Goal: Task Accomplishment & Management: Manage account settings

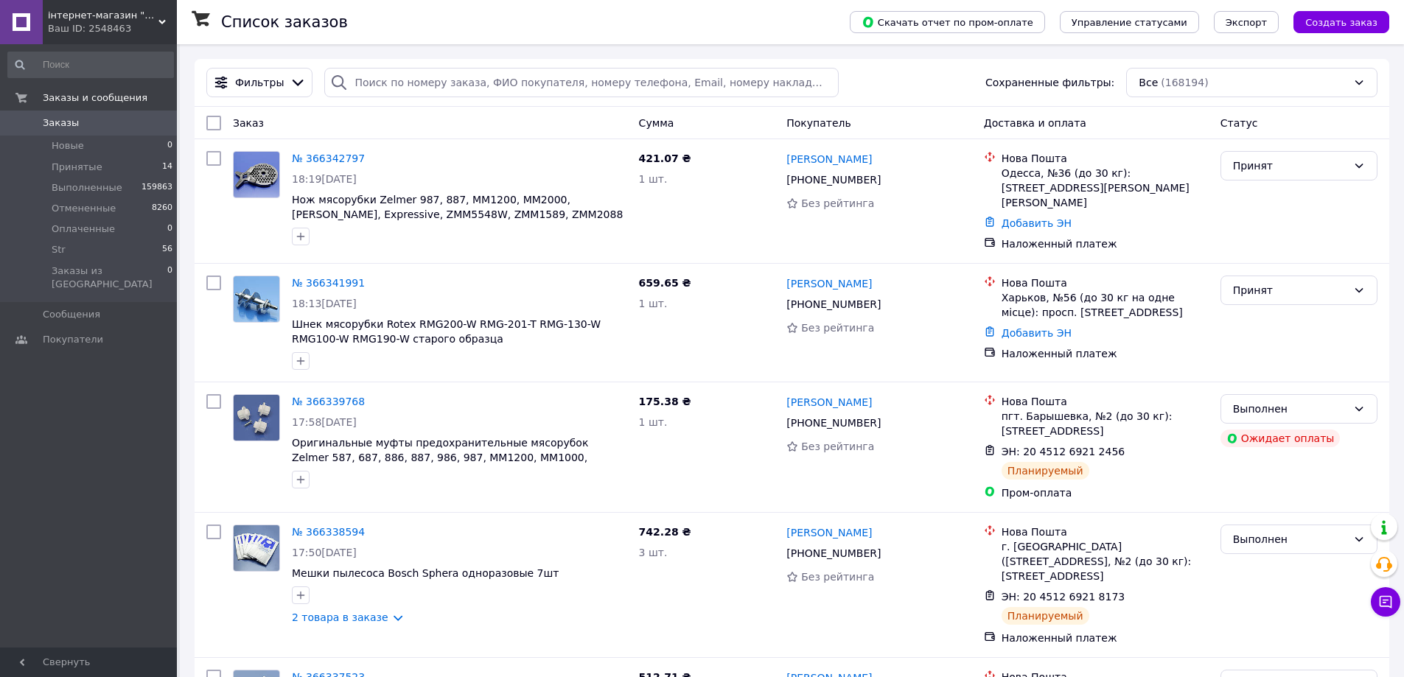
click at [116, 128] on span "Заказы" at bounding box center [90, 122] width 94 height 13
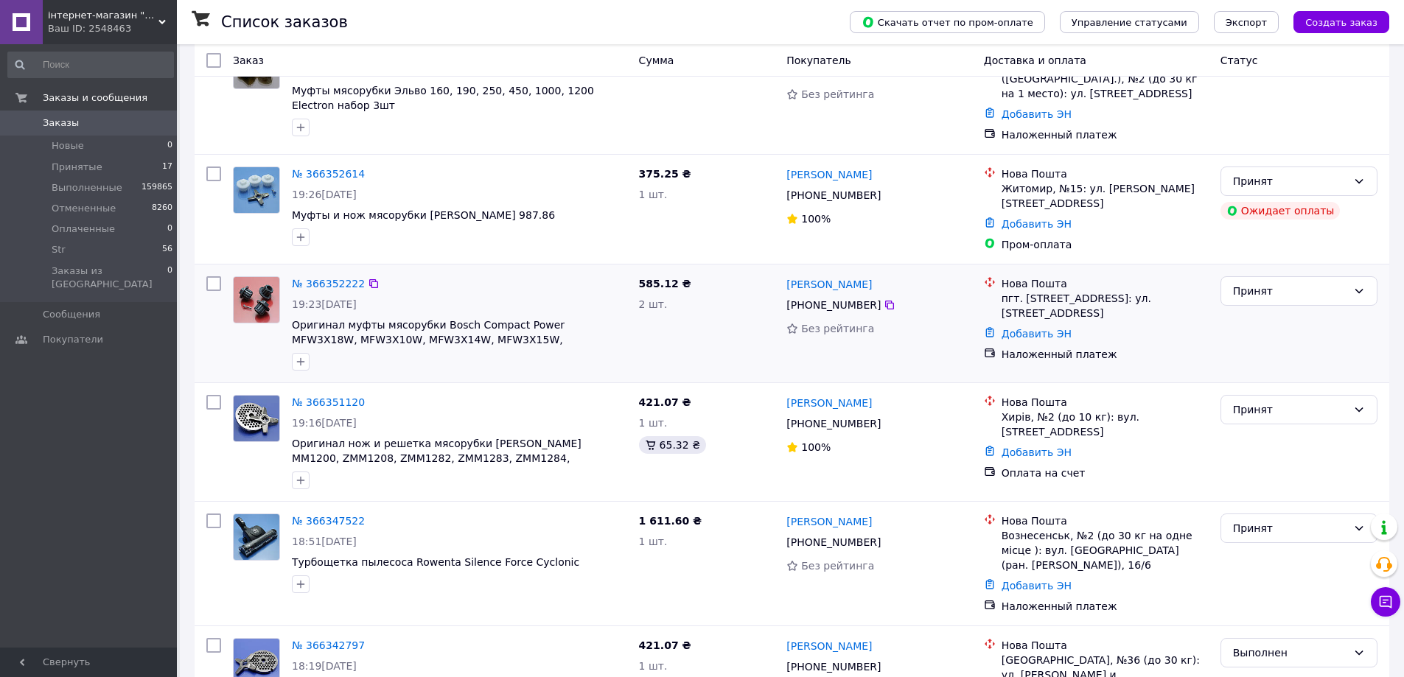
scroll to position [221, 0]
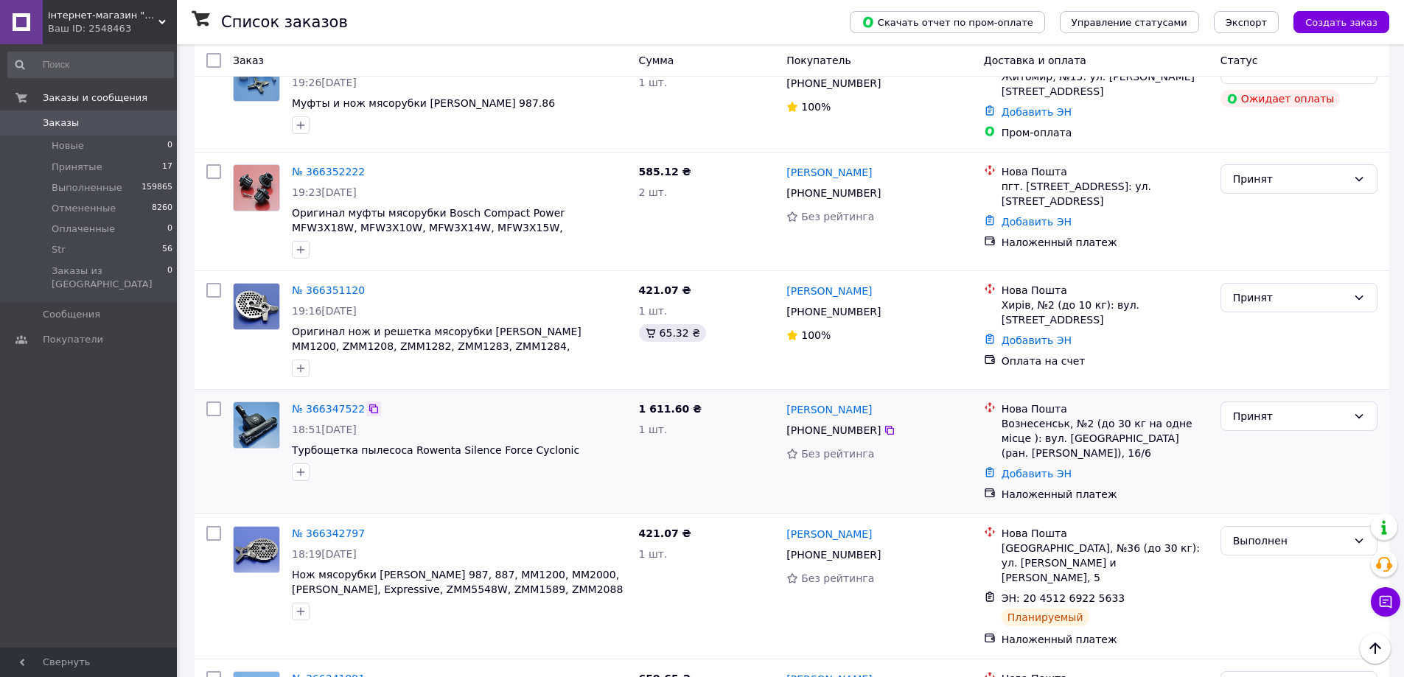
click at [369, 405] on icon at bounding box center [373, 409] width 9 height 9
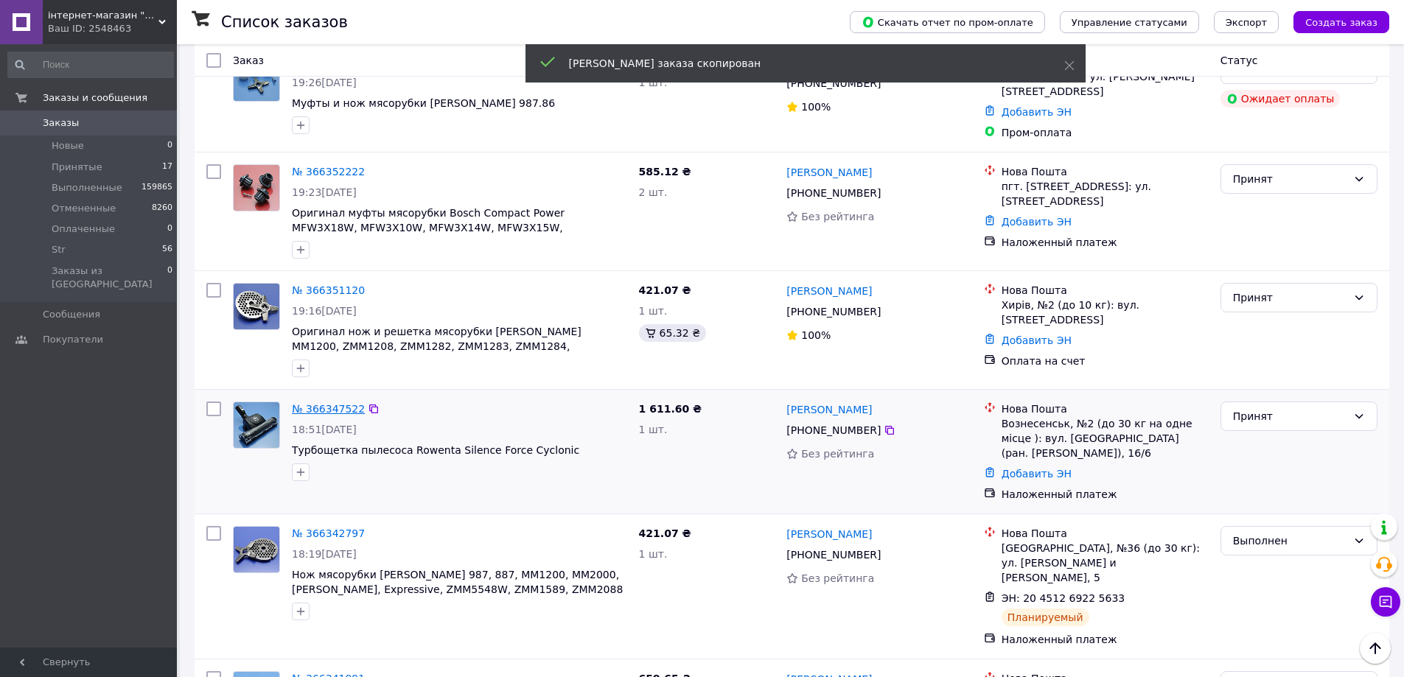
click at [340, 403] on link "№ 366347522" at bounding box center [328, 409] width 73 height 12
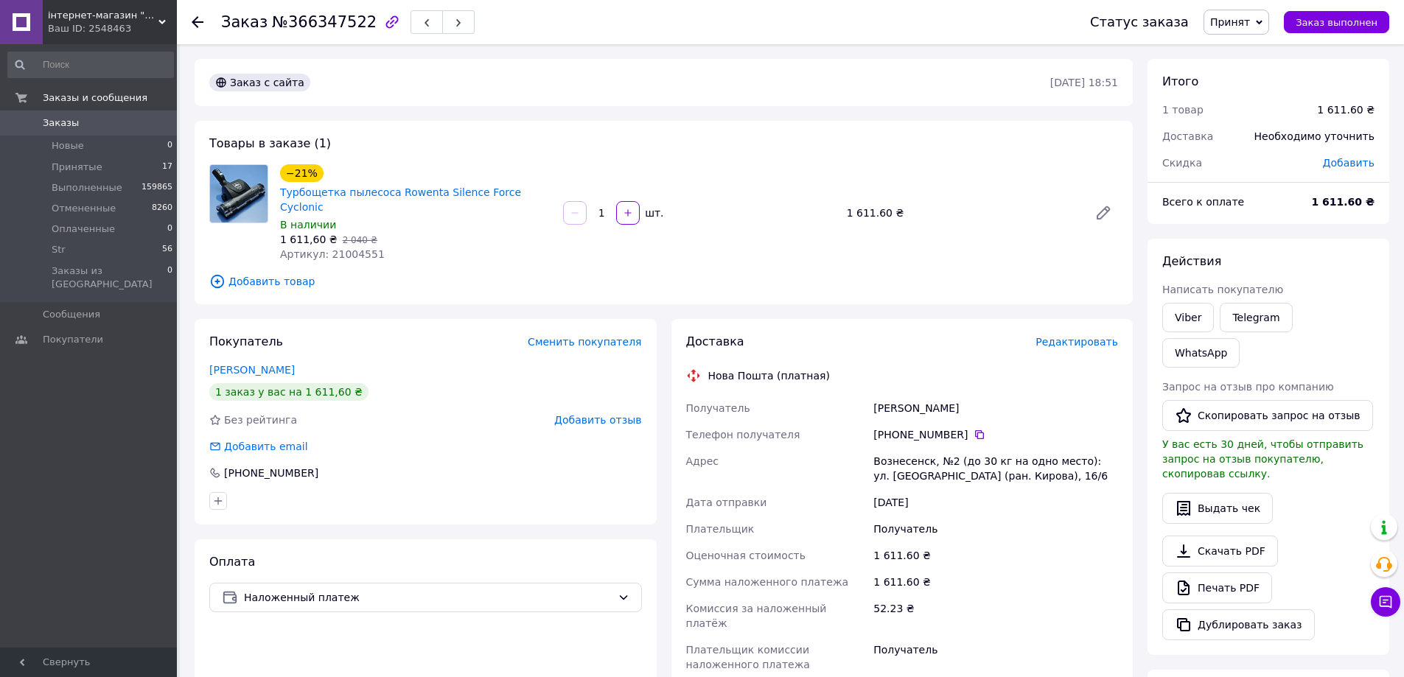
click at [970, 427] on div "+380 99 276 38 94" at bounding box center [995, 434] width 245 height 15
click at [975, 430] on icon at bounding box center [979, 434] width 9 height 9
drag, startPoint x: 937, startPoint y: 395, endPoint x: 861, endPoint y: 395, distance: 75.9
click at [861, 395] on div "Получатель Ротар Олена Телефон получателя +380 99 276 38 94   Адрес Вознесенск,…" at bounding box center [902, 536] width 438 height 283
copy div "Получатель Ротар Олена"
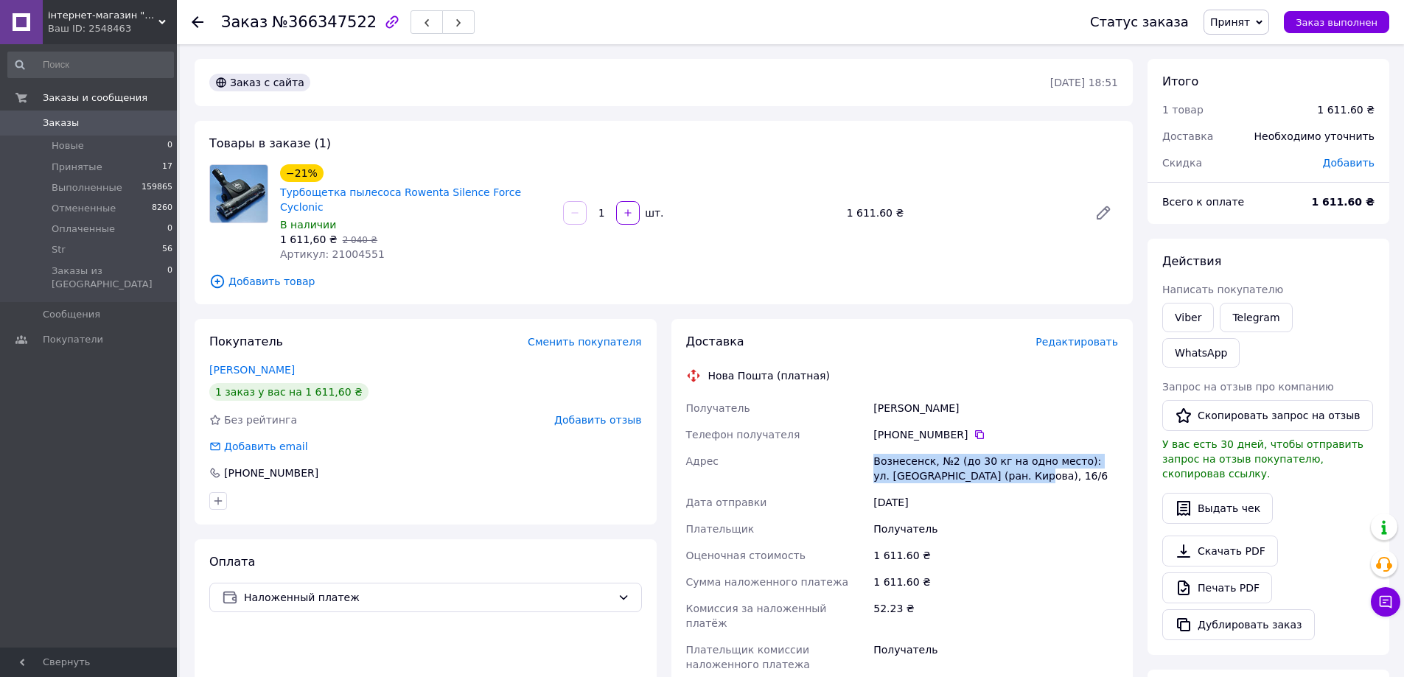
drag, startPoint x: 1021, startPoint y: 466, endPoint x: 889, endPoint y: 458, distance: 132.1
click at [861, 456] on div "Получатель Ротар Олена Телефон получателя +380 99 276 38 94   Адрес Вознесенск,…" at bounding box center [902, 536] width 438 height 283
copy div "Адрес Вознесенск, №2 (до 30 кг на одно место): ул. Одеская (ран. Кирова), 16/6"
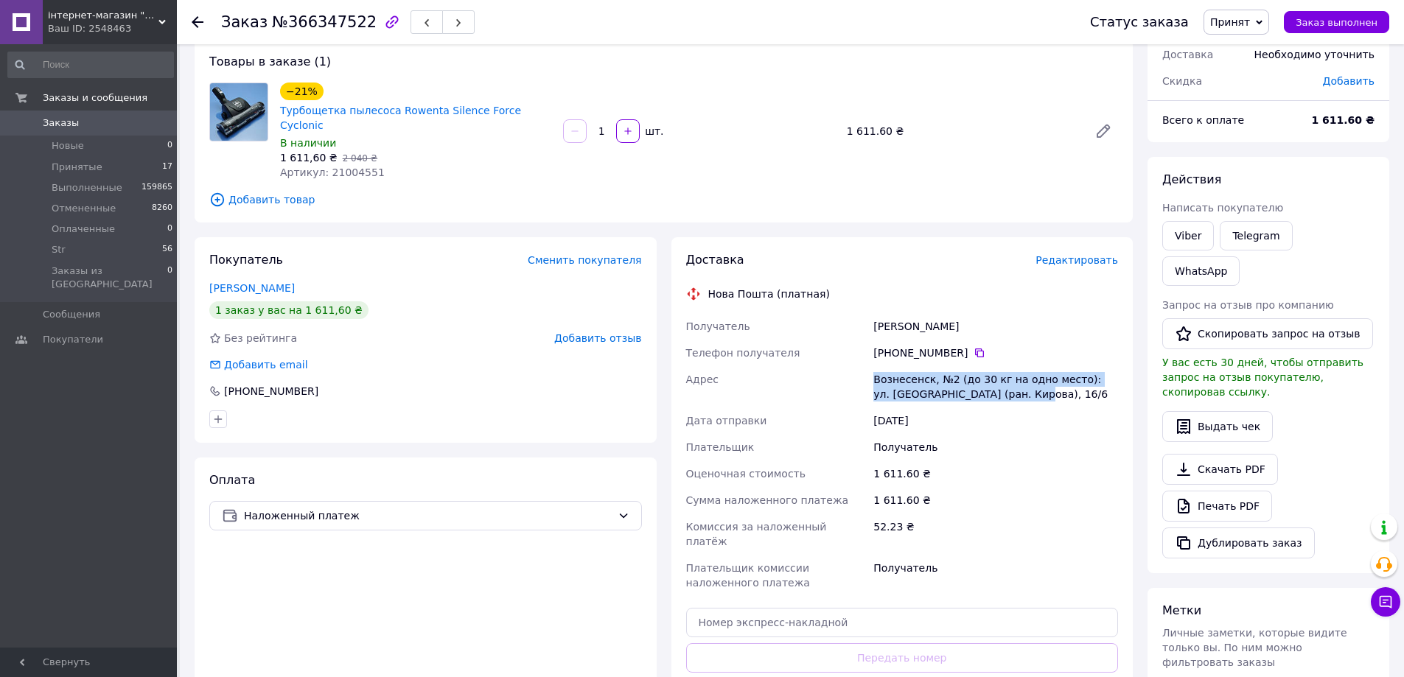
scroll to position [147, 0]
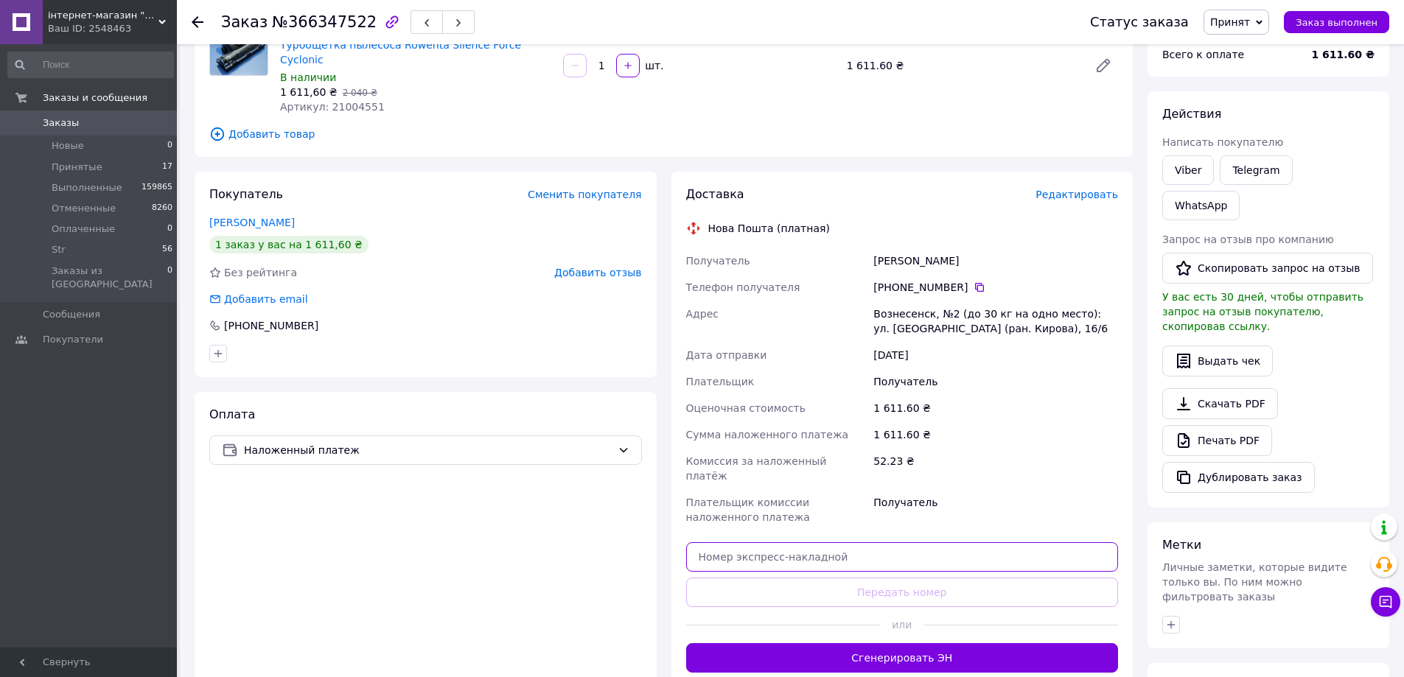
click at [958, 542] on input "text" at bounding box center [902, 556] width 433 height 29
paste input "20451269247530"
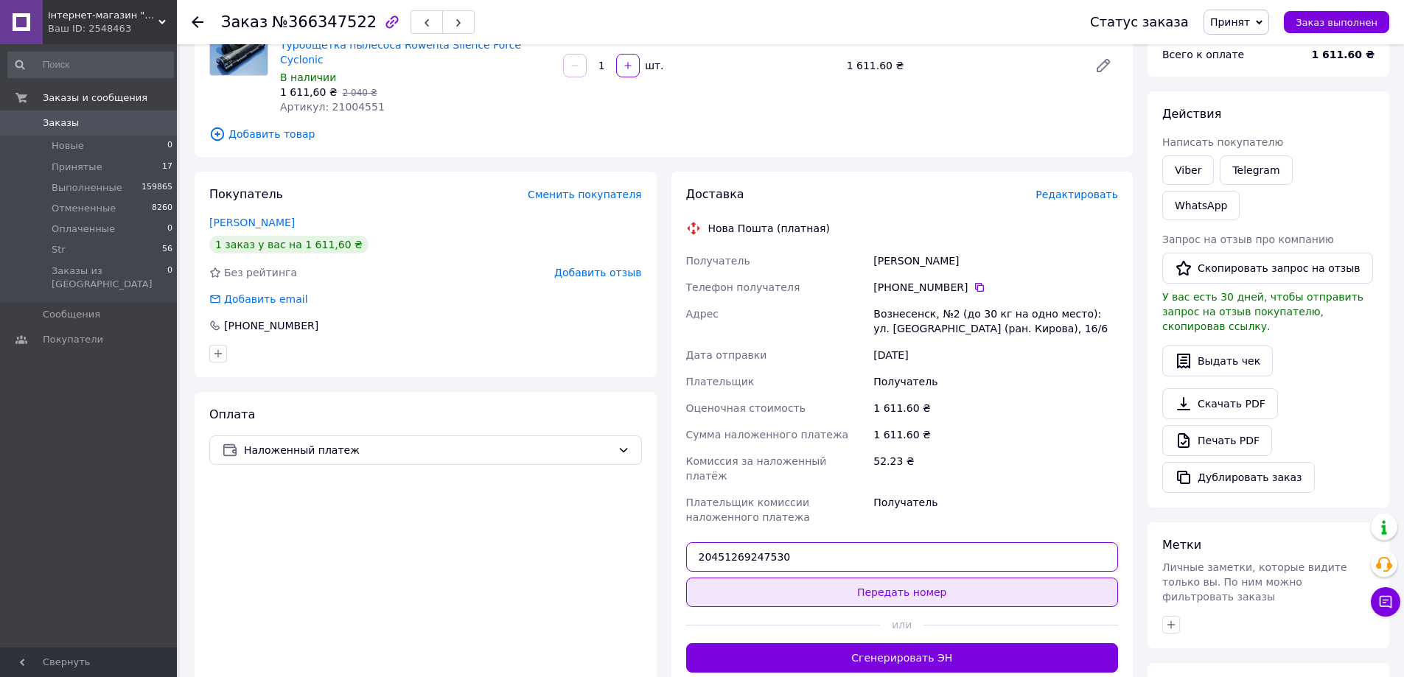
type input "20451269247530"
click at [957, 578] on button "Передать номер" at bounding box center [902, 592] width 433 height 29
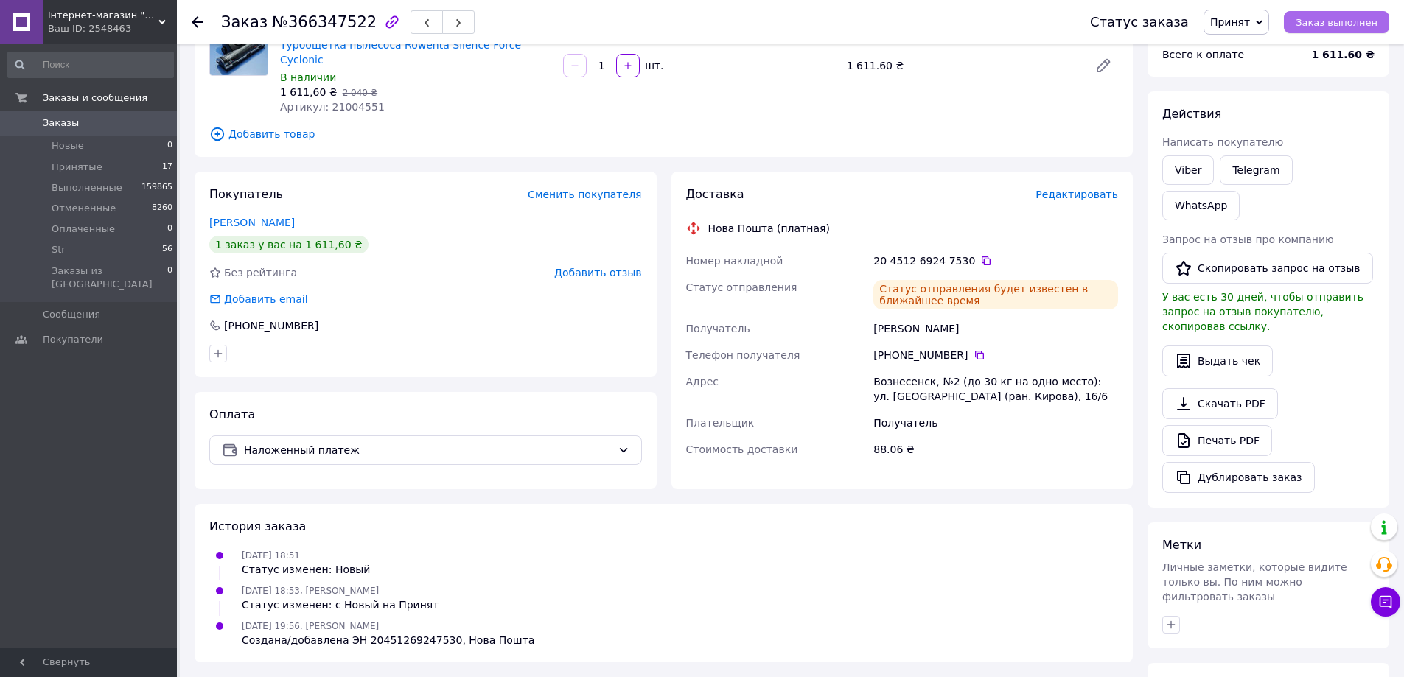
click at [1343, 17] on span "Заказ выполнен" at bounding box center [1336, 22] width 82 height 11
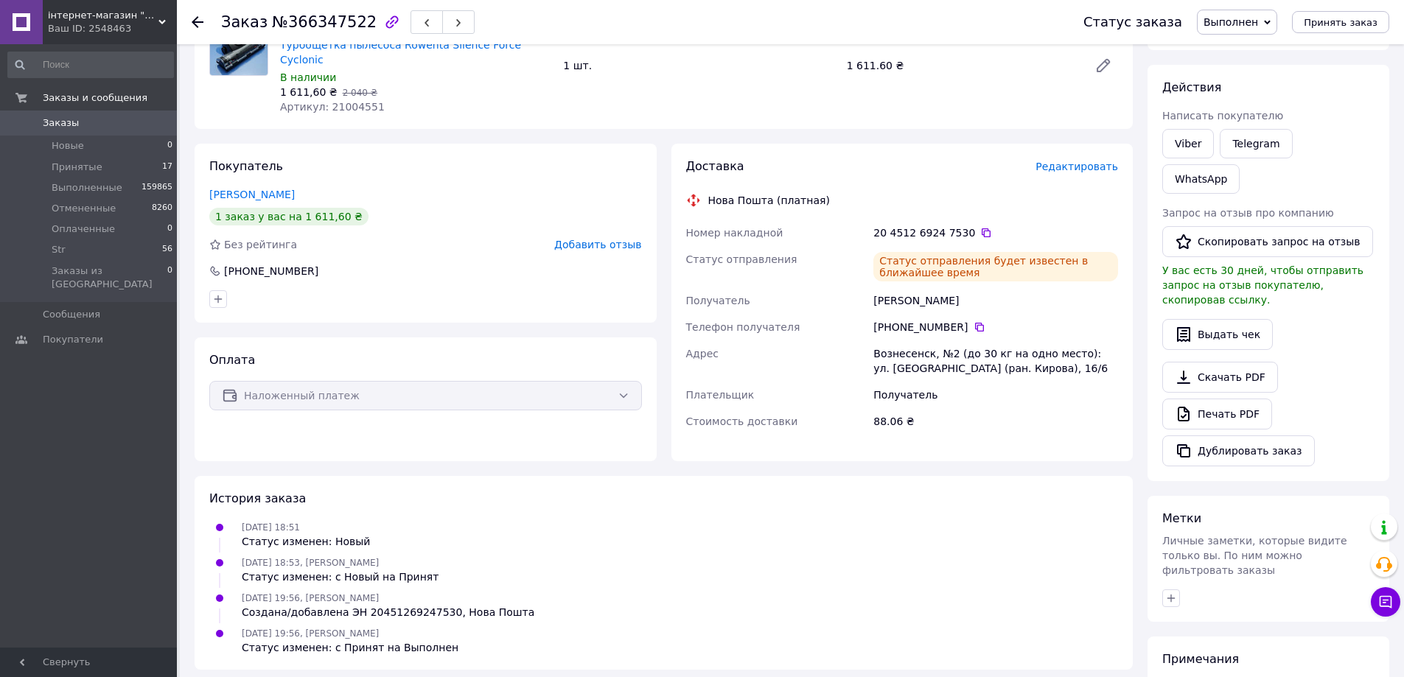
click at [61, 120] on span "Заказы" at bounding box center [61, 122] width 36 height 13
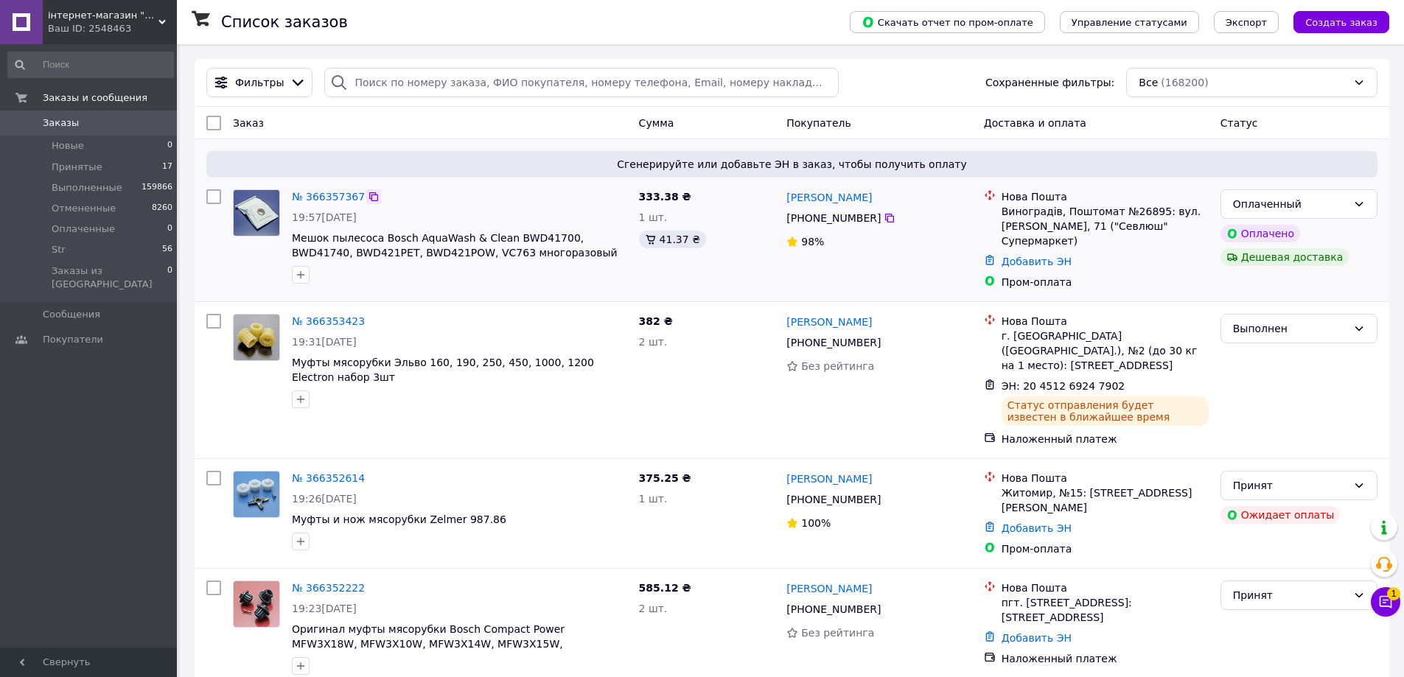
click at [368, 197] on icon at bounding box center [374, 197] width 12 height 12
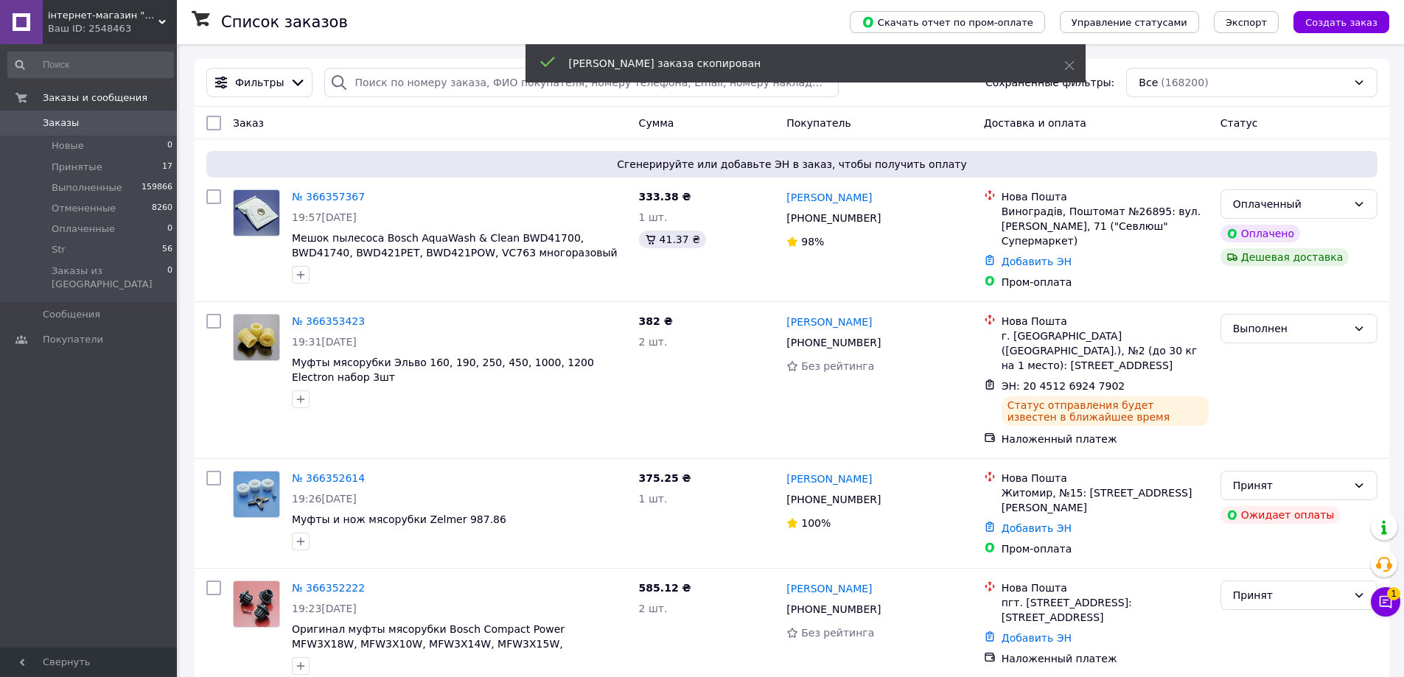
click at [340, 198] on link "№ 366357367" at bounding box center [328, 197] width 73 height 12
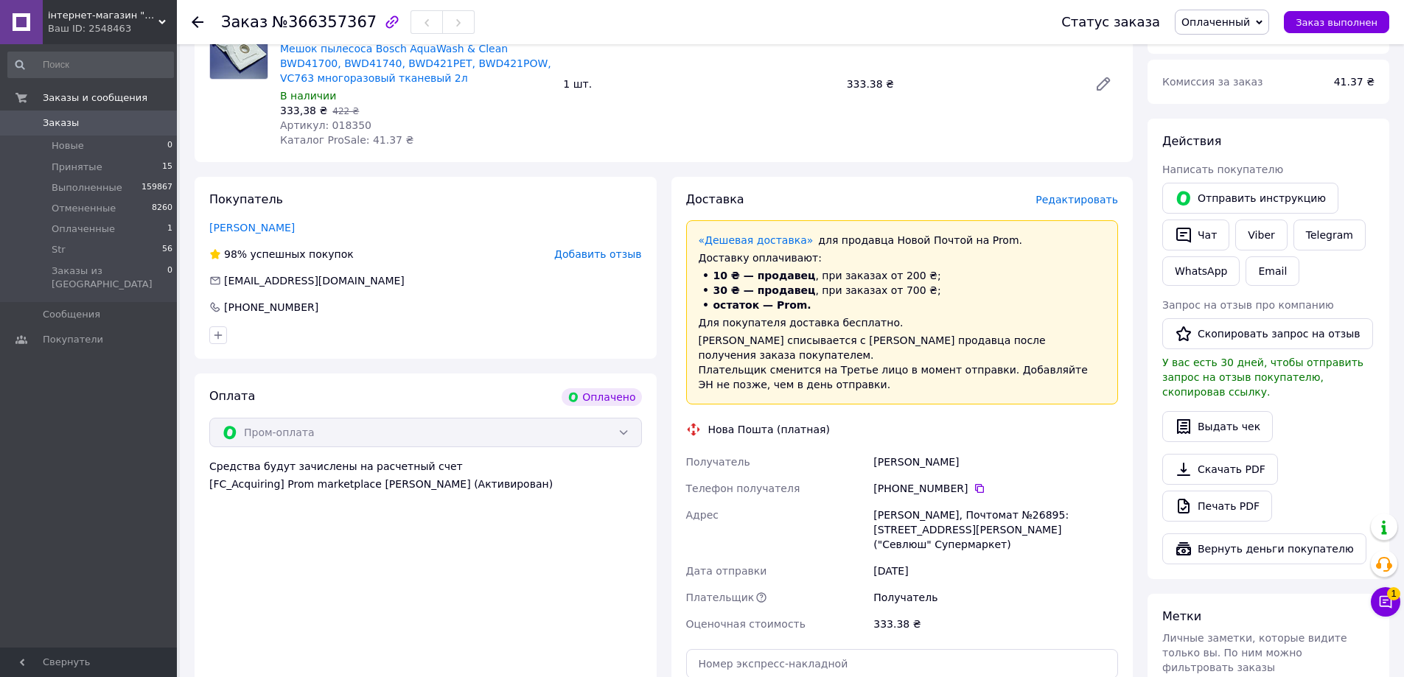
scroll to position [516, 0]
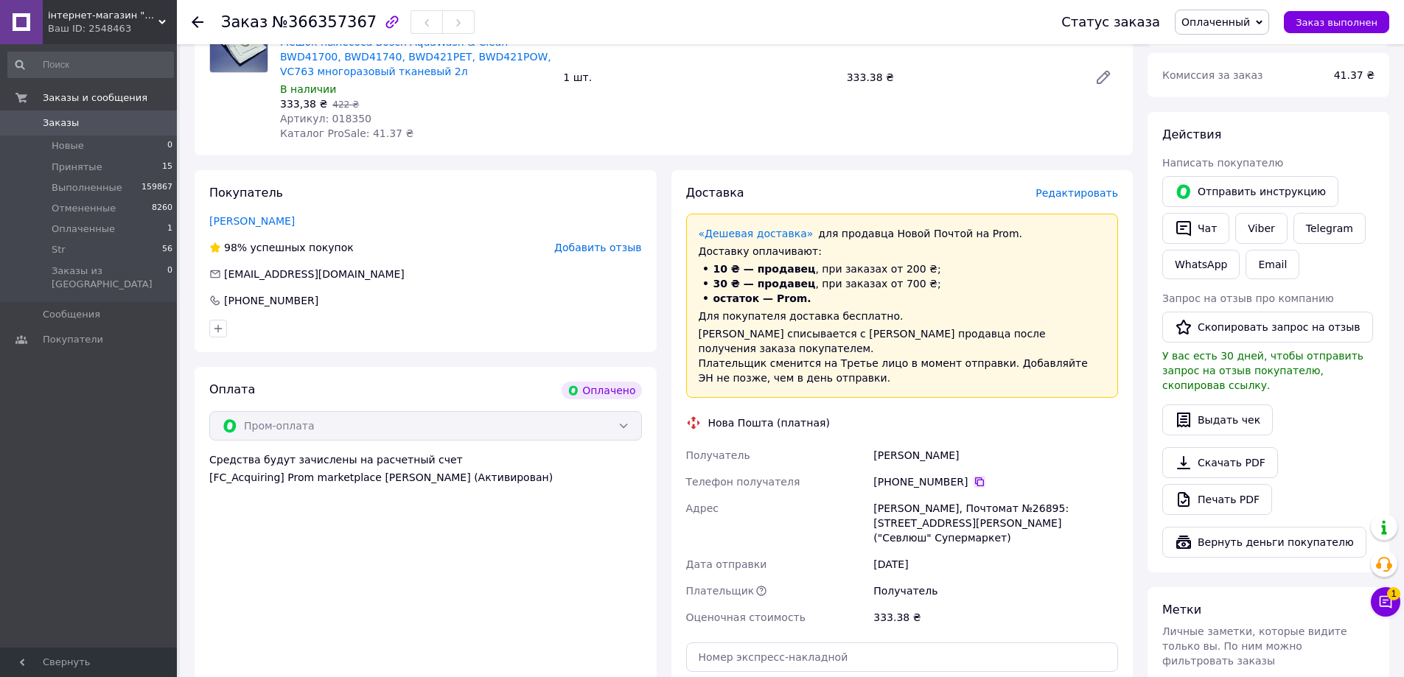
click at [973, 476] on icon at bounding box center [979, 482] width 12 height 12
drag, startPoint x: 873, startPoint y: 440, endPoint x: 889, endPoint y: 449, distance: 18.5
click at [852, 442] on div "Получатель Бордун Юрій Телефон получателя +380 98 451 24 97   Адрес Виноградов,…" at bounding box center [902, 536] width 438 height 189
copy div "Получатель Бордун Юрій"
drag, startPoint x: 971, startPoint y: 506, endPoint x: 933, endPoint y: 507, distance: 38.3
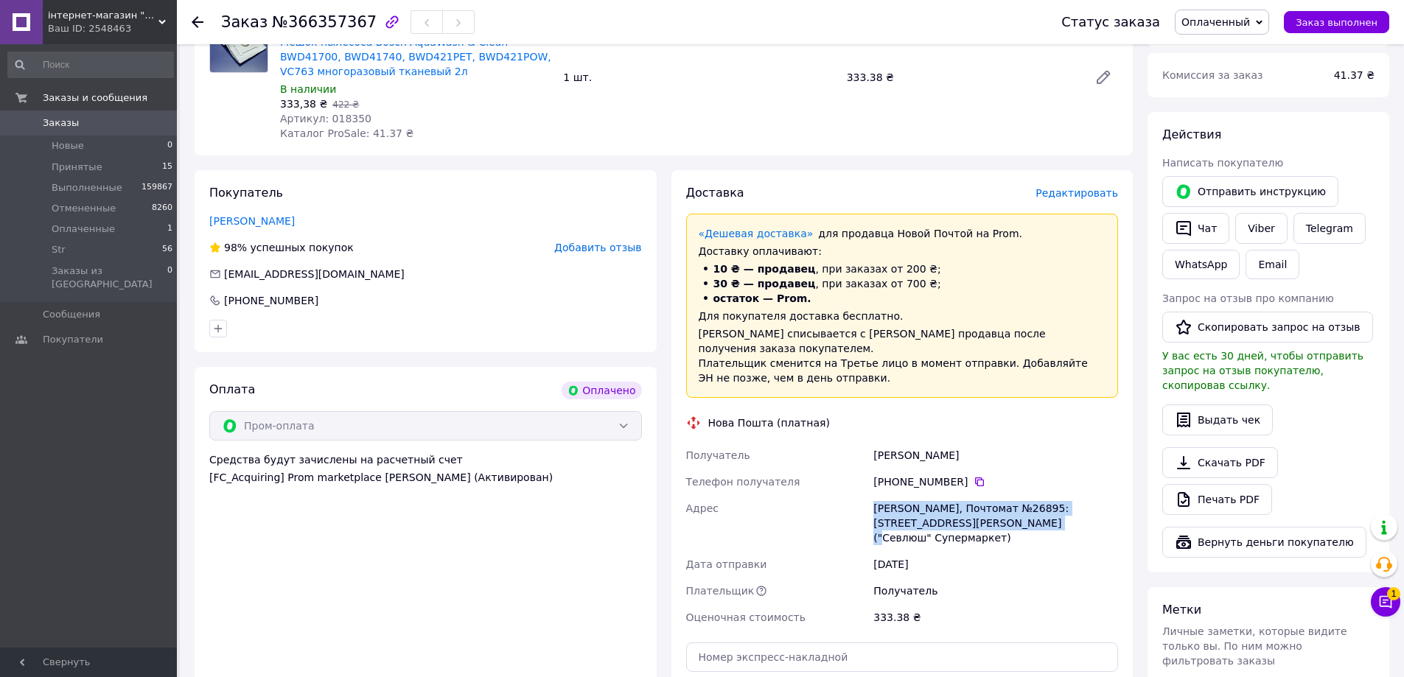
click at [837, 497] on div "Получатель Бордун Юрій Телефон получателя +380 98 451 24 97   Адрес Виноградов,…" at bounding box center [902, 536] width 438 height 189
copy div "Адрес Виноградов, Почтомат №26895: ул. Мира, 71 ("Севлюш" Супермаркет)"
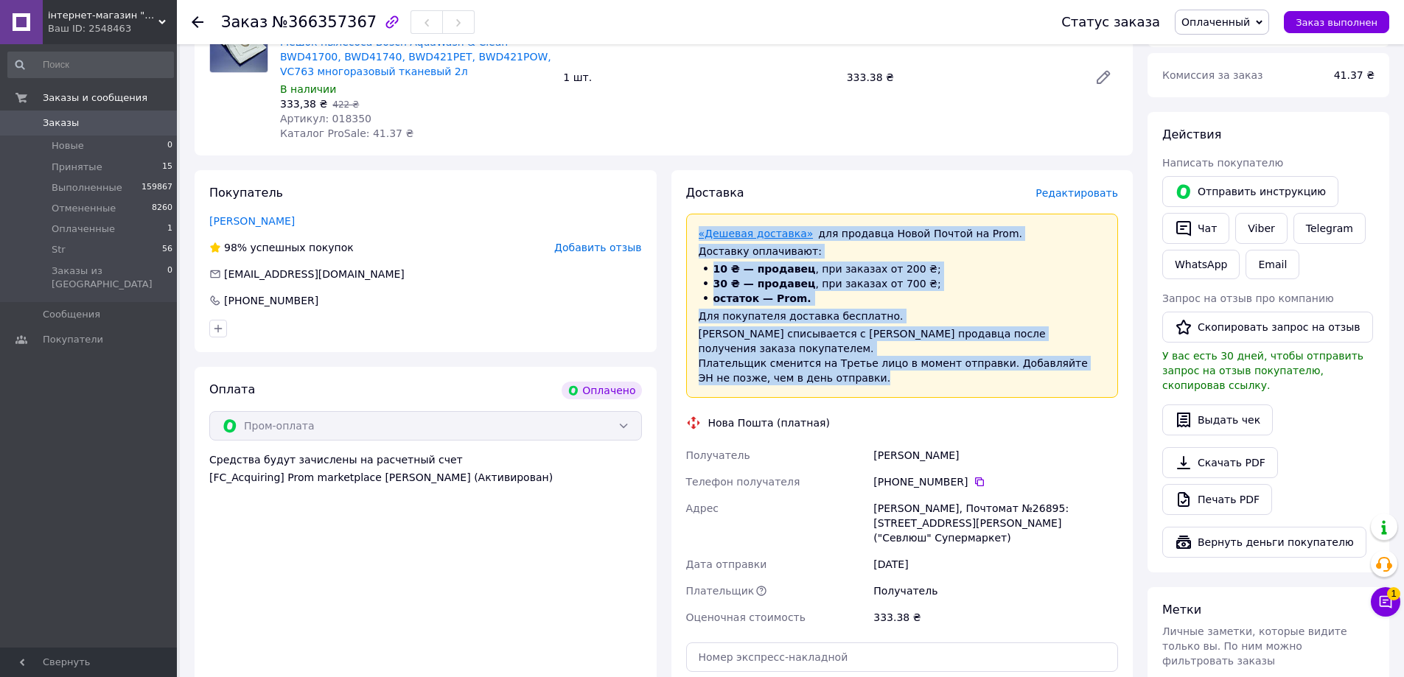
drag, startPoint x: 804, startPoint y: 365, endPoint x: 745, endPoint y: 230, distance: 147.2
click at [706, 229] on div "«Дешевая доставка»   для продавца Новой Почтой на Prom. Доставку оплачивают: 10…" at bounding box center [902, 306] width 433 height 184
copy div "Дешевая доставка»   для продавца Новой Почтой на Prom. Доставку оплачивают: 10 …"
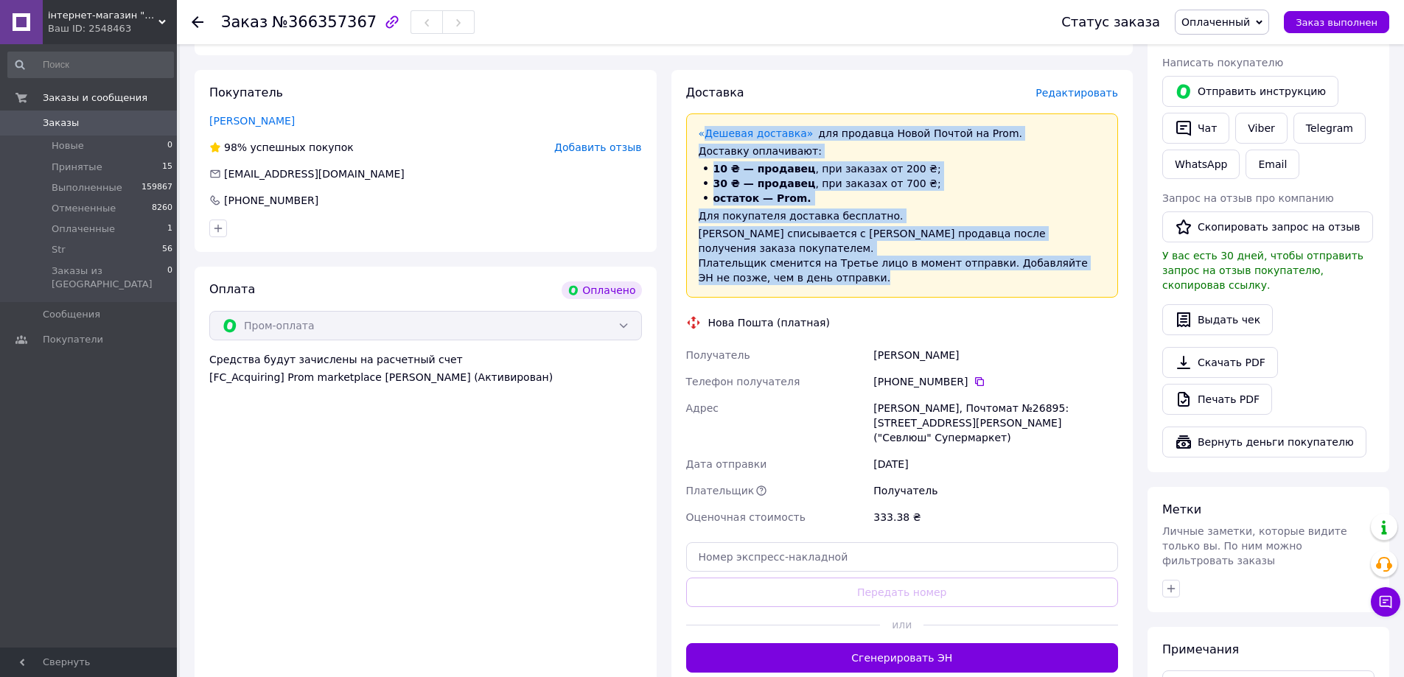
scroll to position [737, 0]
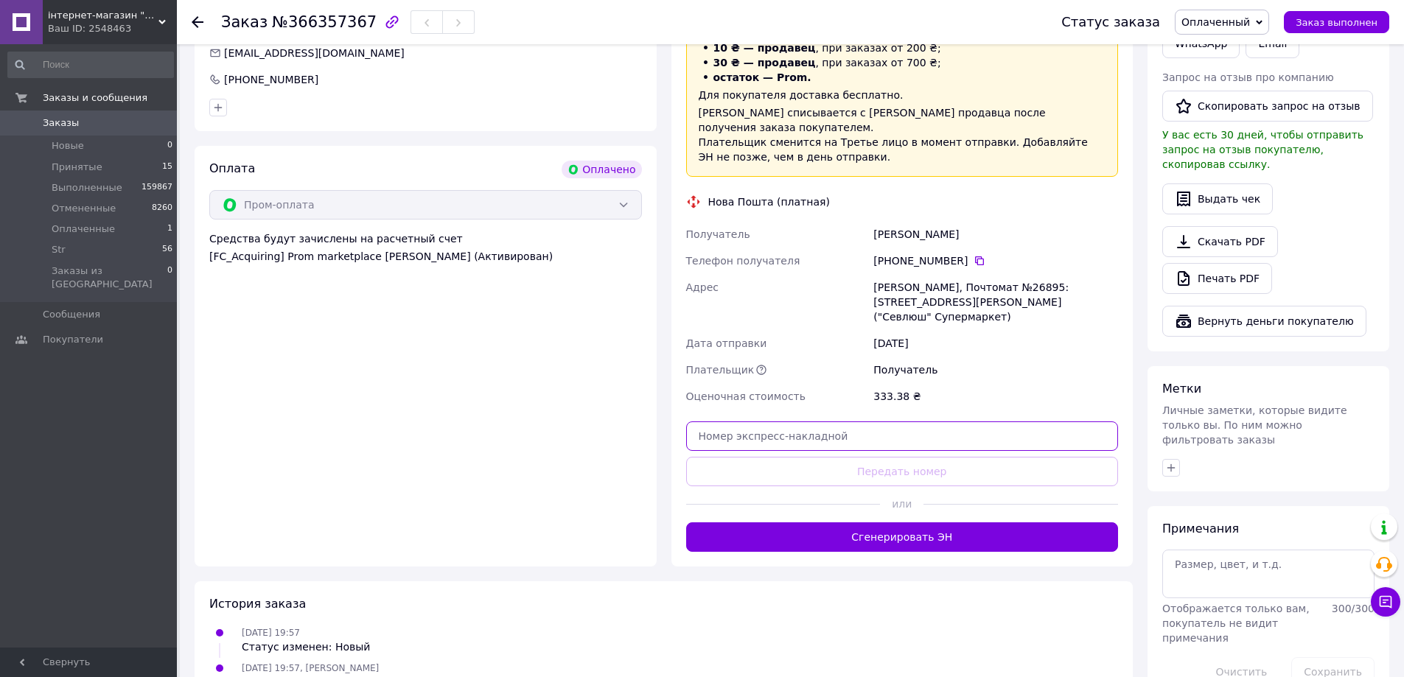
paste input "20451269248804"
click at [993, 421] on input "text" at bounding box center [902, 435] width 433 height 29
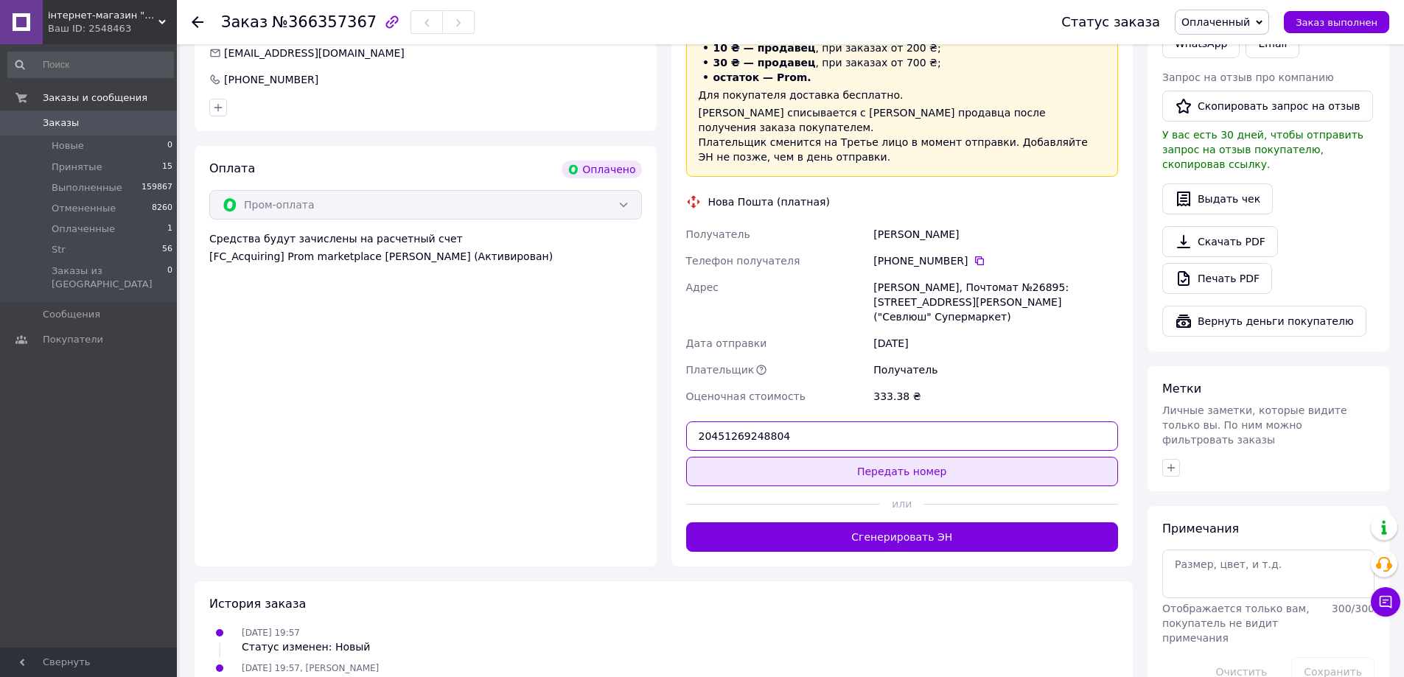
type input "20451269248804"
click at [984, 457] on button "Передать номер" at bounding box center [902, 471] width 433 height 29
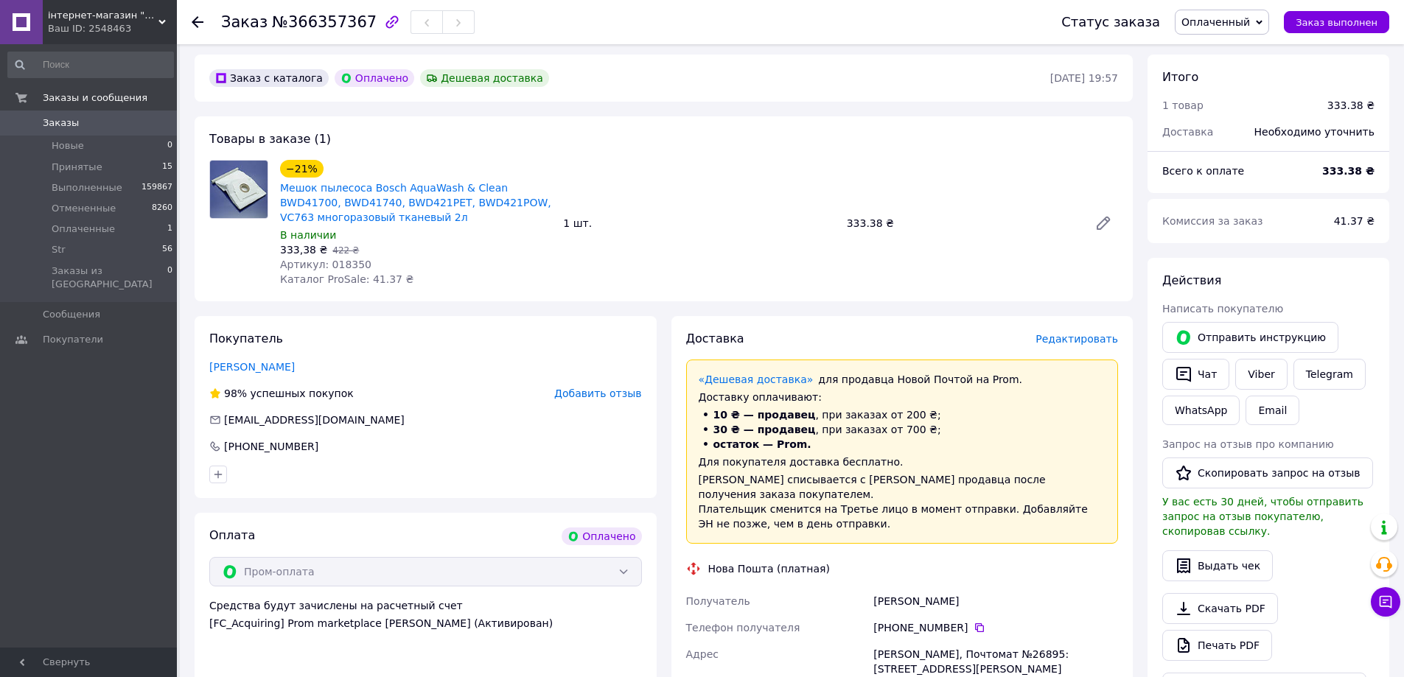
scroll to position [368, 0]
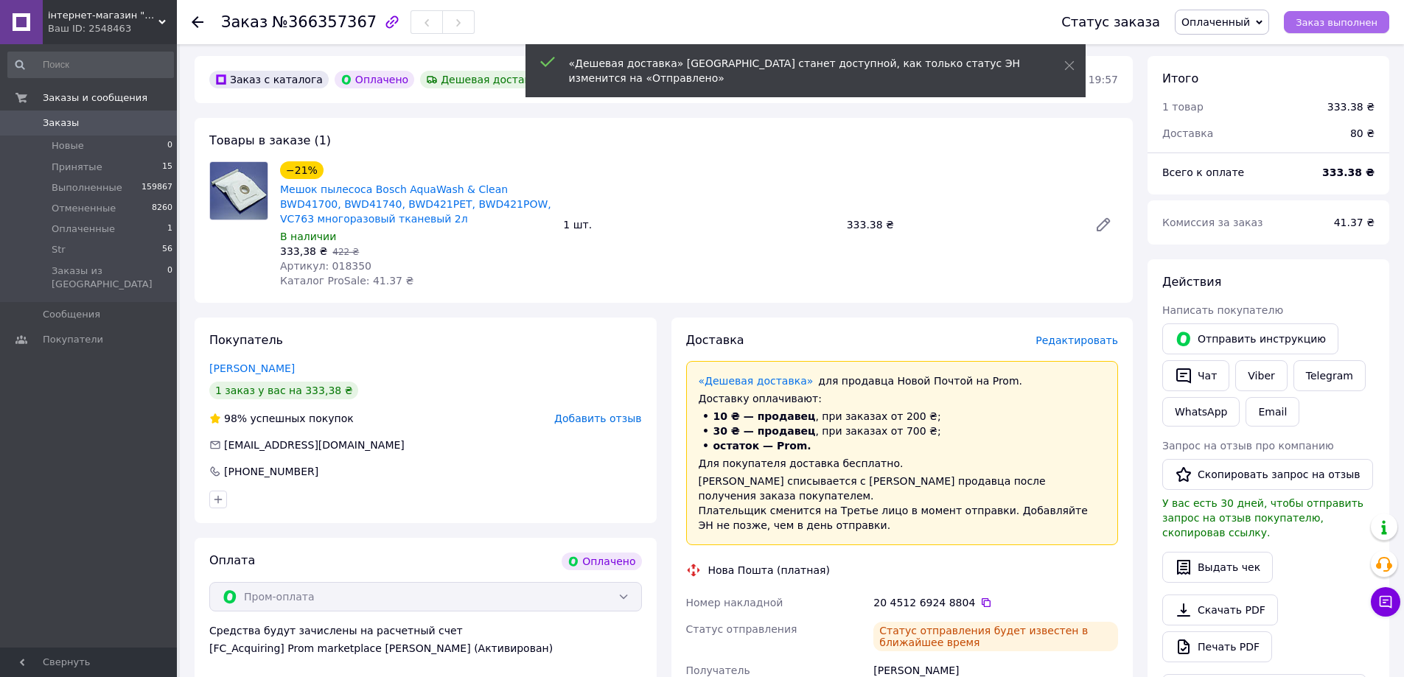
click at [1340, 18] on span "Заказ выполнен" at bounding box center [1336, 22] width 82 height 11
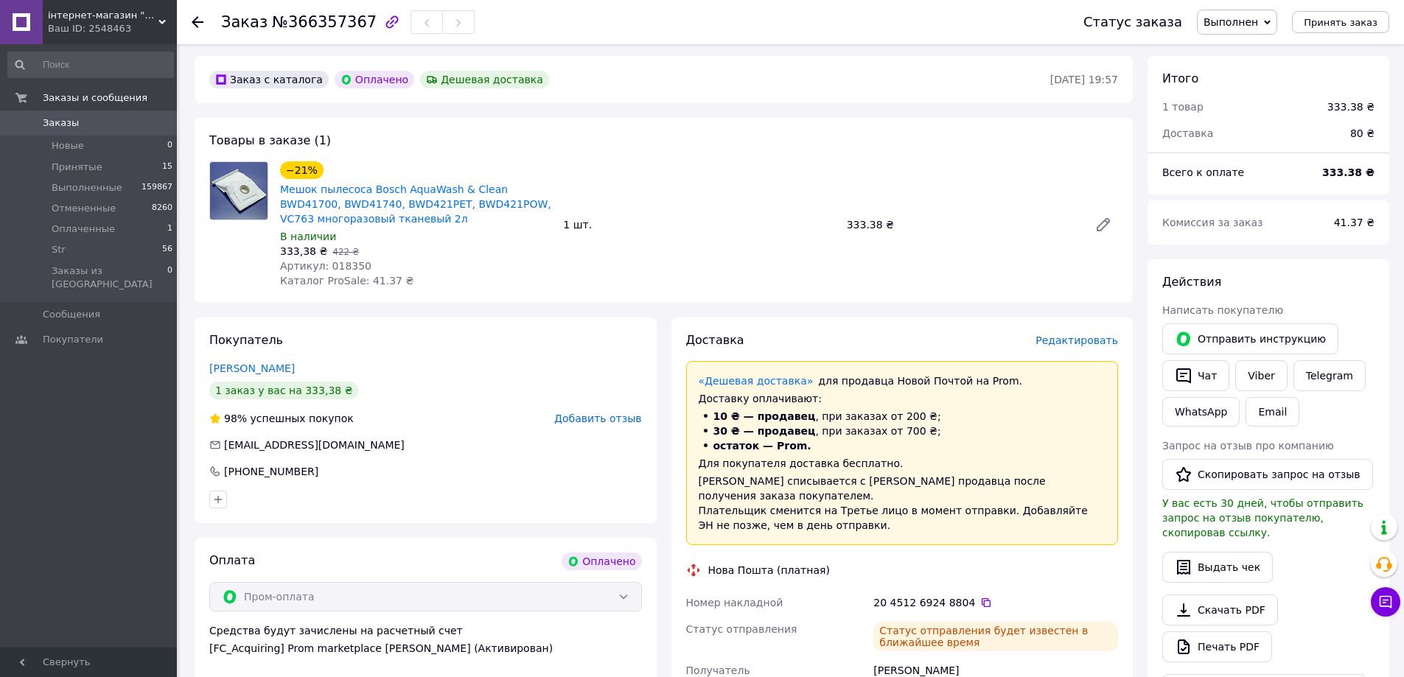
click at [68, 120] on span "Заказы" at bounding box center [61, 122] width 36 height 13
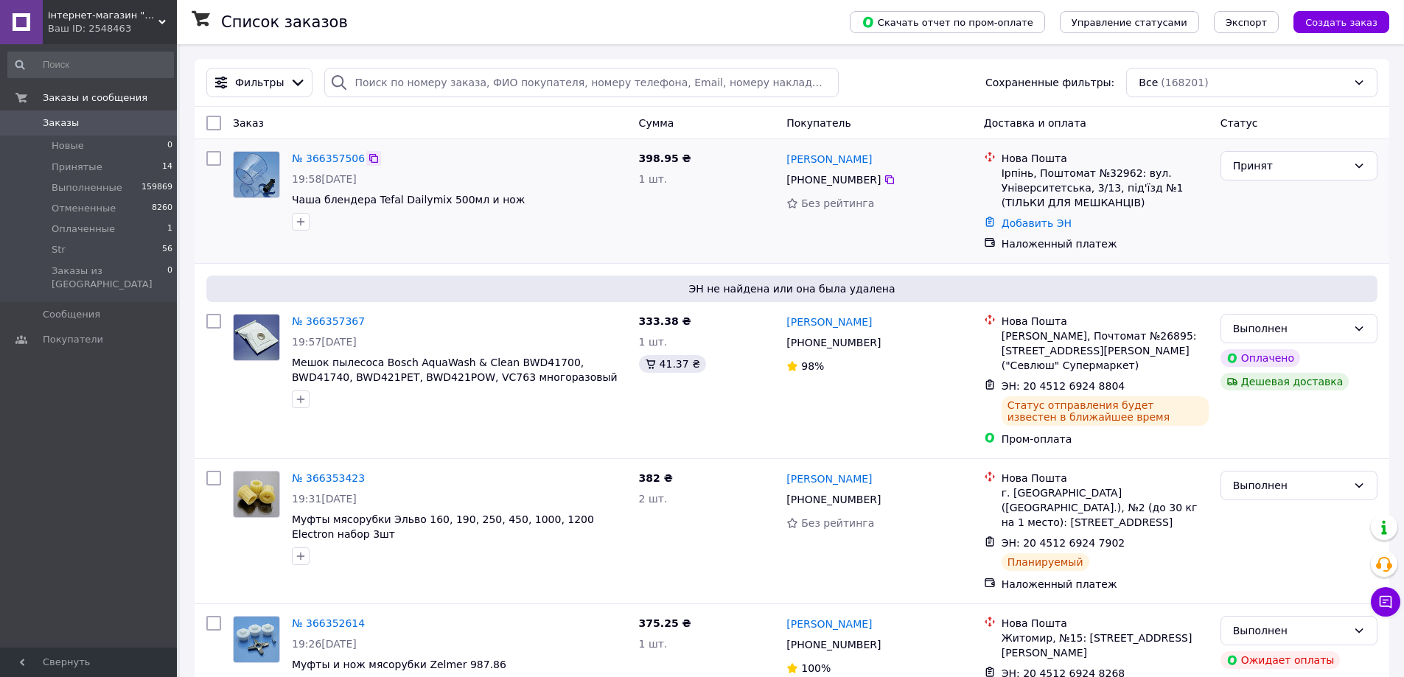
click at [368, 158] on icon at bounding box center [374, 159] width 12 height 12
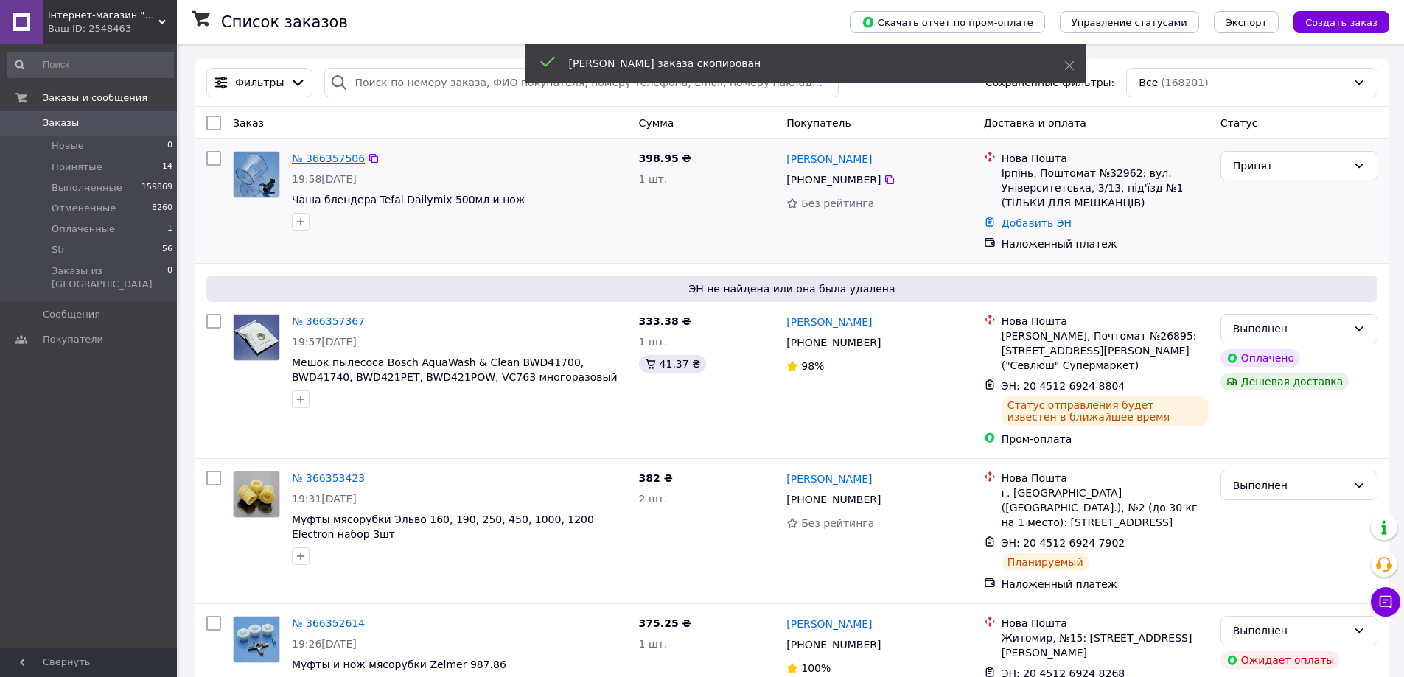
click at [331, 158] on link "№ 366357506" at bounding box center [328, 159] width 73 height 12
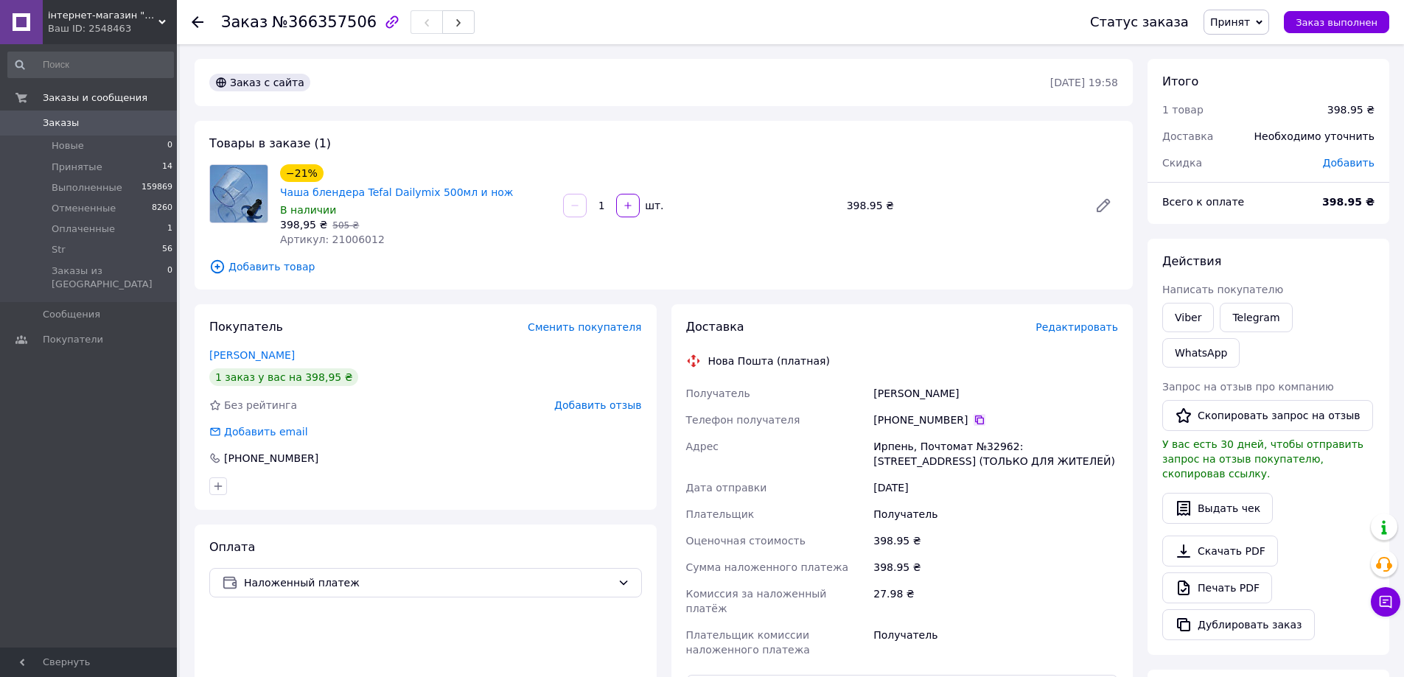
click at [975, 416] on icon at bounding box center [979, 420] width 9 height 9
drag, startPoint x: 944, startPoint y: 377, endPoint x: 857, endPoint y: 373, distance: 87.0
click at [857, 380] on div "Получатель Демчук Егор Телефон получателя +380 96 632 67 50   Адрес Ирпень, Поч…" at bounding box center [902, 521] width 438 height 283
copy div "Получатель Демчук Егор"
drag, startPoint x: 1064, startPoint y: 443, endPoint x: 914, endPoint y: 440, distance: 149.6
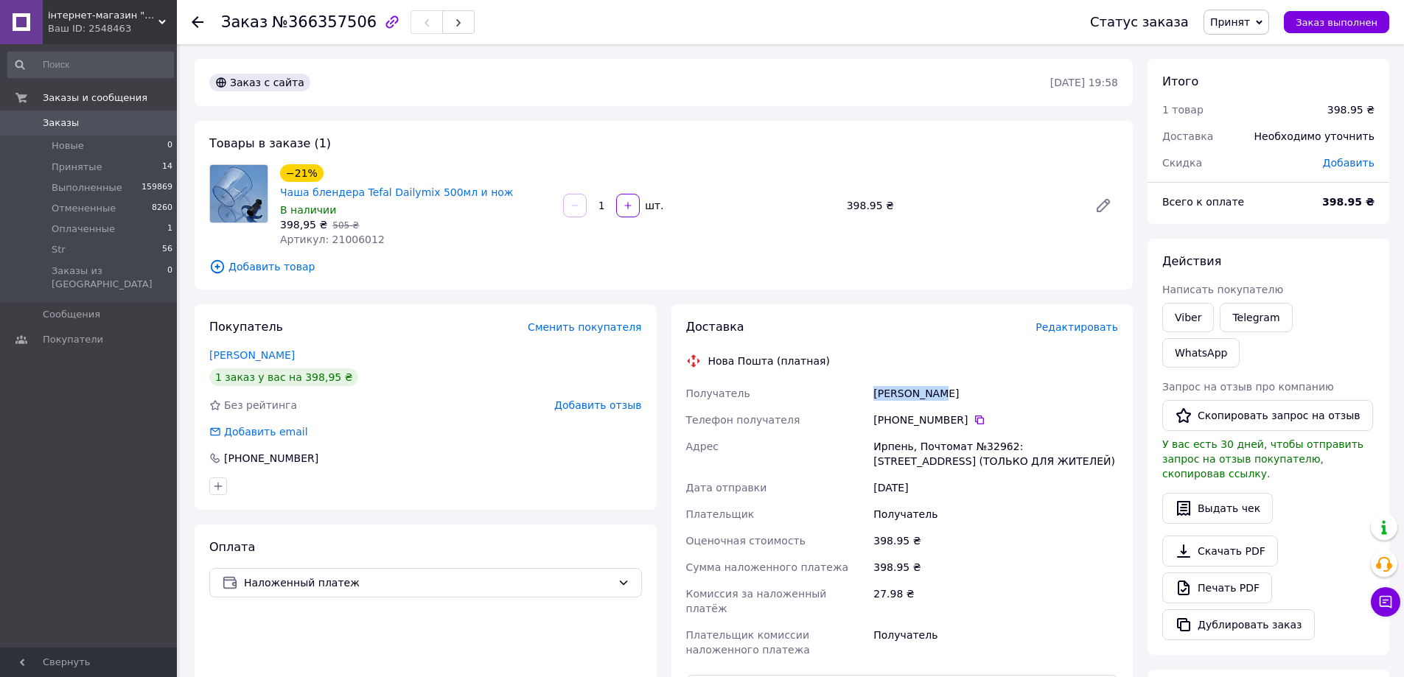
click at [850, 429] on div "Получатель Демчук Егор Телефон получателя +380 96 632 67 50   Адрес Ирпень, Поч…" at bounding box center [902, 521] width 438 height 283
drag, startPoint x: 914, startPoint y: 440, endPoint x: 923, endPoint y: 444, distance: 9.6
copy div "Адрес Ирпень, Почтомат №32962: ул. Университетская, 3/13, подъезд №1 (ТОЛЬКО ДЛ…"
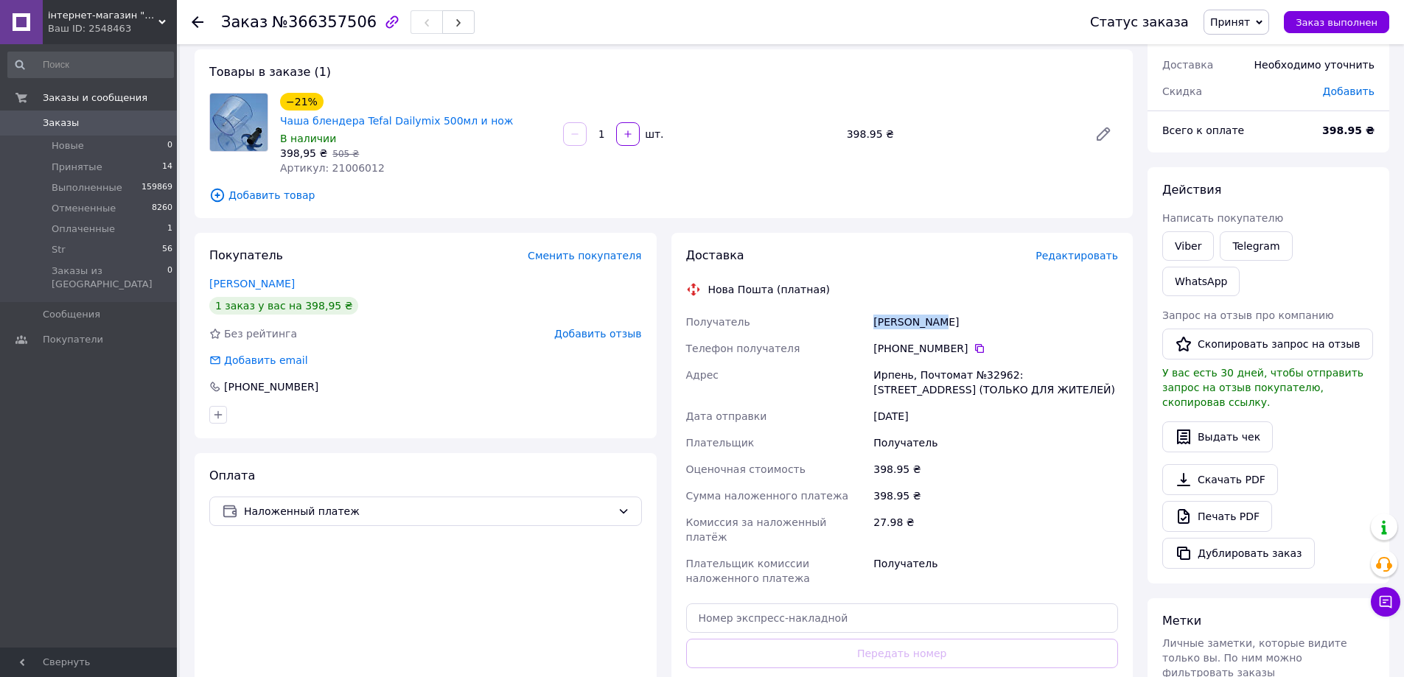
scroll to position [147, 0]
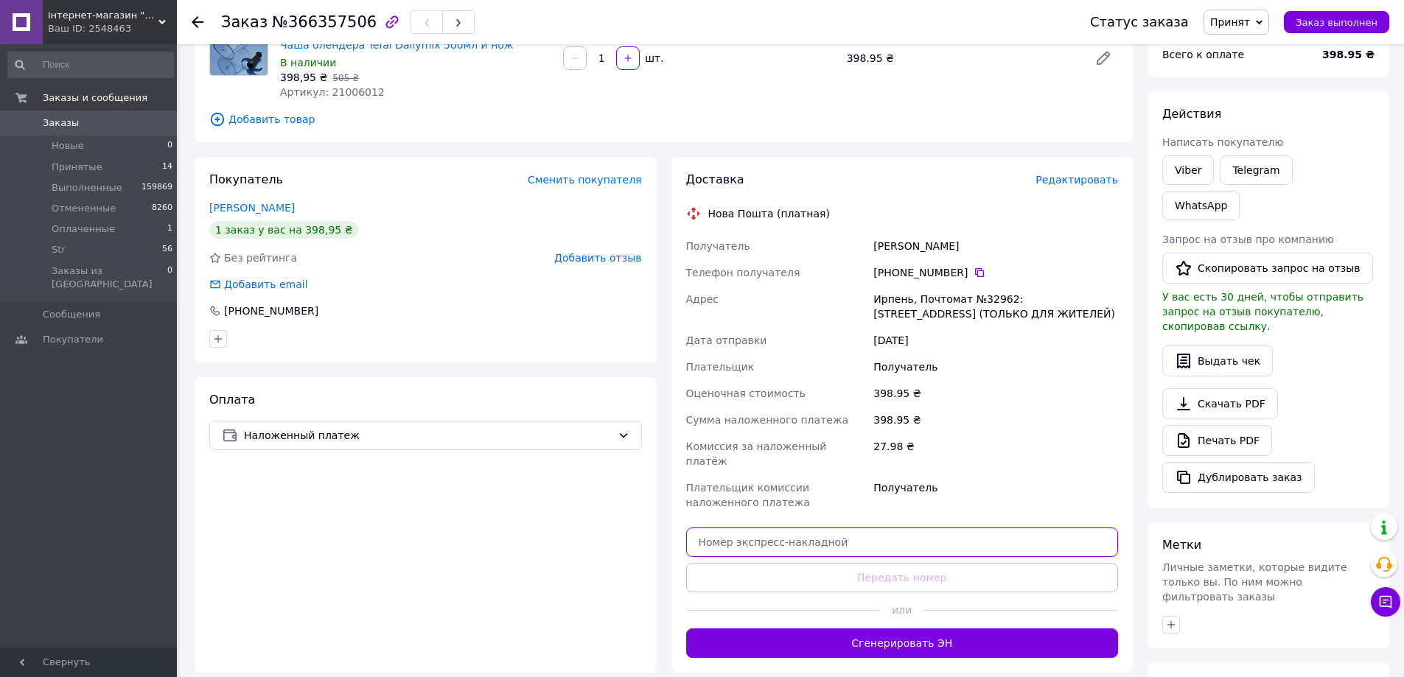
paste input "20451269249328"
drag, startPoint x: 1040, startPoint y: 506, endPoint x: 1032, endPoint y: 545, distance: 39.0
click at [1040, 528] on input "20451269249328" at bounding box center [902, 542] width 433 height 29
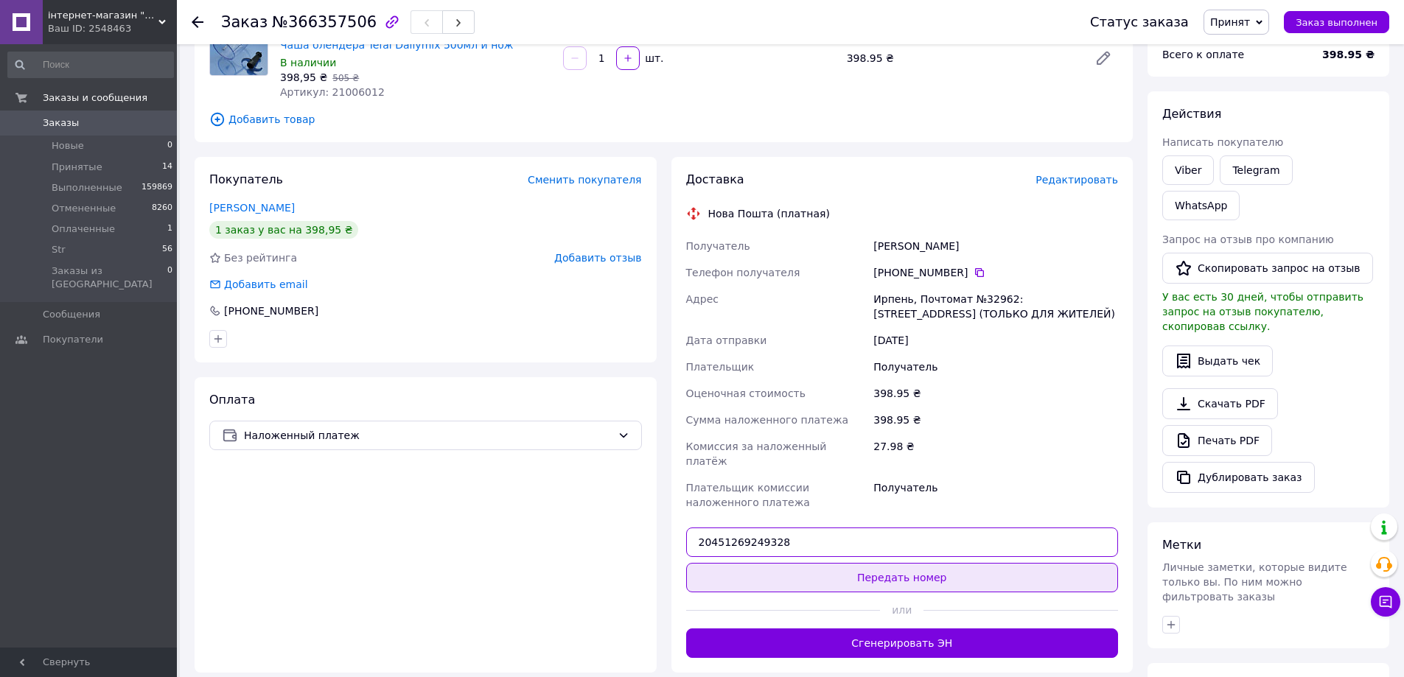
type input "20451269249328"
click at [1032, 563] on button "Передать номер" at bounding box center [902, 577] width 433 height 29
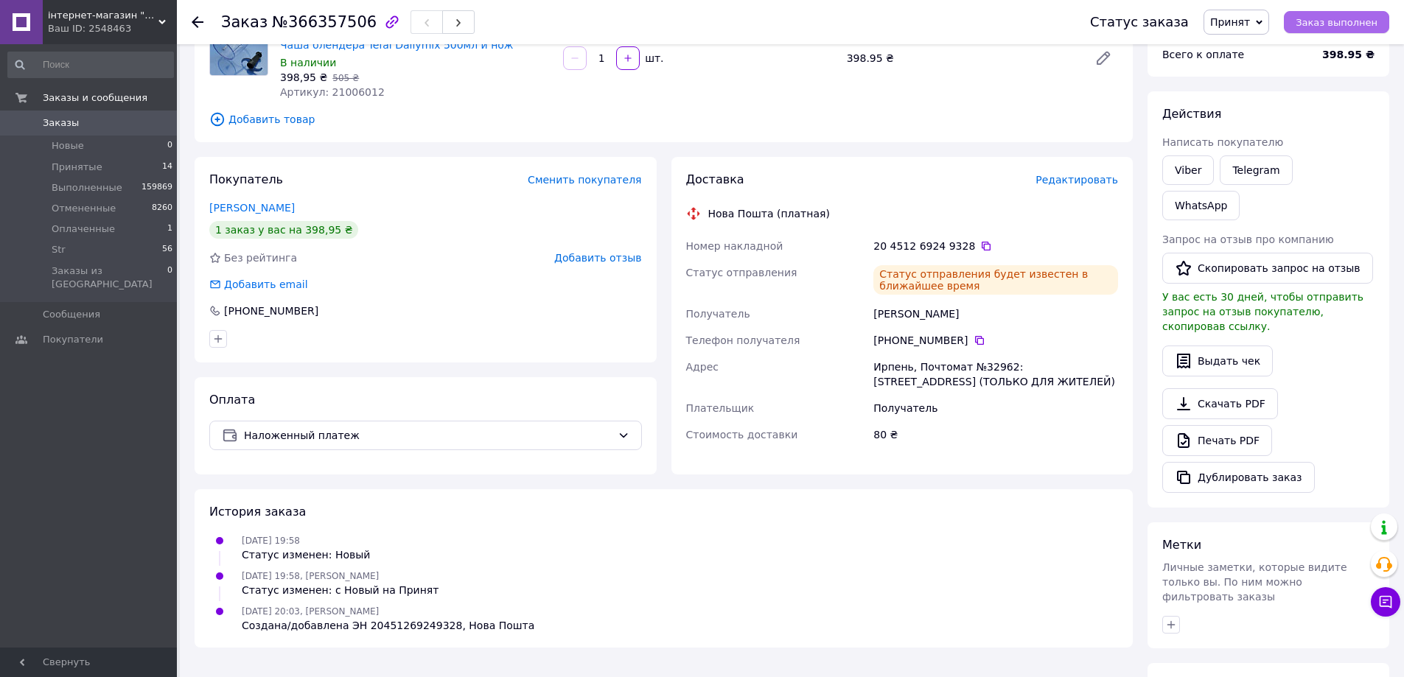
drag, startPoint x: 1331, startPoint y: 21, endPoint x: 1305, endPoint y: 20, distance: 26.6
click at [1331, 21] on span "Заказ выполнен" at bounding box center [1336, 22] width 82 height 11
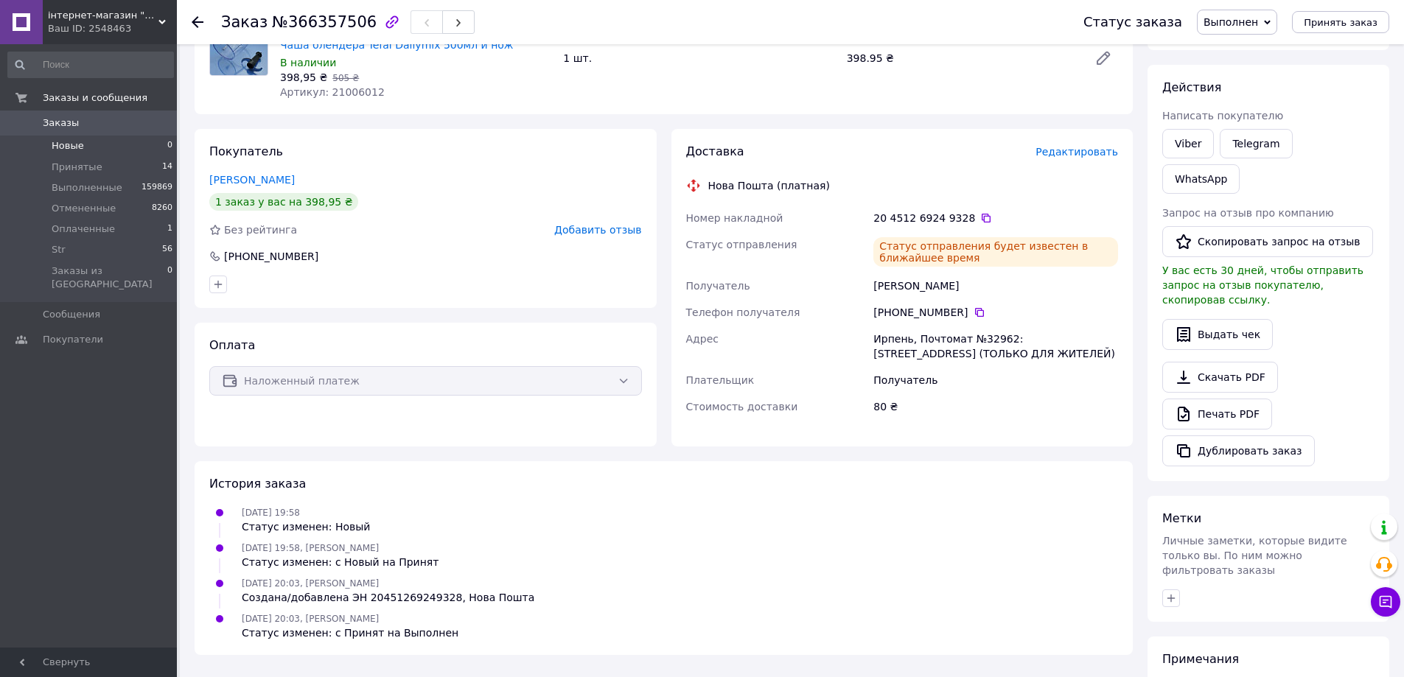
click at [38, 139] on li "Новые 0" at bounding box center [90, 146] width 181 height 21
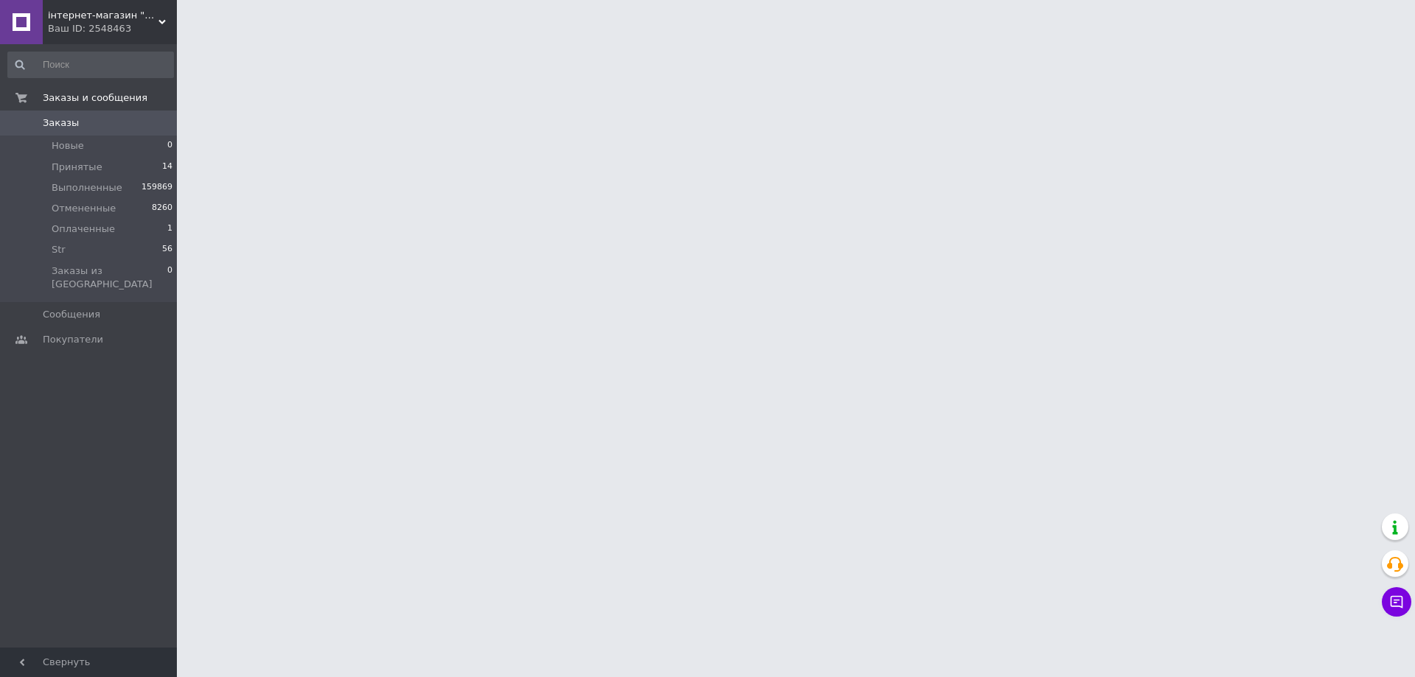
click at [41, 120] on span at bounding box center [21, 122] width 43 height 13
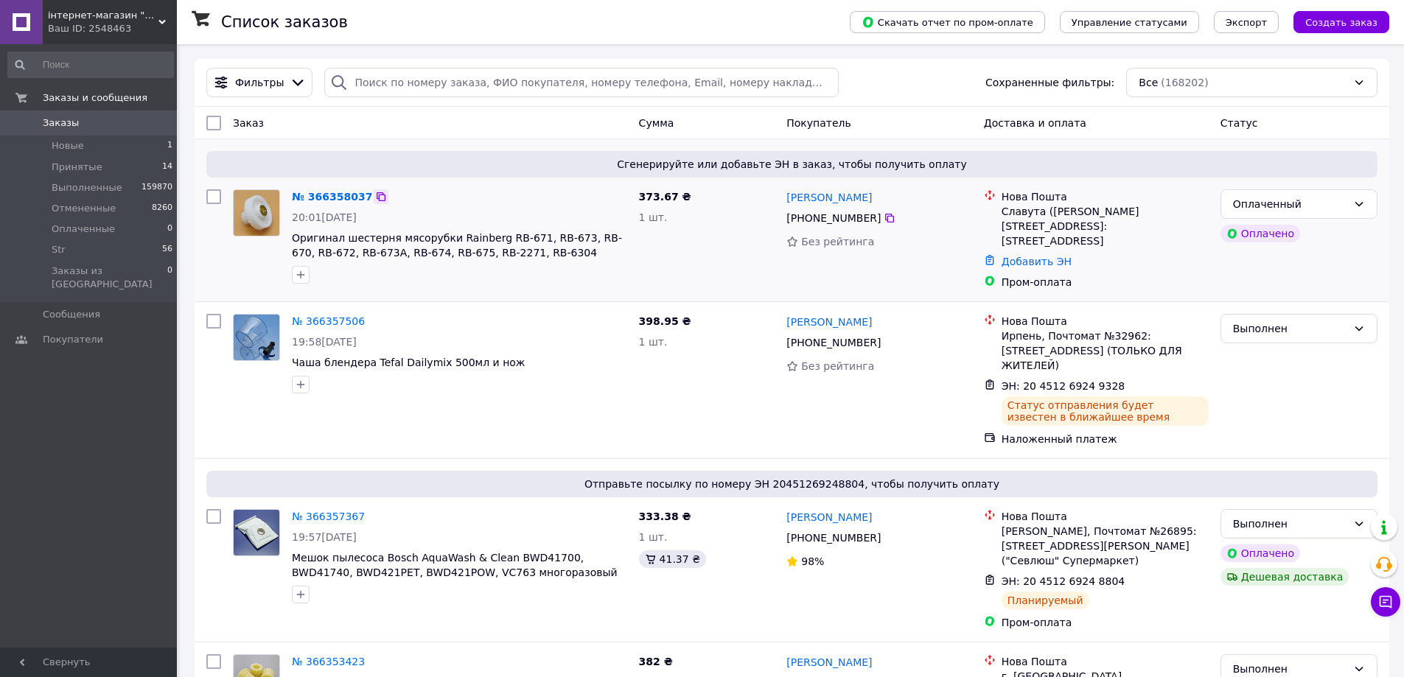
click at [375, 196] on icon at bounding box center [381, 197] width 12 height 12
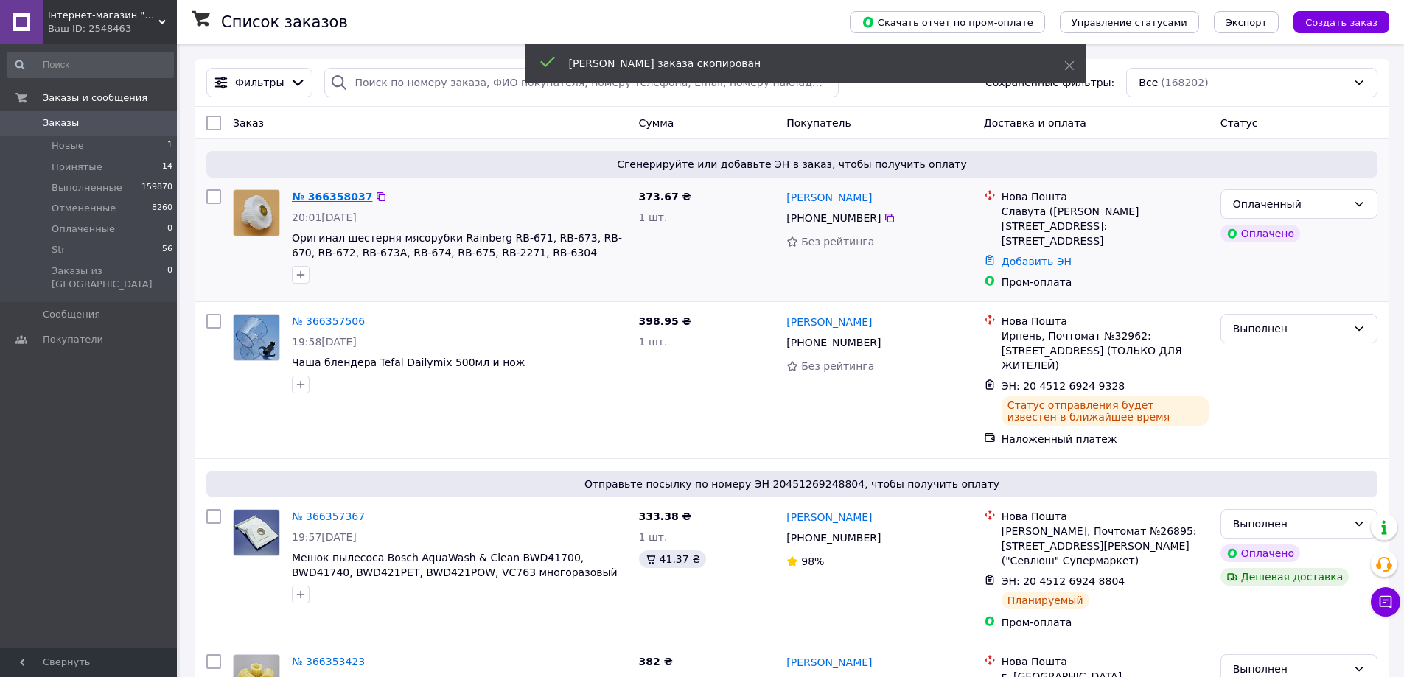
click at [337, 198] on link "№ 366358037" at bounding box center [332, 197] width 80 height 12
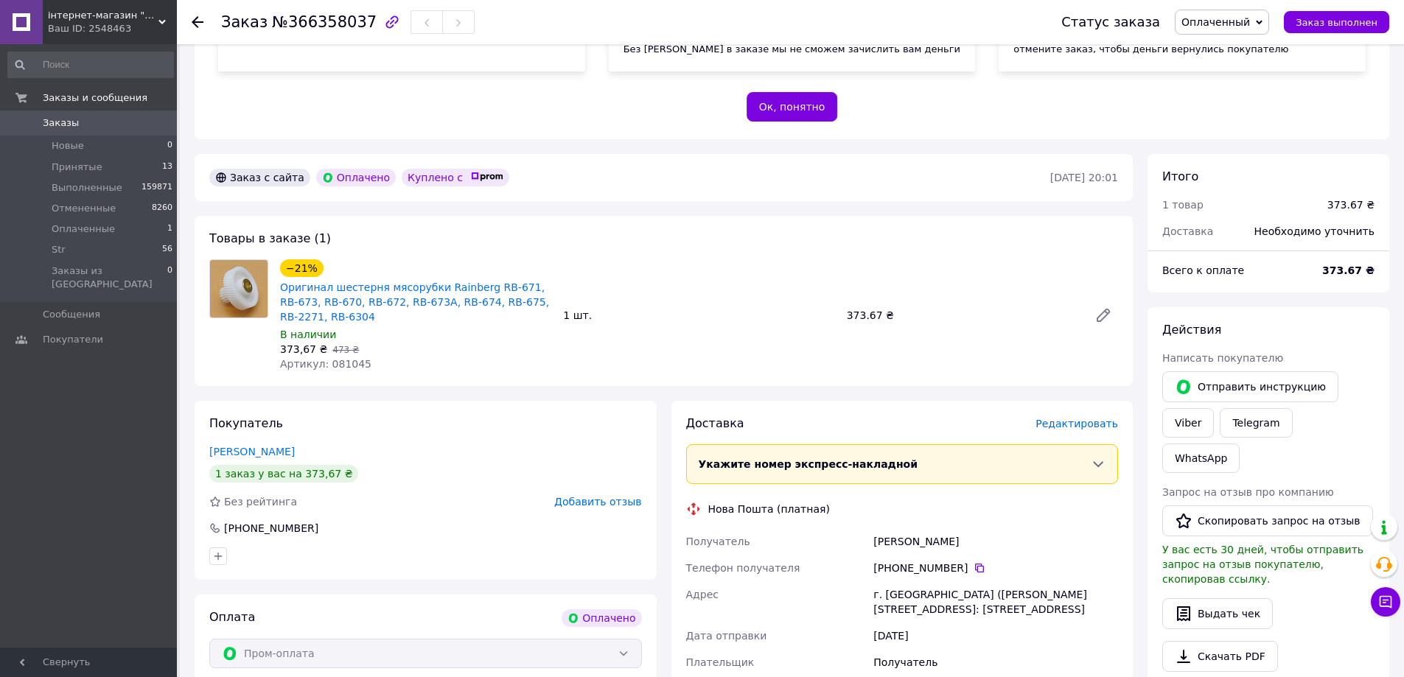
scroll to position [295, 0]
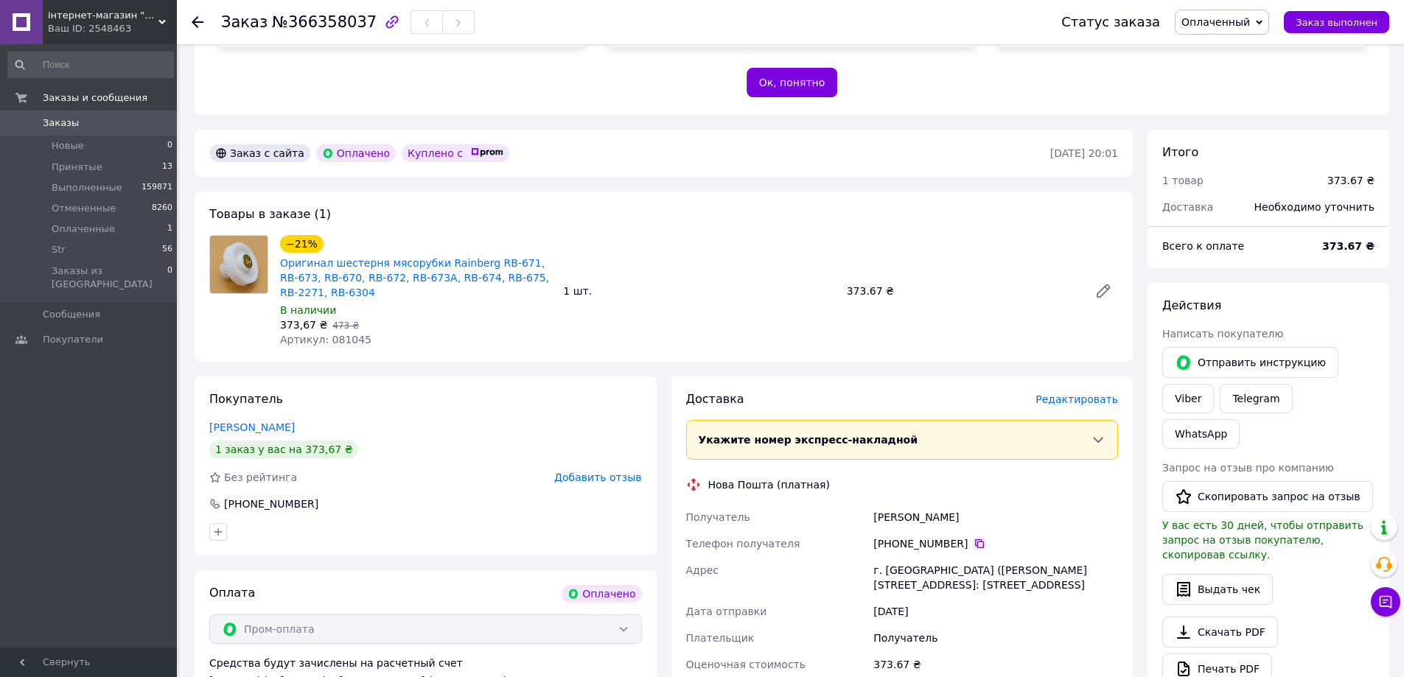
click at [973, 545] on icon at bounding box center [979, 544] width 12 height 12
drag, startPoint x: 1007, startPoint y: 589, endPoint x: 885, endPoint y: 573, distance: 122.7
click at [856, 569] on div "Получатель Несен Максим Телефон получателя +380 95 923 07 35   Адрес г. Славута…" at bounding box center [902, 591] width 438 height 174
copy div "Адрес г. Славута (Хмельницкая обл., Шепетовский р-н.), №1: ул. Соборности, 32А"
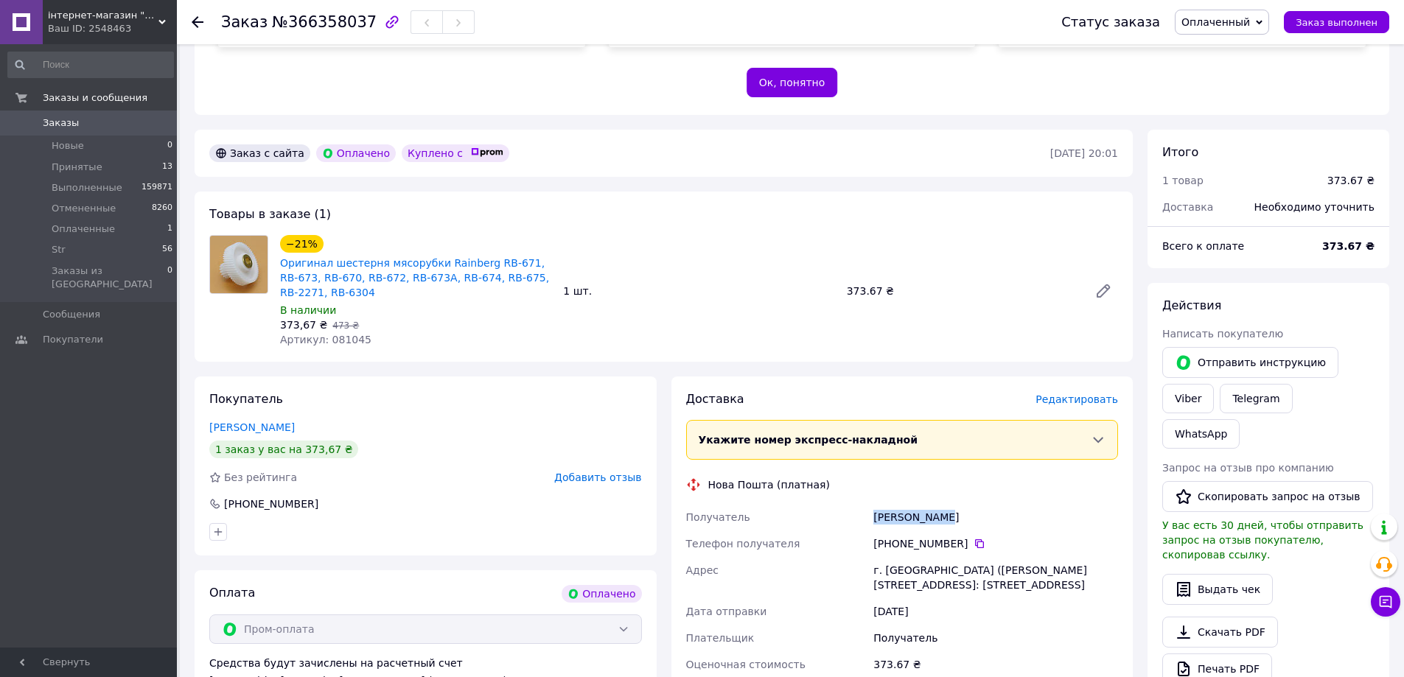
drag, startPoint x: 909, startPoint y: 514, endPoint x: 884, endPoint y: 517, distance: 25.3
click at [847, 516] on div "Получатель Несен Максим Телефон получателя +380 95 923 07 35   Адрес г. Славута…" at bounding box center [902, 591] width 438 height 174
copy div "Получатель Несен Максим"
drag, startPoint x: 556, startPoint y: 259, endPoint x: 514, endPoint y: 265, distance: 42.5
click at [514, 265] on div "−21% Оригинал шестерня мясорубки Rainberg RB-671, RB-673, RB-670, RB-672, RB-67…" at bounding box center [415, 291] width 283 height 118
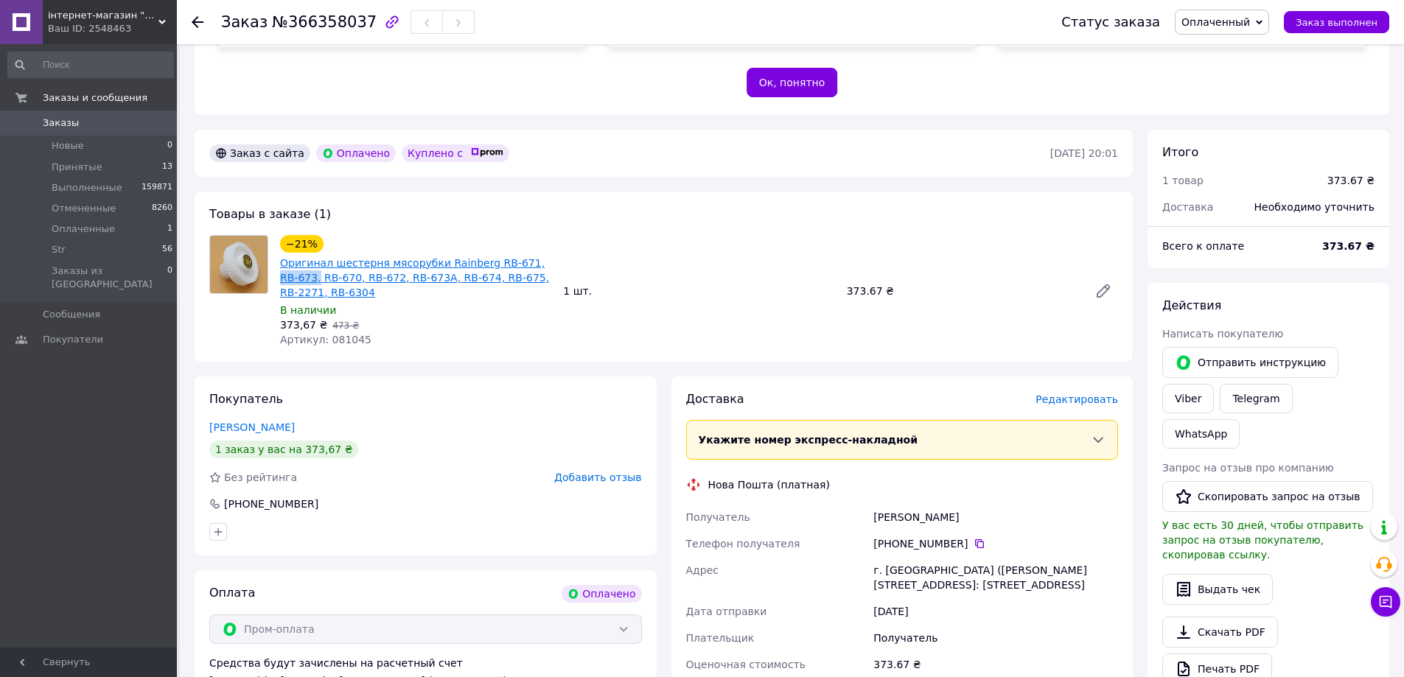
copy link "RB-673,"
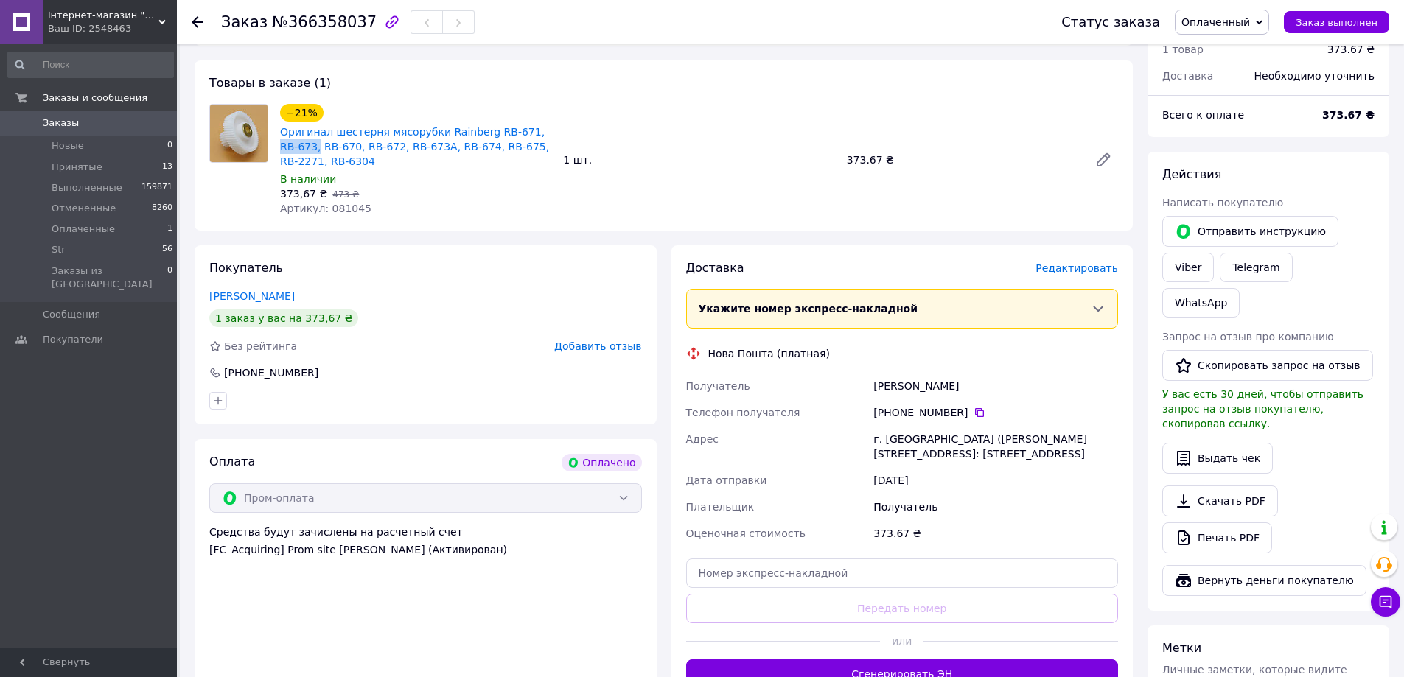
scroll to position [442, 0]
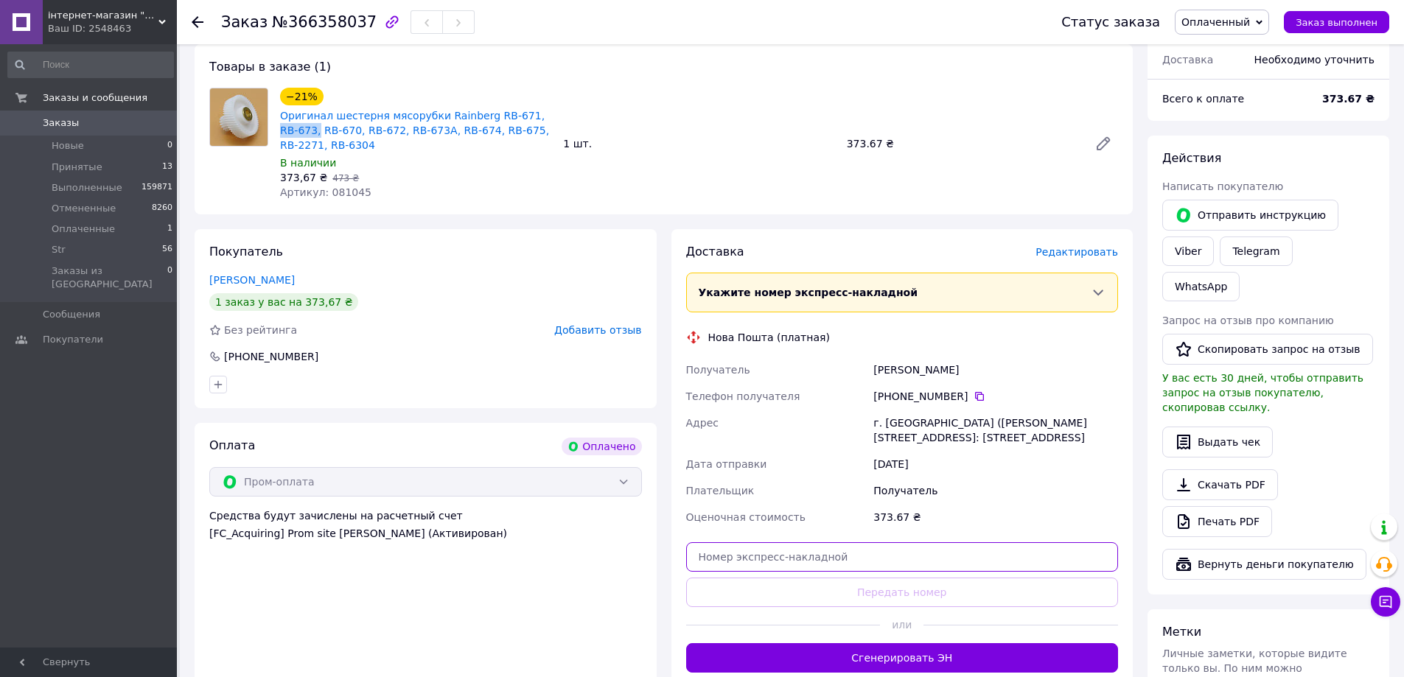
paste input "20451269251091"
drag, startPoint x: 992, startPoint y: 556, endPoint x: 1009, endPoint y: 592, distance: 40.2
click at [994, 562] on input "20451269251091" at bounding box center [902, 556] width 433 height 29
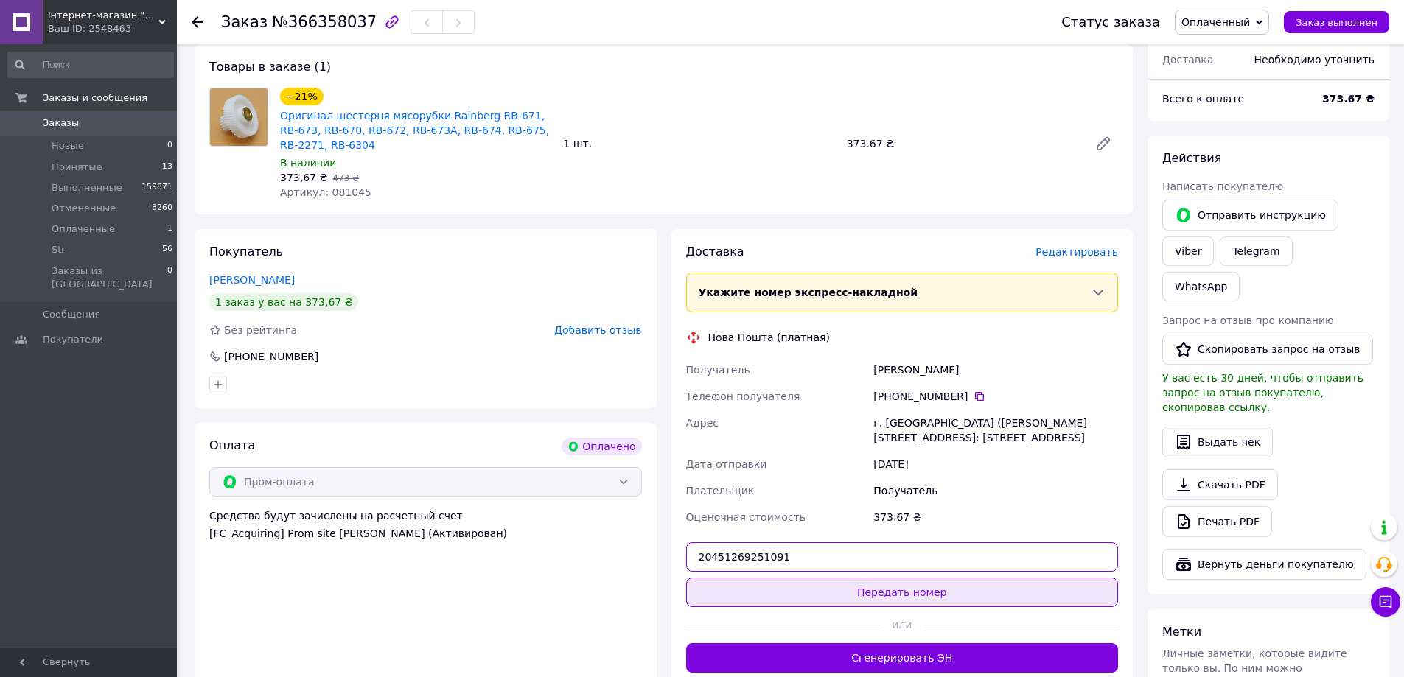
type input "20451269251091"
click at [1009, 595] on button "Передать номер" at bounding box center [902, 592] width 433 height 29
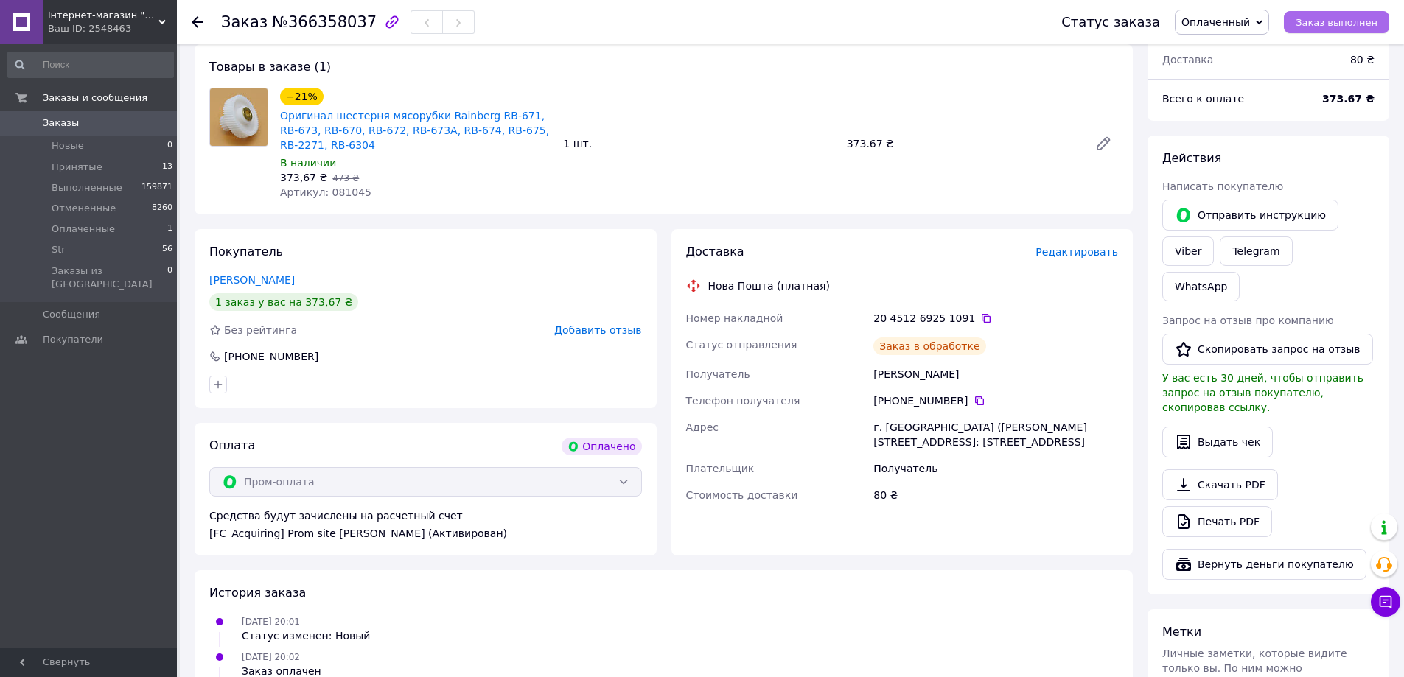
click at [1337, 27] on span "Заказ выполнен" at bounding box center [1336, 22] width 82 height 11
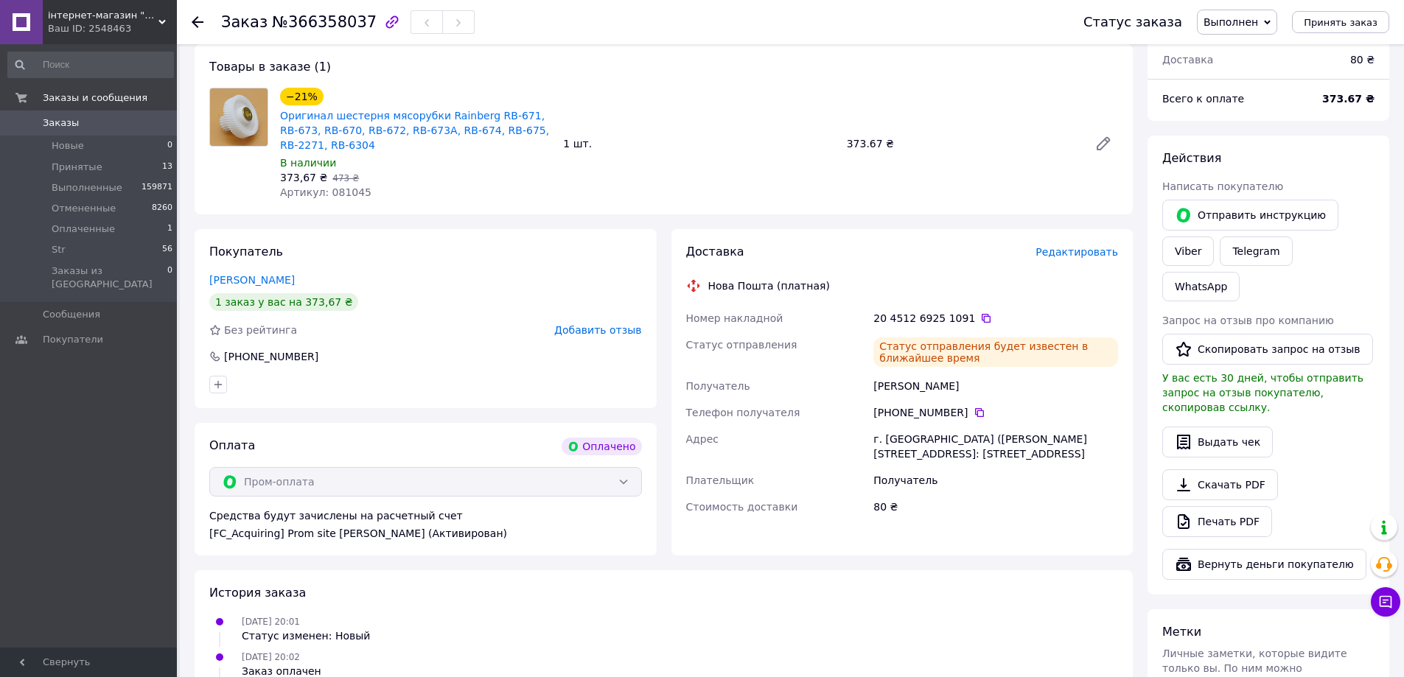
click at [87, 120] on span "Заказы" at bounding box center [90, 122] width 94 height 13
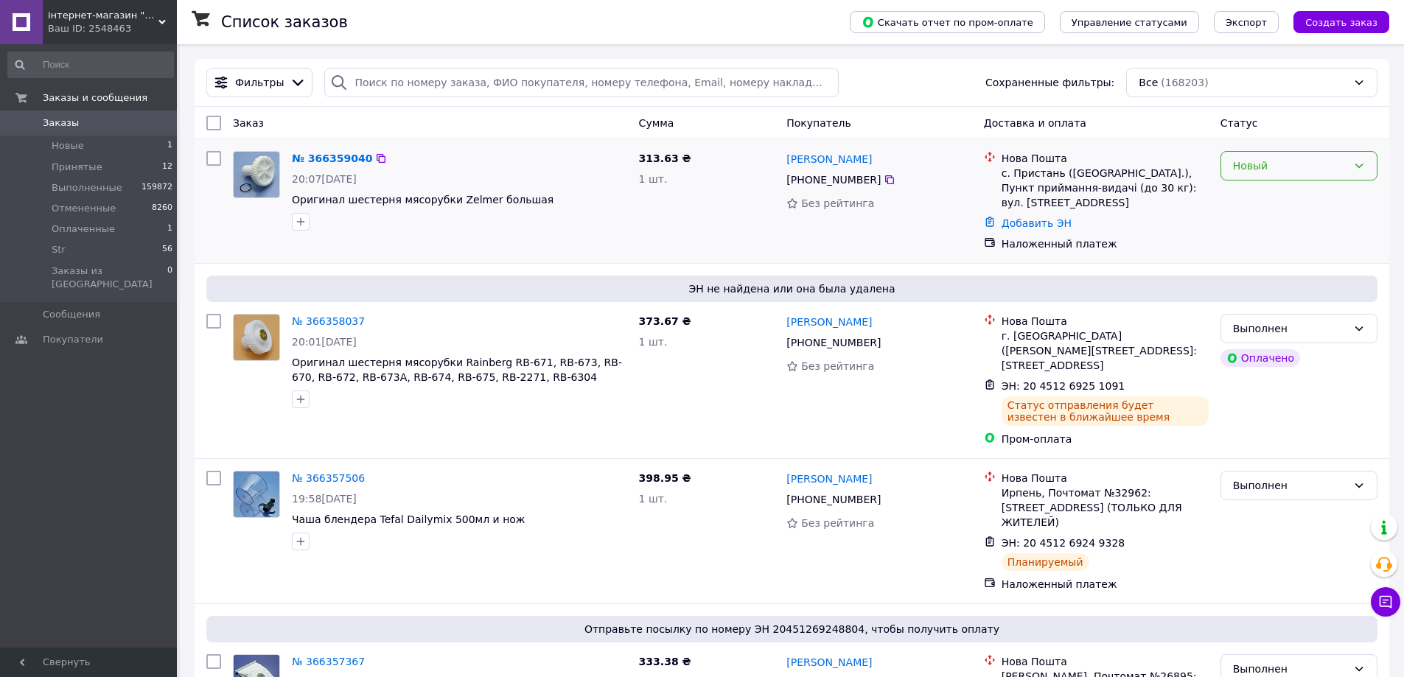
click at [1333, 164] on div "Новый" at bounding box center [1290, 166] width 114 height 16
click at [1259, 200] on li "Принят" at bounding box center [1298, 198] width 155 height 27
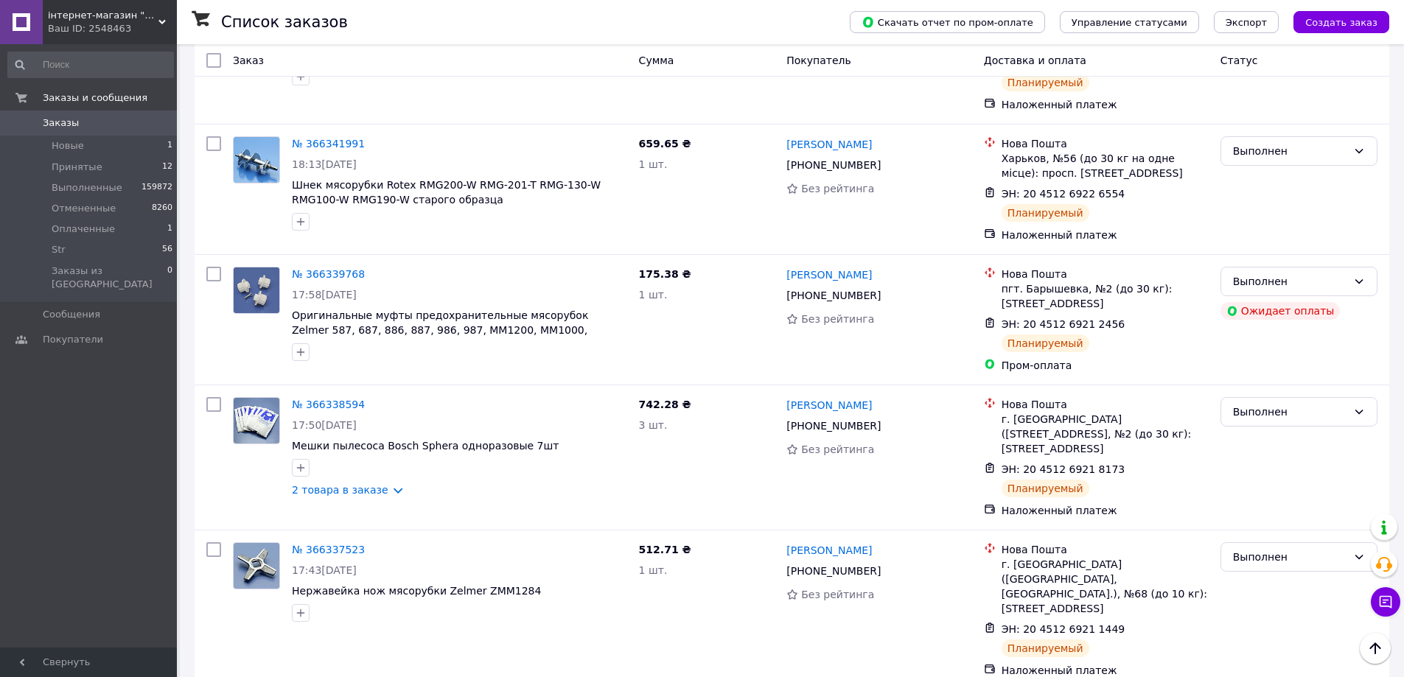
scroll to position [1474, 0]
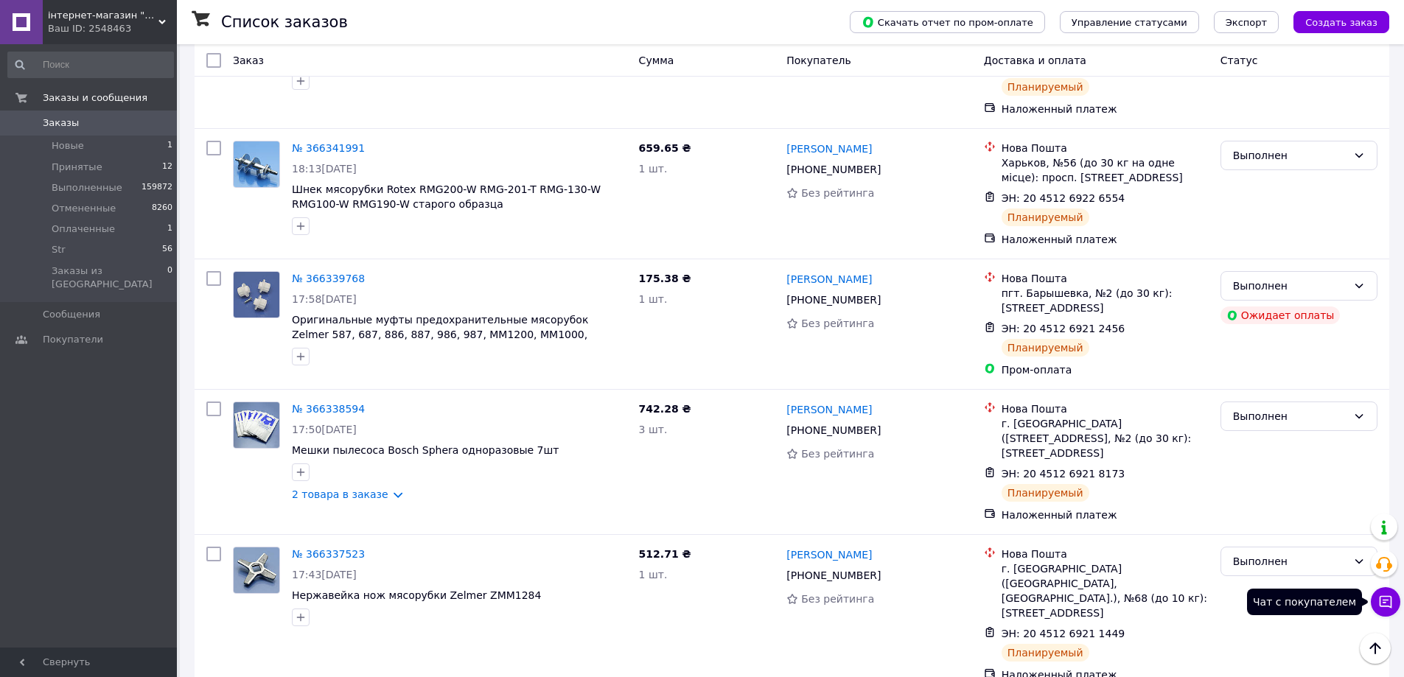
click at [1392, 598] on icon at bounding box center [1385, 602] width 15 height 15
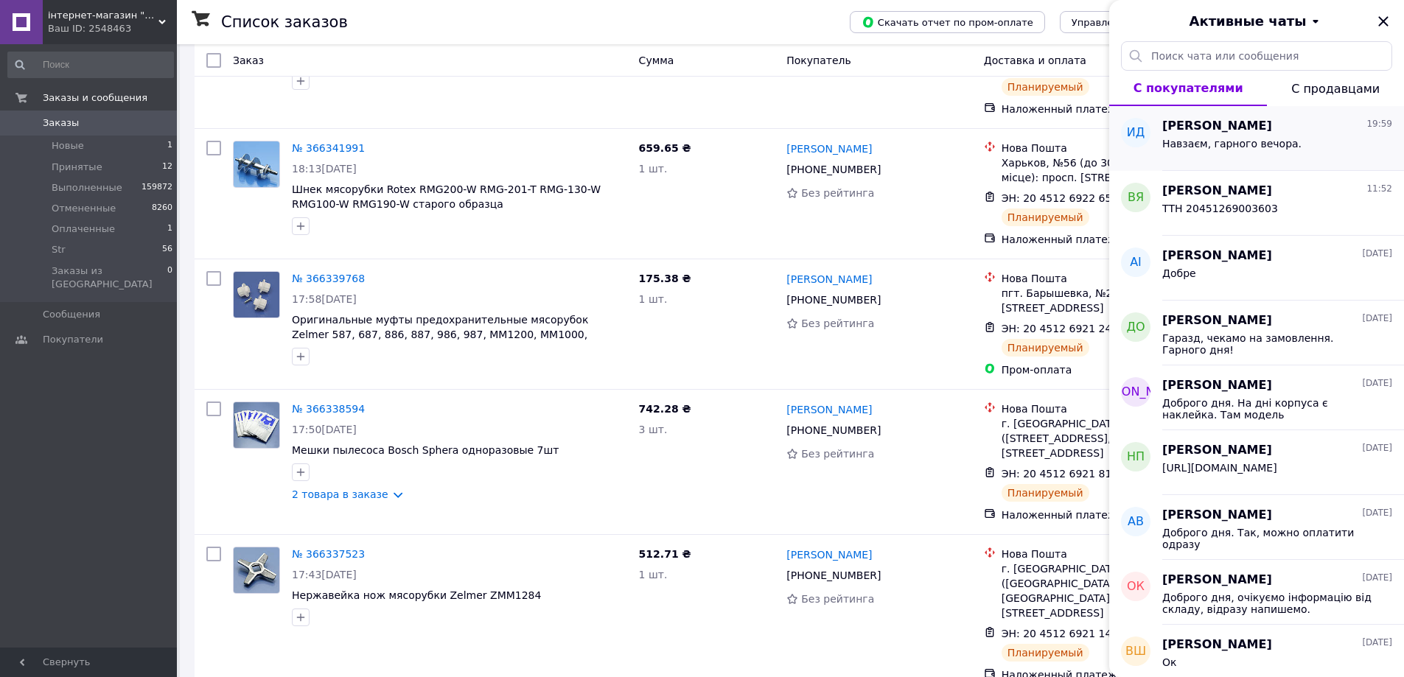
click at [1321, 140] on div "Навзаєм, гарного вечора." at bounding box center [1277, 147] width 230 height 24
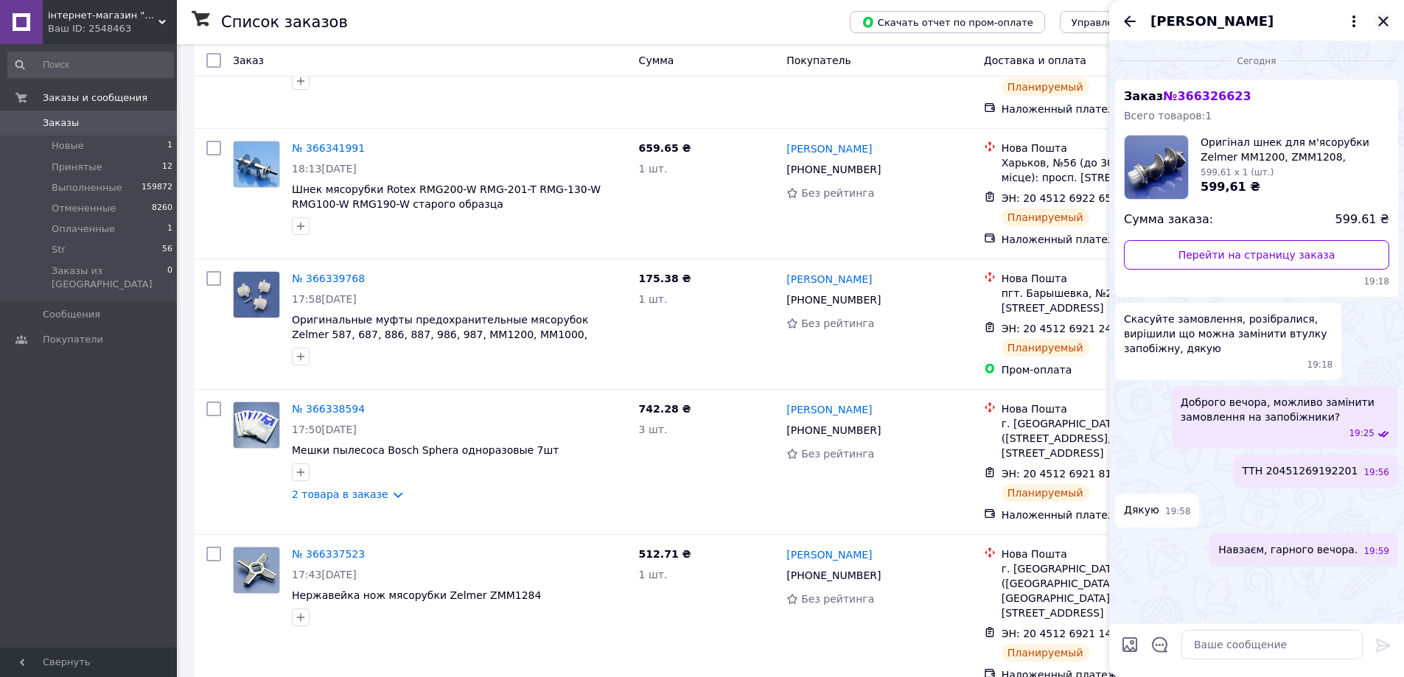
click at [1380, 21] on icon "Закрыть" at bounding box center [1383, 22] width 18 height 18
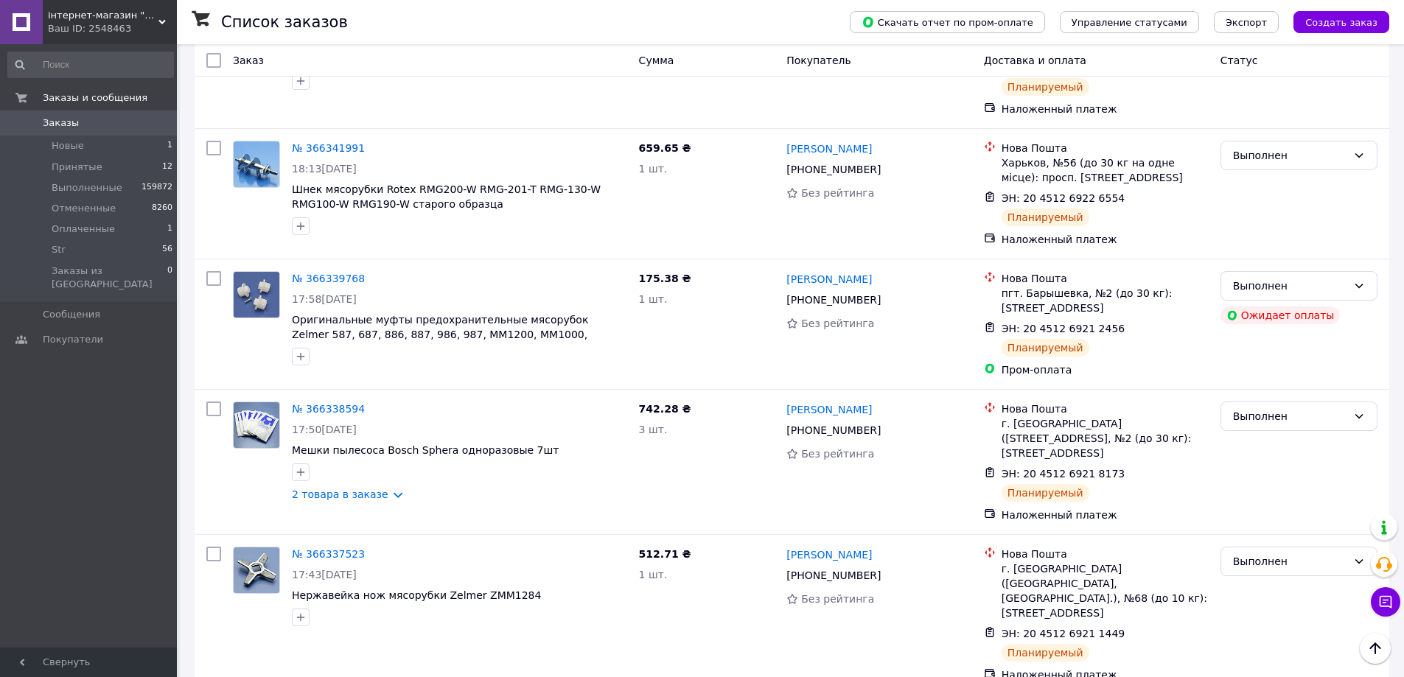
click at [53, 119] on span "Заказы" at bounding box center [61, 122] width 36 height 13
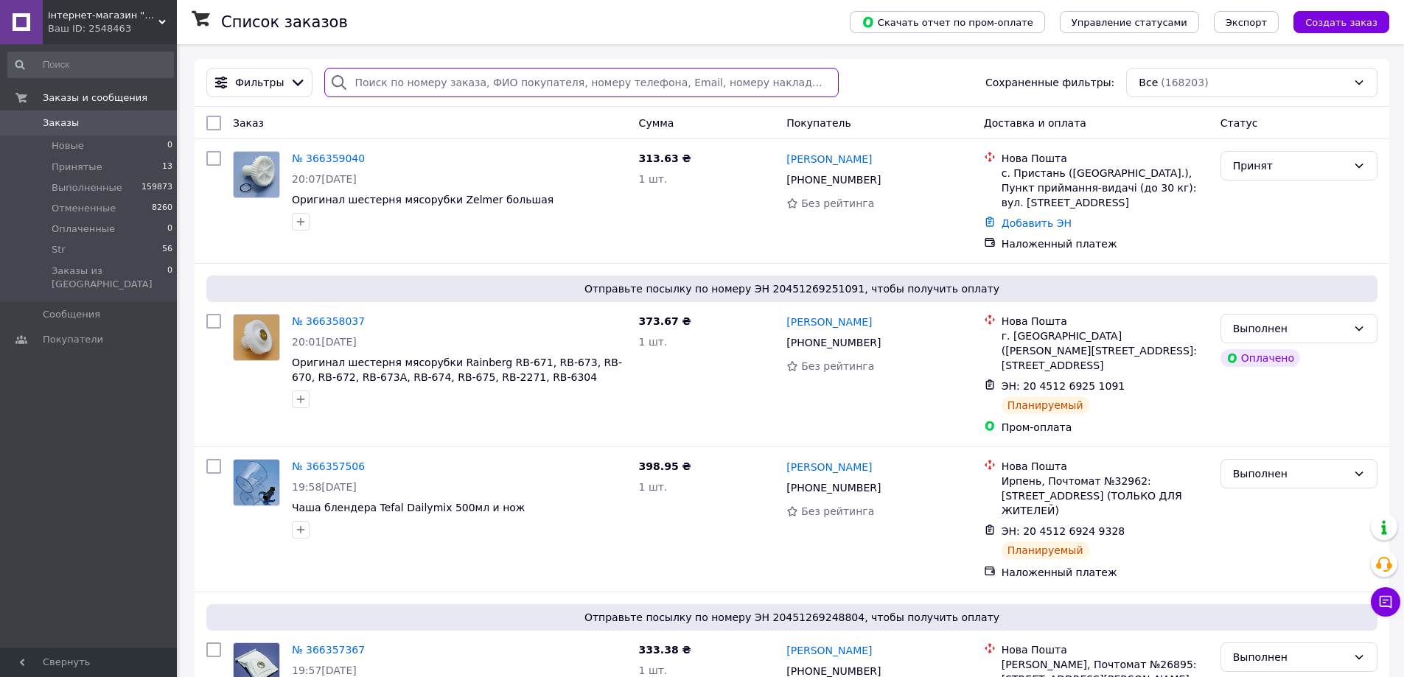
click at [417, 82] on input "search" at bounding box center [581, 82] width 514 height 29
paste input "366135522"
type input "366135522"
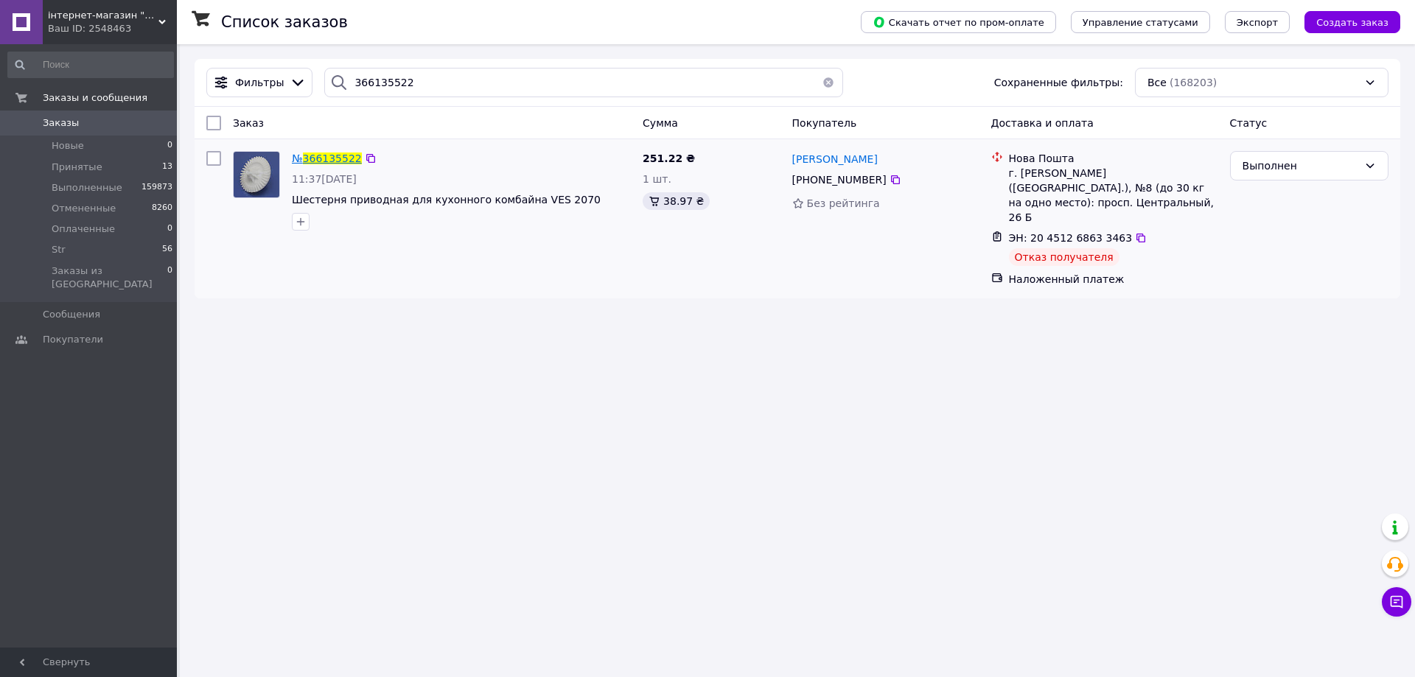
click at [329, 160] on span "366135522" at bounding box center [332, 159] width 59 height 12
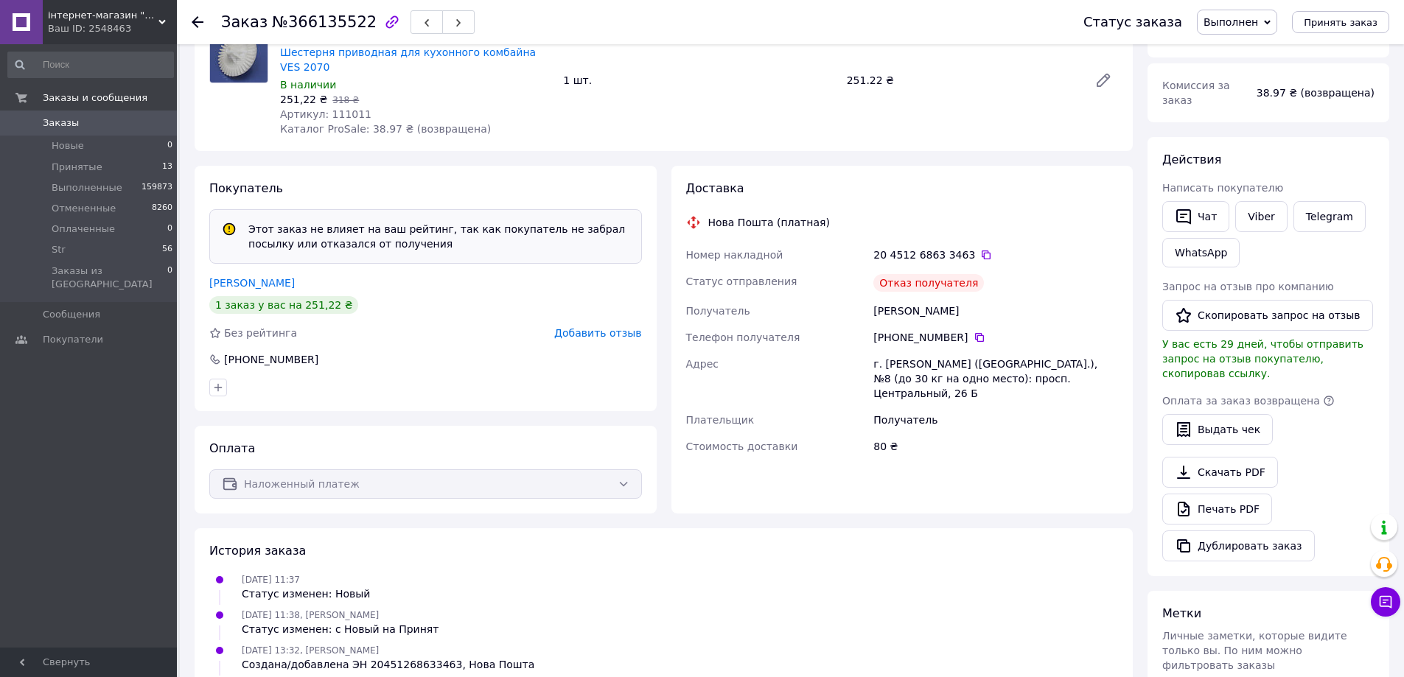
scroll to position [175, 0]
click at [614, 328] on span "Добавить отзыв" at bounding box center [597, 334] width 87 height 12
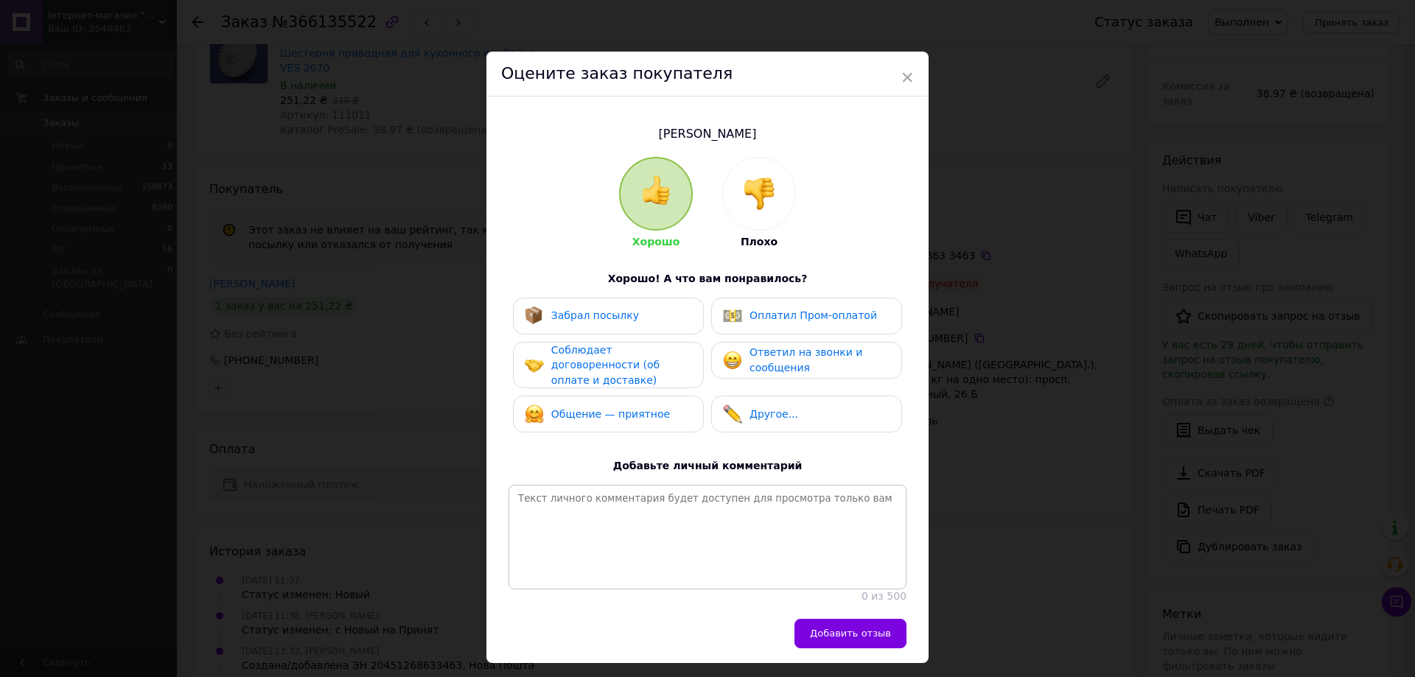
click at [752, 195] on img at bounding box center [759, 194] width 32 height 32
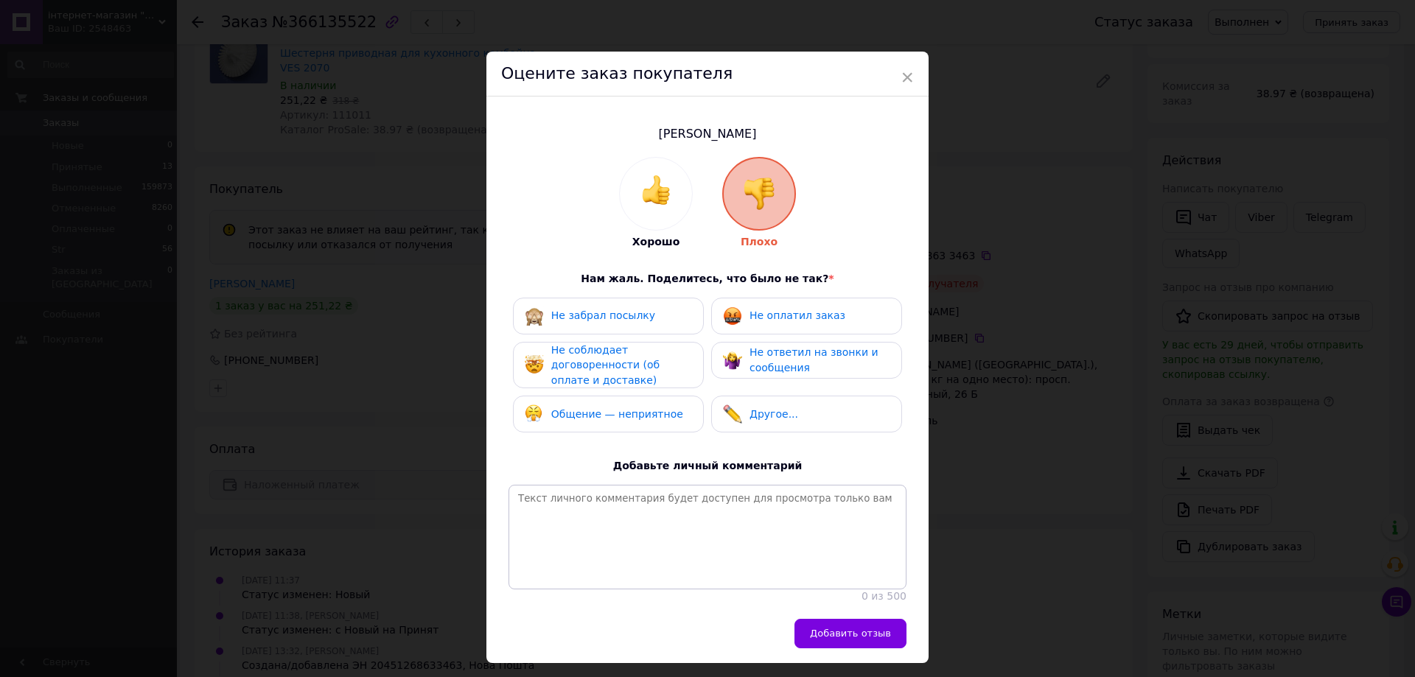
click at [752, 318] on span "Не оплатил заказ" at bounding box center [797, 315] width 96 height 12
drag, startPoint x: 661, startPoint y: 323, endPoint x: 657, endPoint y: 339, distance: 15.9
click at [660, 324] on div "Не забрал посылку" at bounding box center [608, 316] width 167 height 19
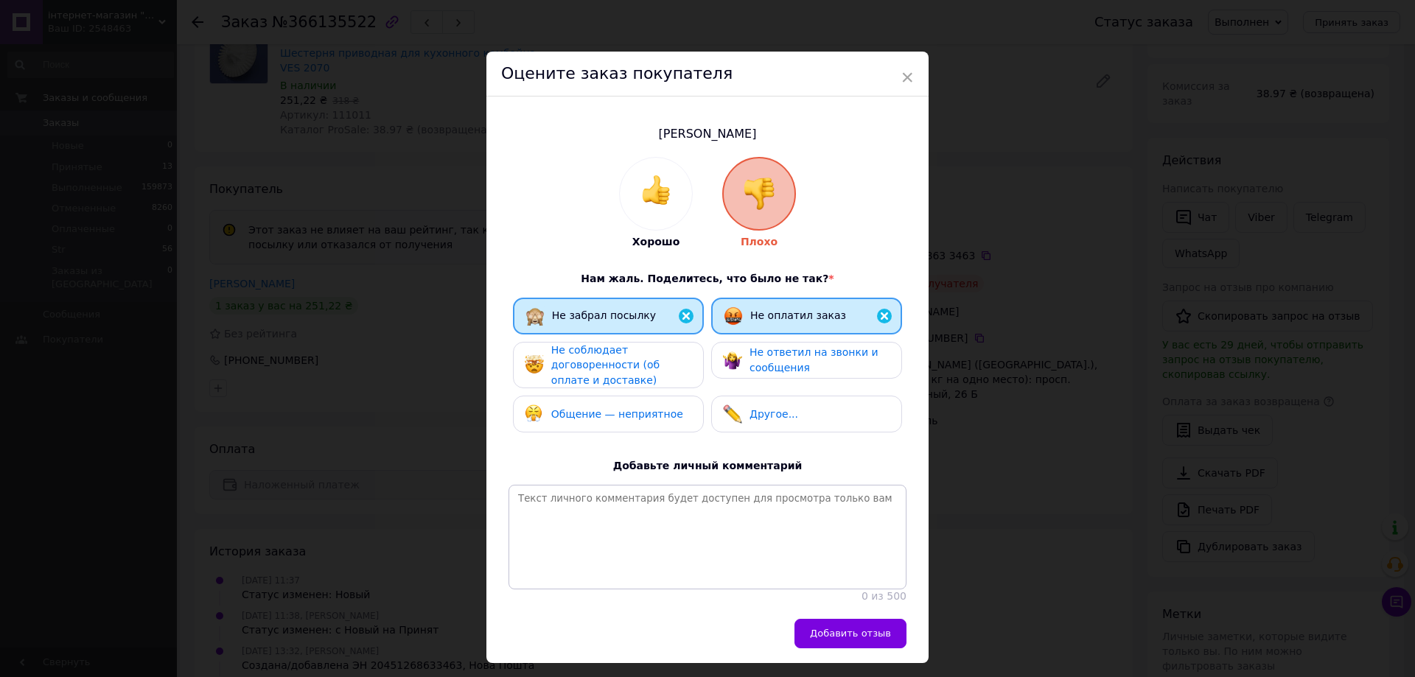
drag, startPoint x: 657, startPoint y: 367, endPoint x: 755, endPoint y: 370, distance: 98.0
click at [659, 365] on span "Не соблюдает договоренности (об оплате и доставке)" at bounding box center [605, 365] width 108 height 42
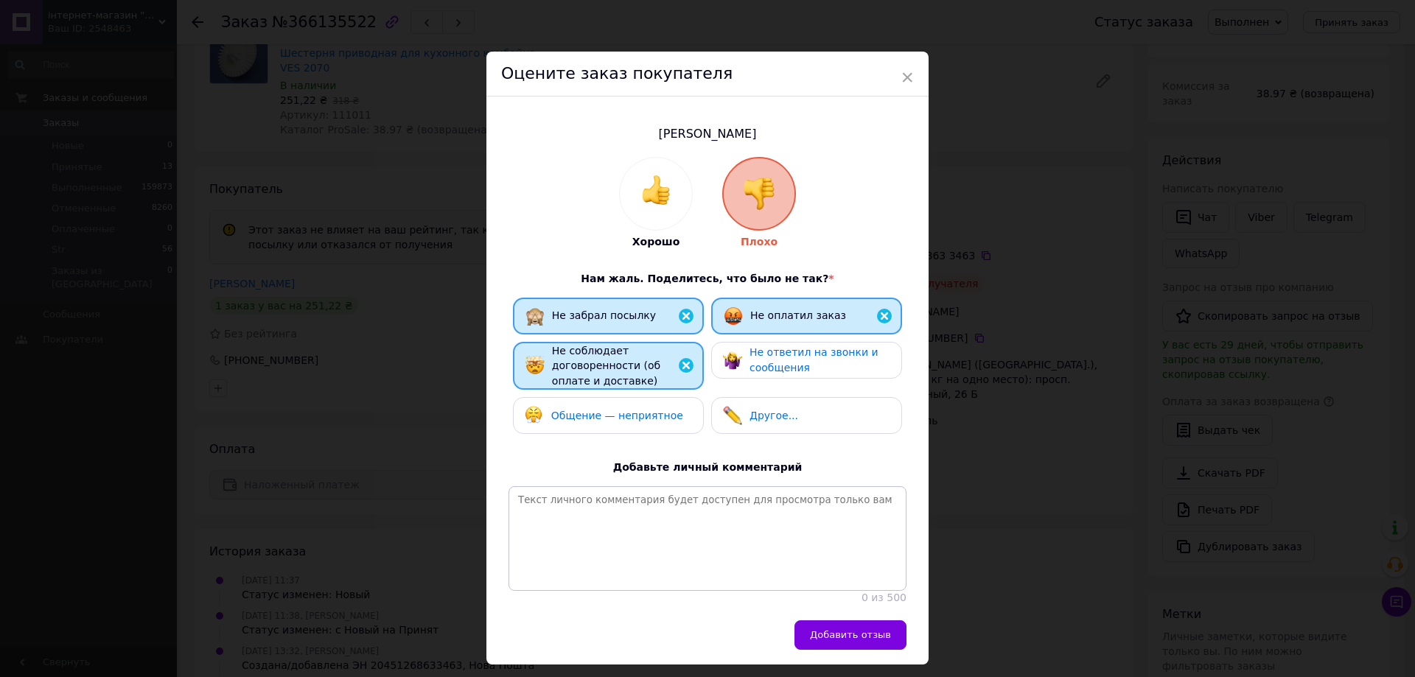
drag, startPoint x: 758, startPoint y: 365, endPoint x: 671, endPoint y: 395, distance: 92.5
click at [757, 364] on span "Не ответил на звонки и сообщения" at bounding box center [813, 359] width 129 height 27
drag, startPoint x: 645, startPoint y: 407, endPoint x: 702, endPoint y: 447, distance: 70.3
click at [648, 413] on span "Общение — неприятное" at bounding box center [617, 416] width 132 height 12
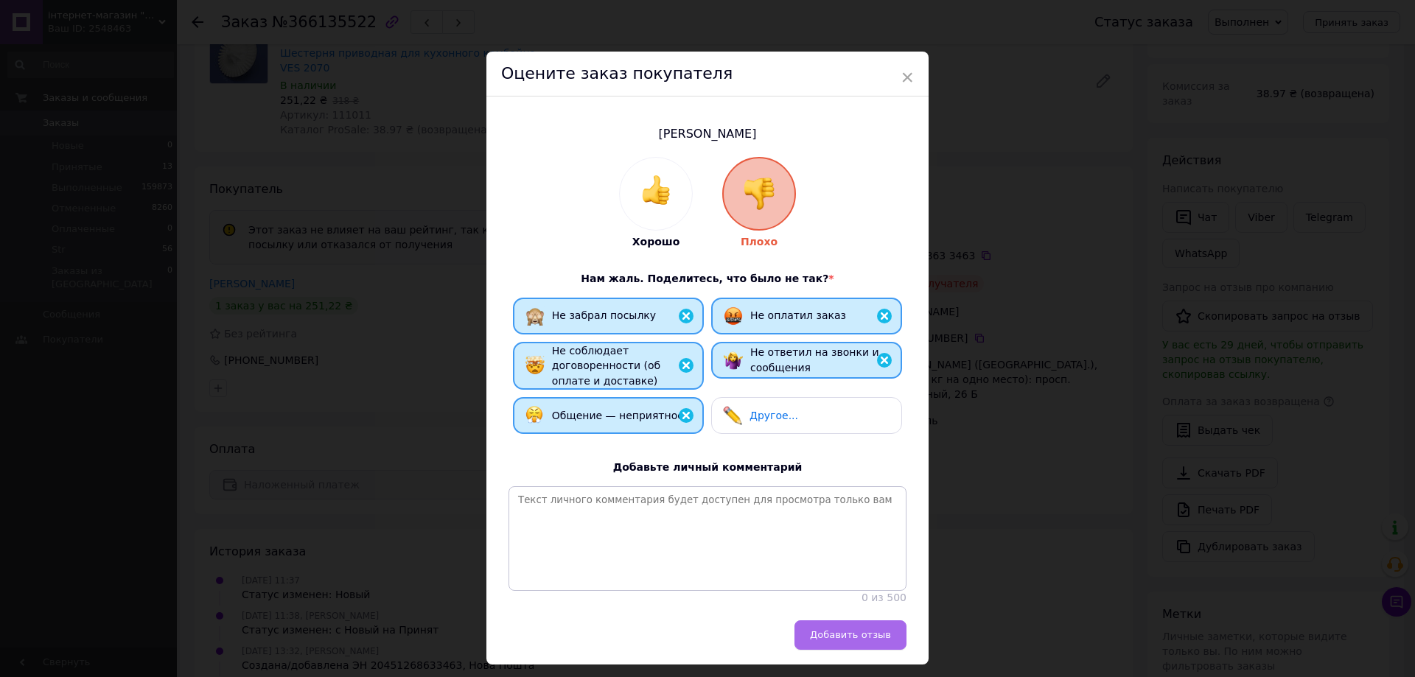
click at [841, 640] on span "Добавить отзыв" at bounding box center [850, 634] width 81 height 11
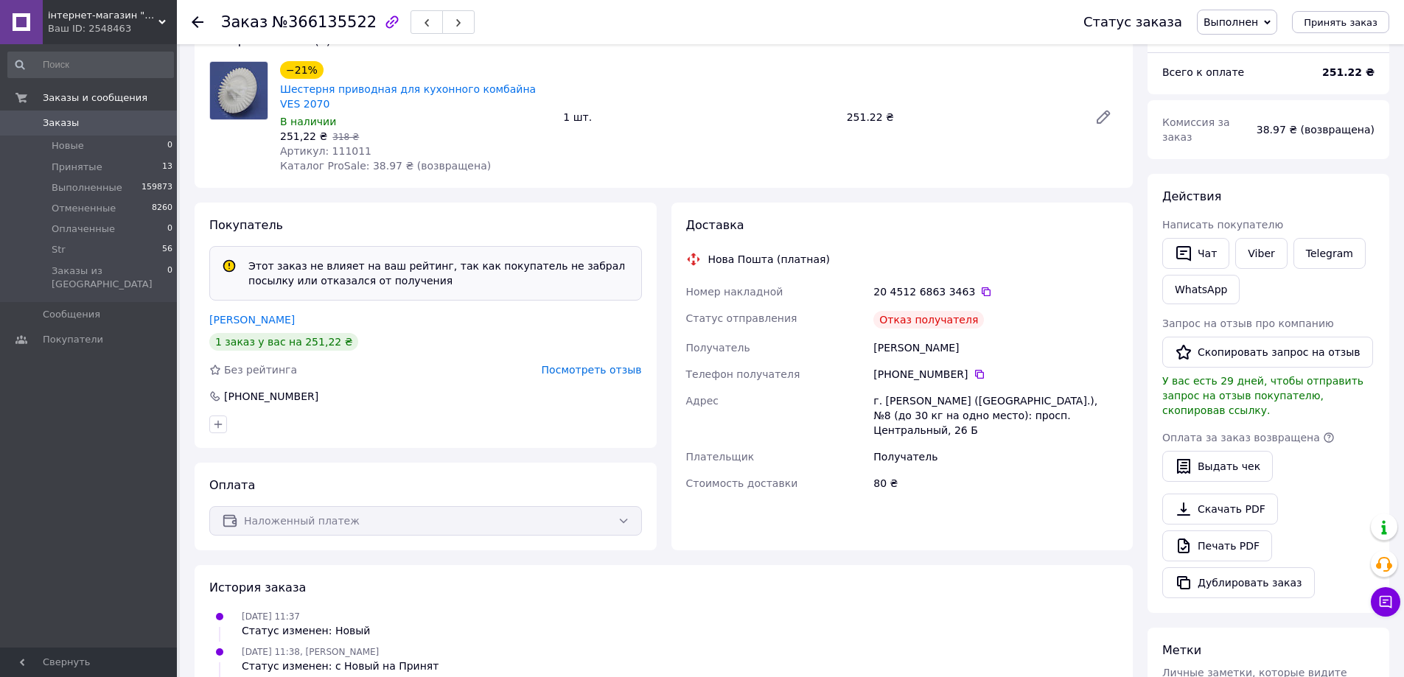
scroll to position [101, 0]
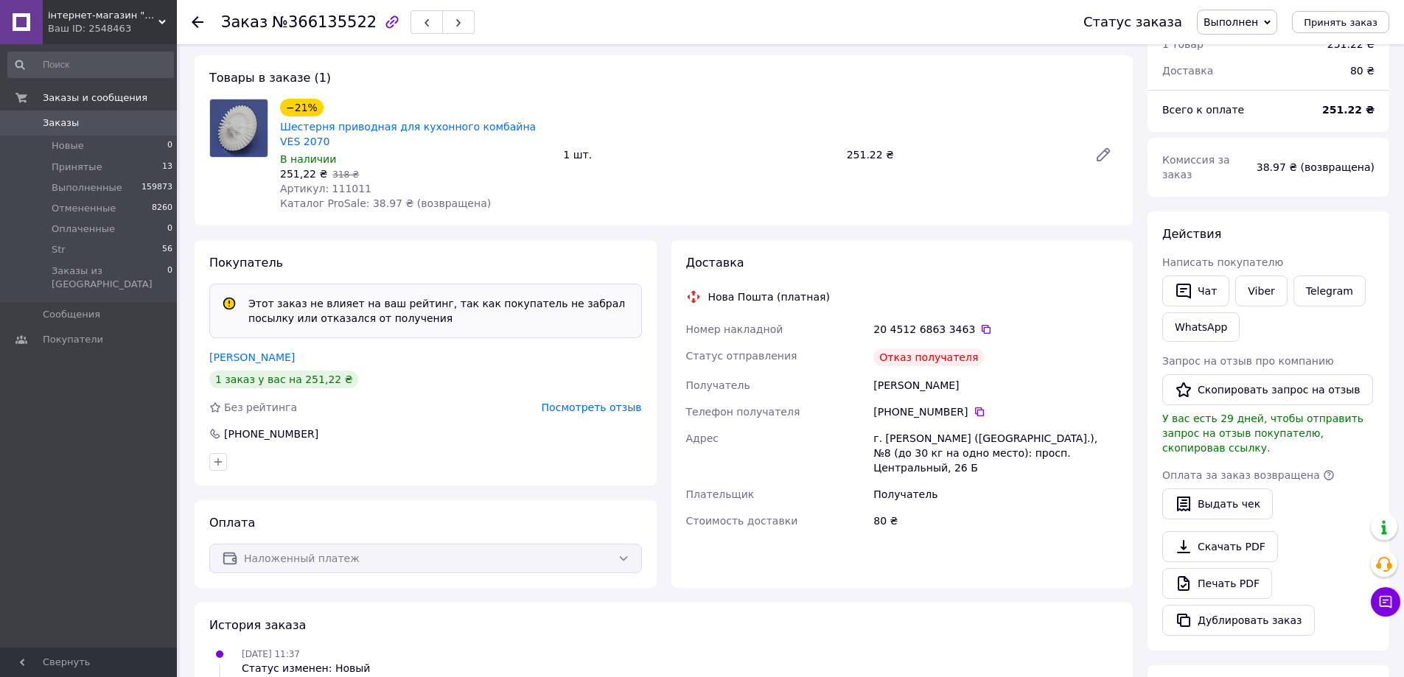
click at [66, 112] on link "Заказы 0" at bounding box center [90, 123] width 181 height 25
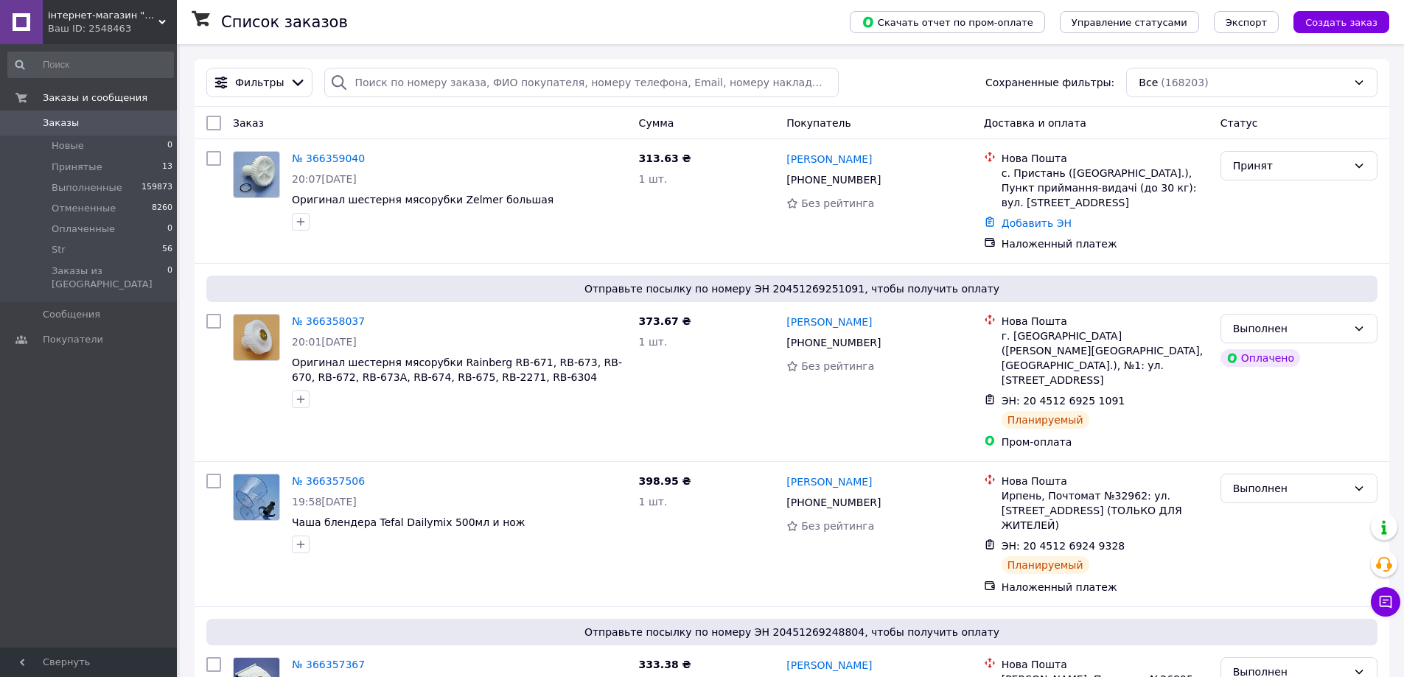
click at [65, 122] on span "Заказы" at bounding box center [61, 122] width 36 height 13
click at [68, 127] on span "Заказы" at bounding box center [61, 122] width 36 height 13
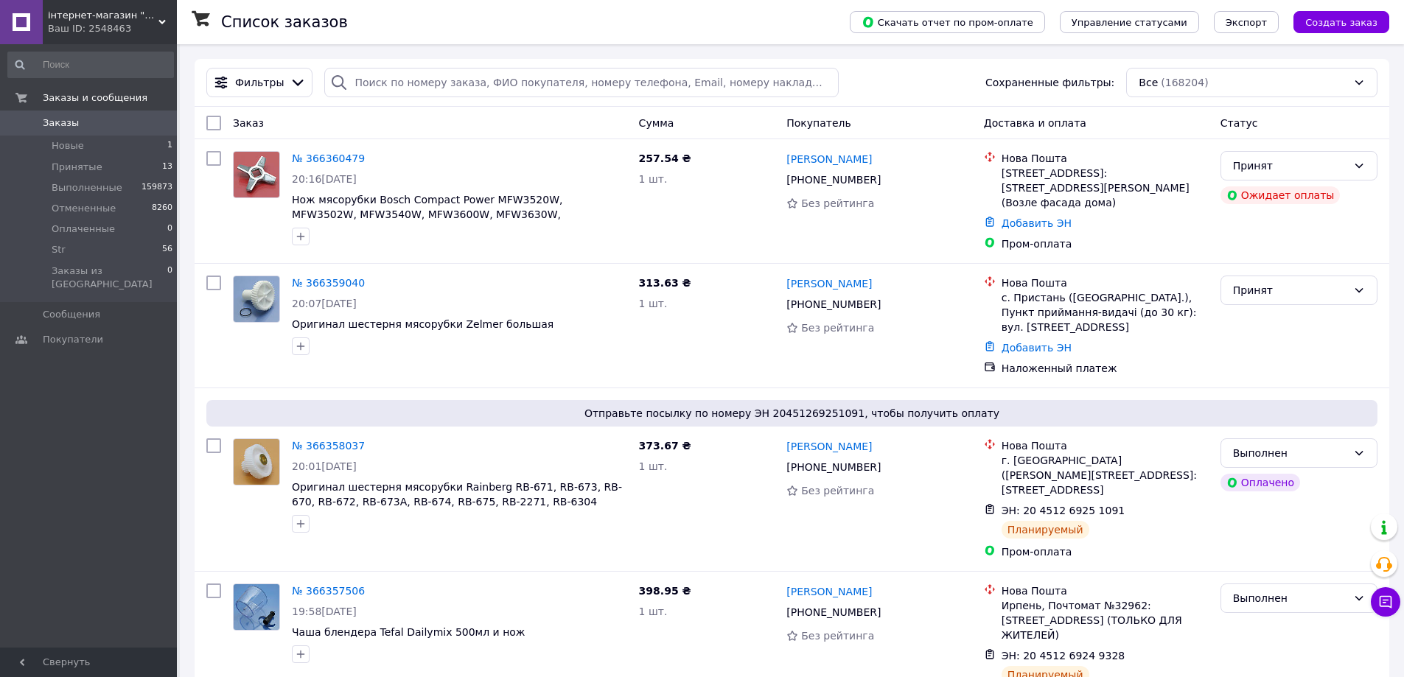
click at [55, 123] on span "Заказы" at bounding box center [61, 122] width 36 height 13
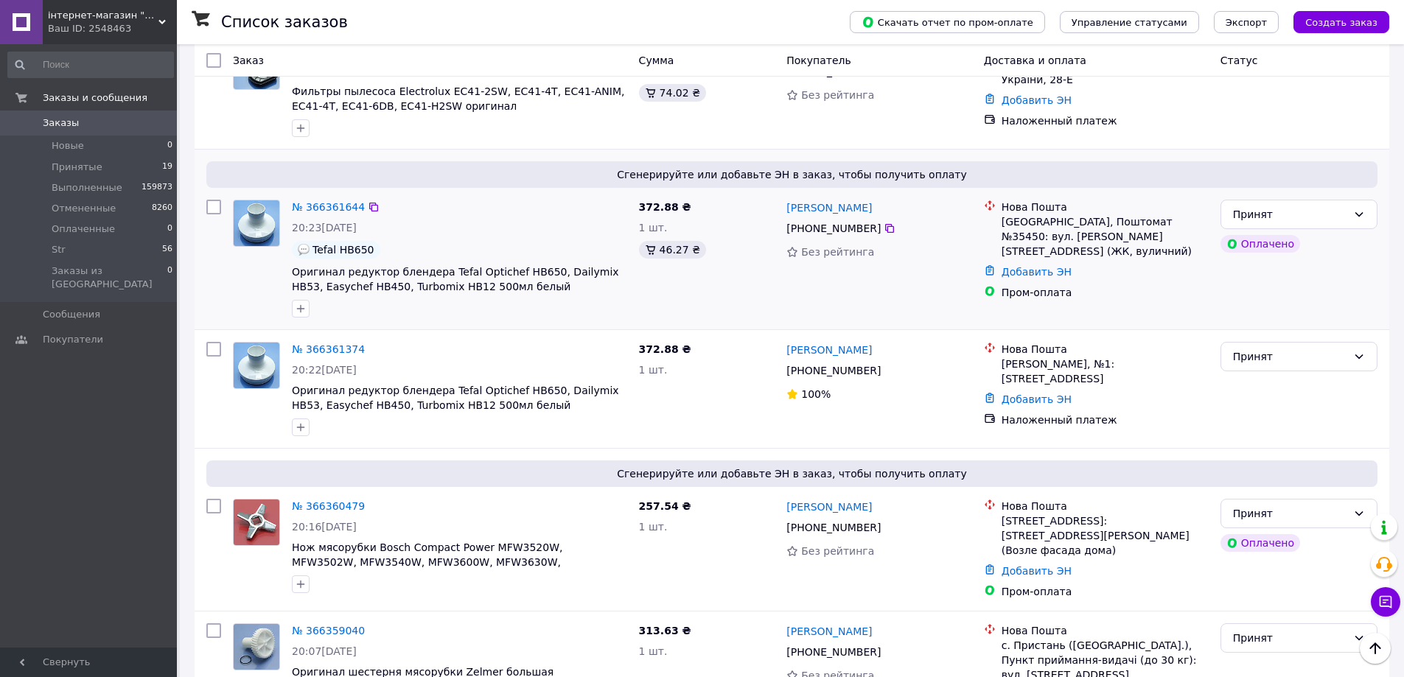
scroll to position [368, 0]
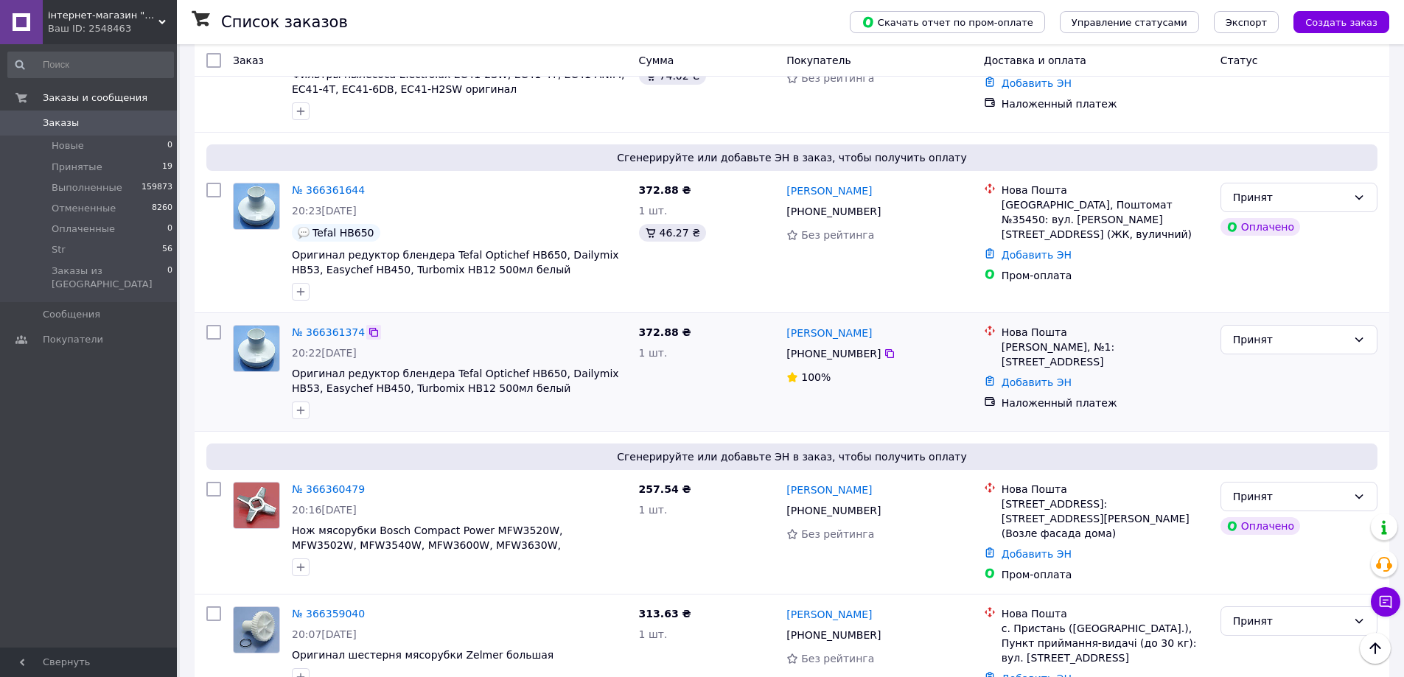
click at [368, 330] on icon at bounding box center [374, 332] width 12 height 12
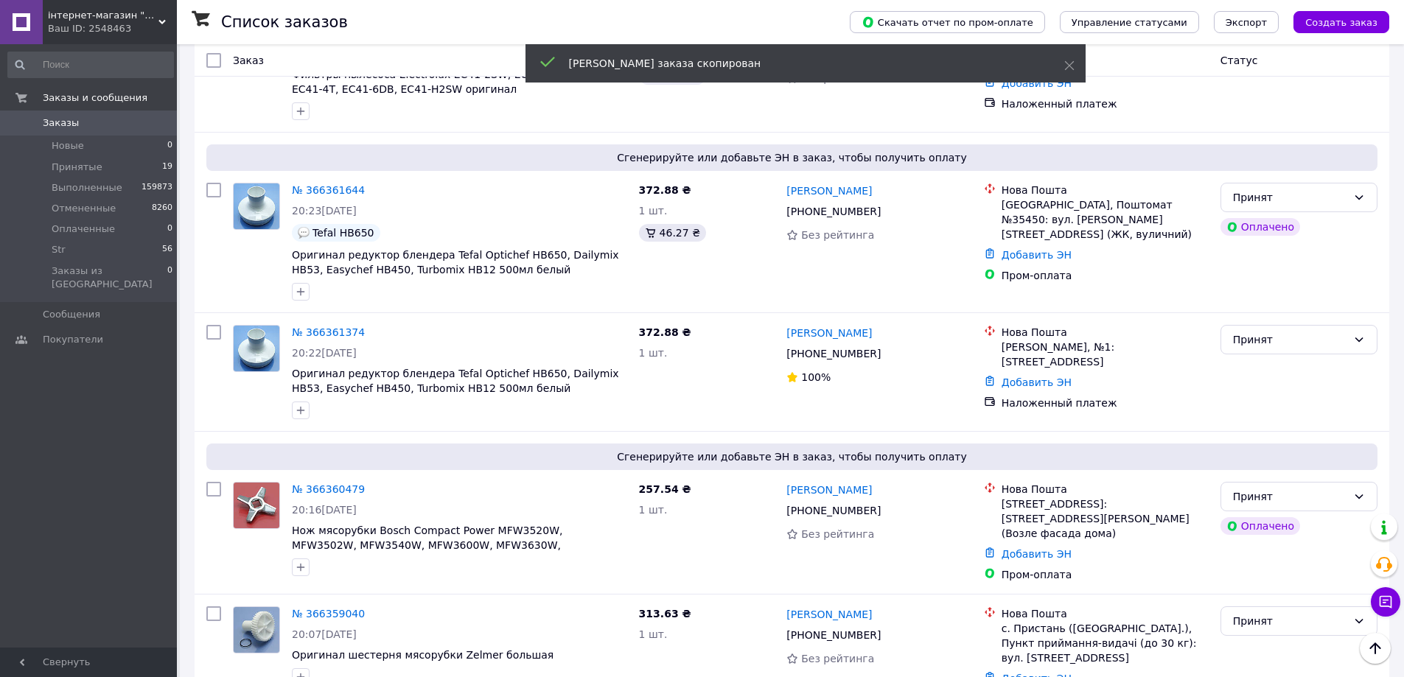
click at [333, 330] on link "№ 366361374" at bounding box center [328, 332] width 73 height 12
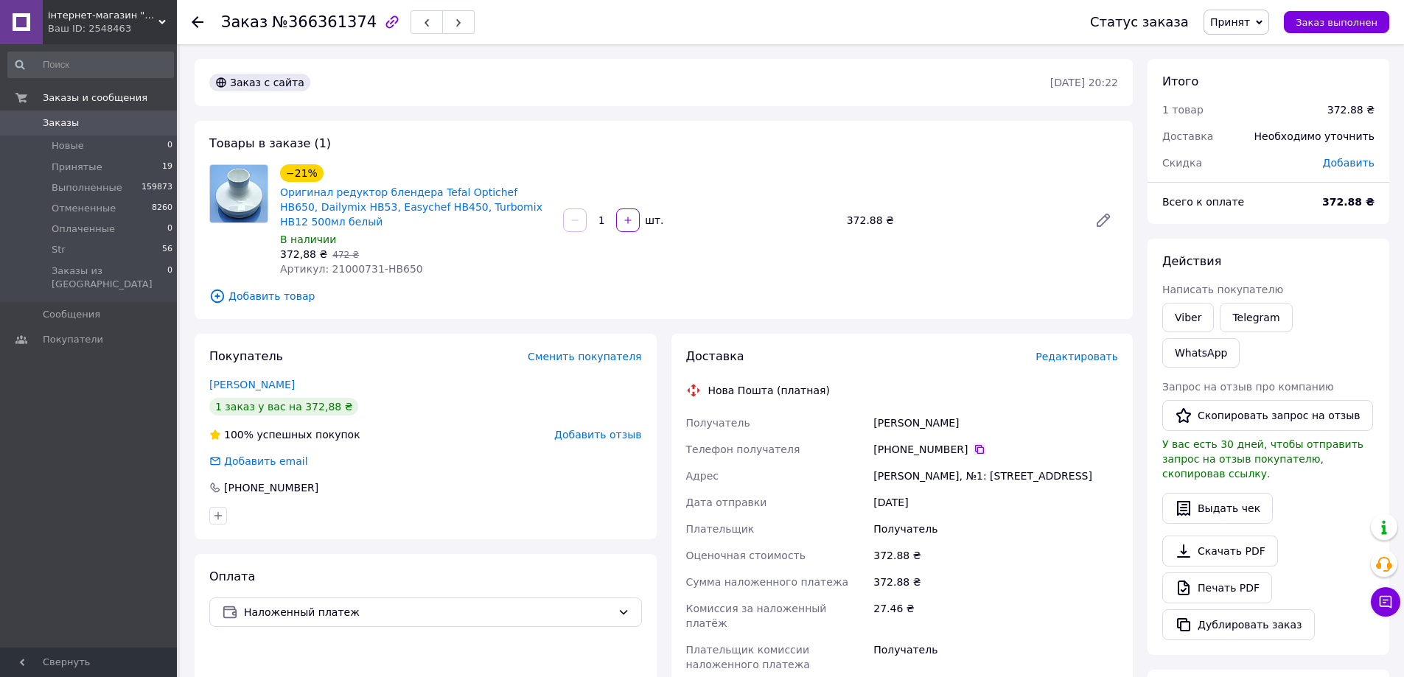
click at [973, 444] on icon at bounding box center [979, 450] width 12 height 12
drag, startPoint x: 970, startPoint y: 423, endPoint x: 844, endPoint y: 426, distance: 125.3
click at [844, 426] on div "Получатель Лотоцький Олег Телефон получателя +380 97 680 00 77   Адрес Шептицьк…" at bounding box center [902, 544] width 438 height 268
copy div "Получатель Лотоцький Олег"
drag, startPoint x: 1033, startPoint y: 480, endPoint x: 859, endPoint y: 474, distance: 174.0
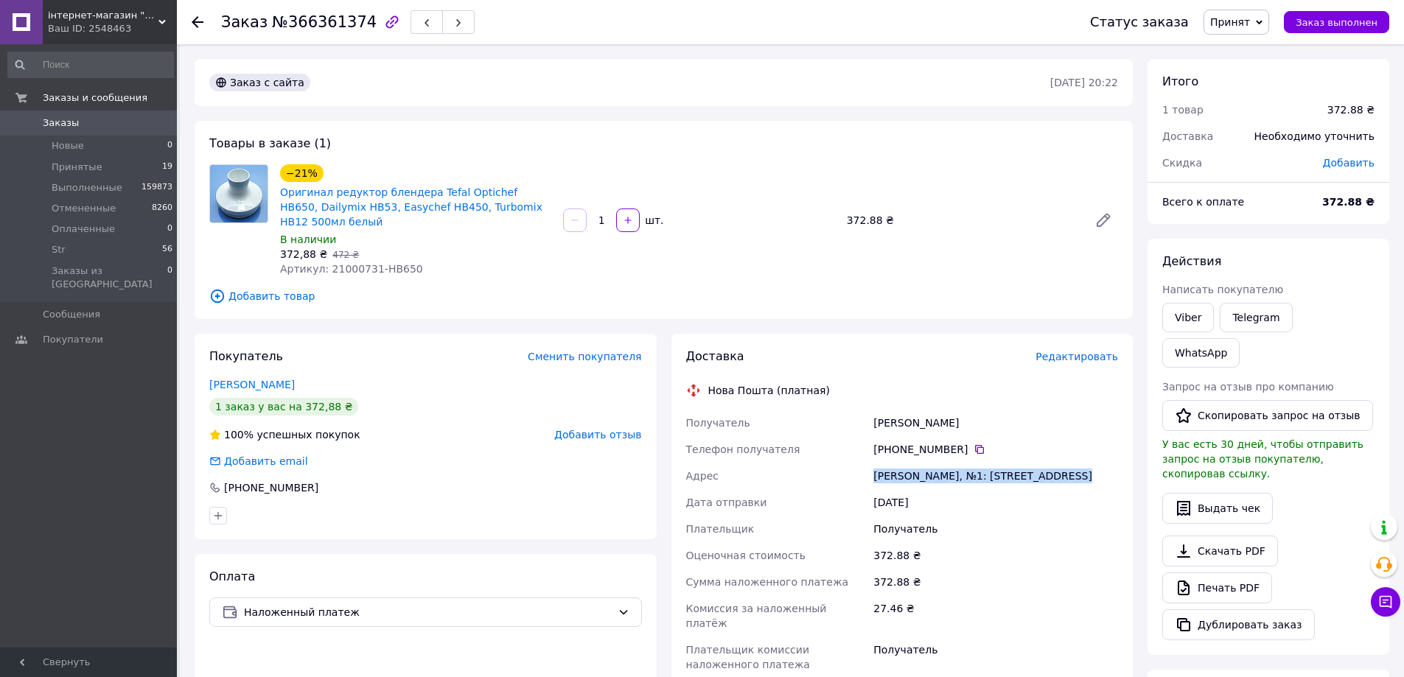
click at [859, 474] on div "Получатель Лотоцький Олег Телефон получателя +380 97 680 00 77   Адрес Шептицьк…" at bounding box center [902, 544] width 438 height 268
copy div "Адрес Шептицький, №1: ул. Коперника, 1-1Б"
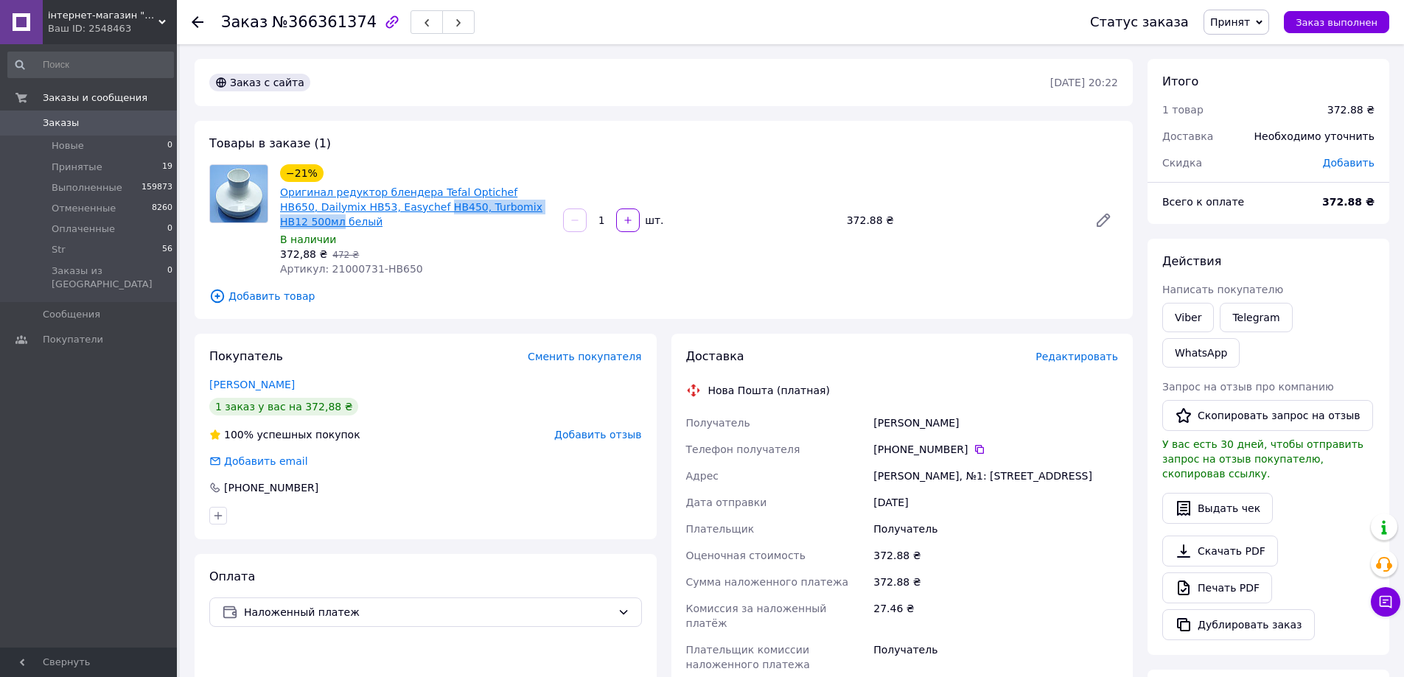
drag, startPoint x: 472, startPoint y: 204, endPoint x: 392, endPoint y: 203, distance: 79.6
click at [392, 203] on span "Оригинал редуктор блендера Tefal Optichef HB650, Dailymix HB53, Easychef HB450,…" at bounding box center [415, 207] width 271 height 44
copy link "HB450, Turbomix HB12 500мл"
click at [74, 120] on span "Заказы" at bounding box center [90, 122] width 94 height 13
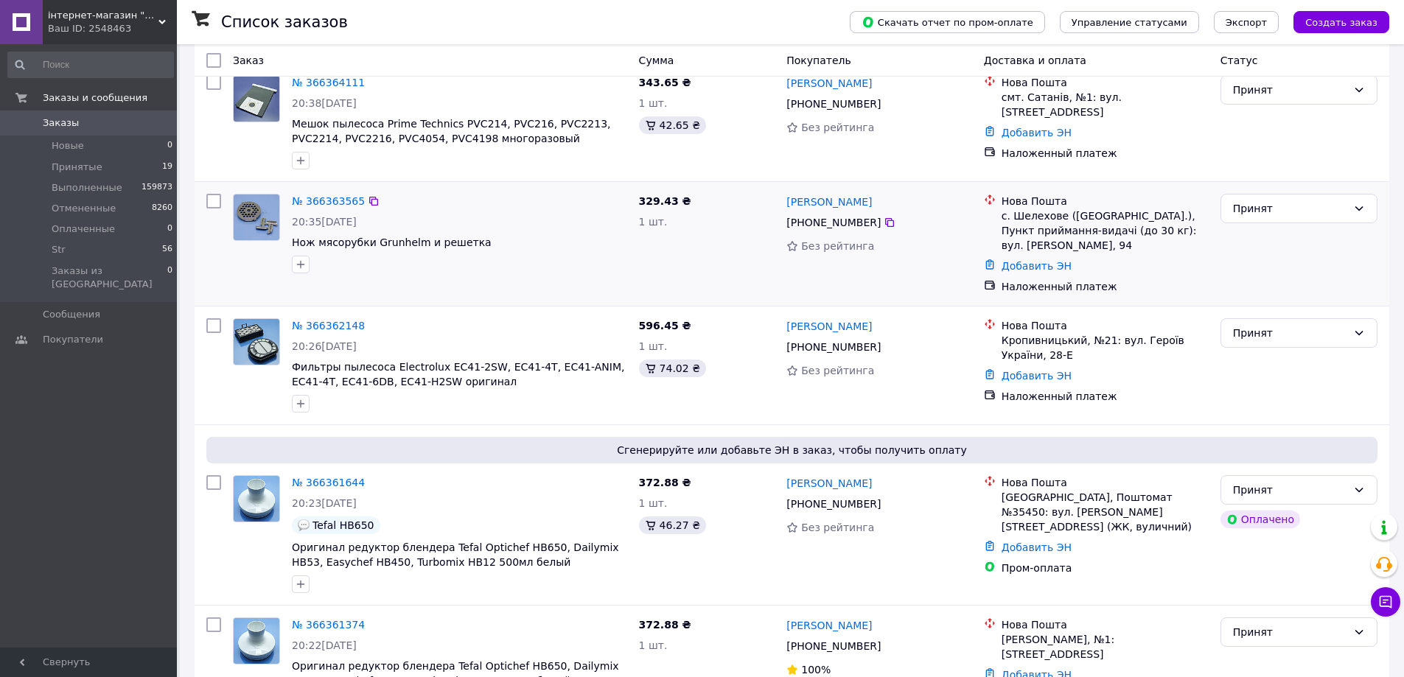
scroll to position [295, 0]
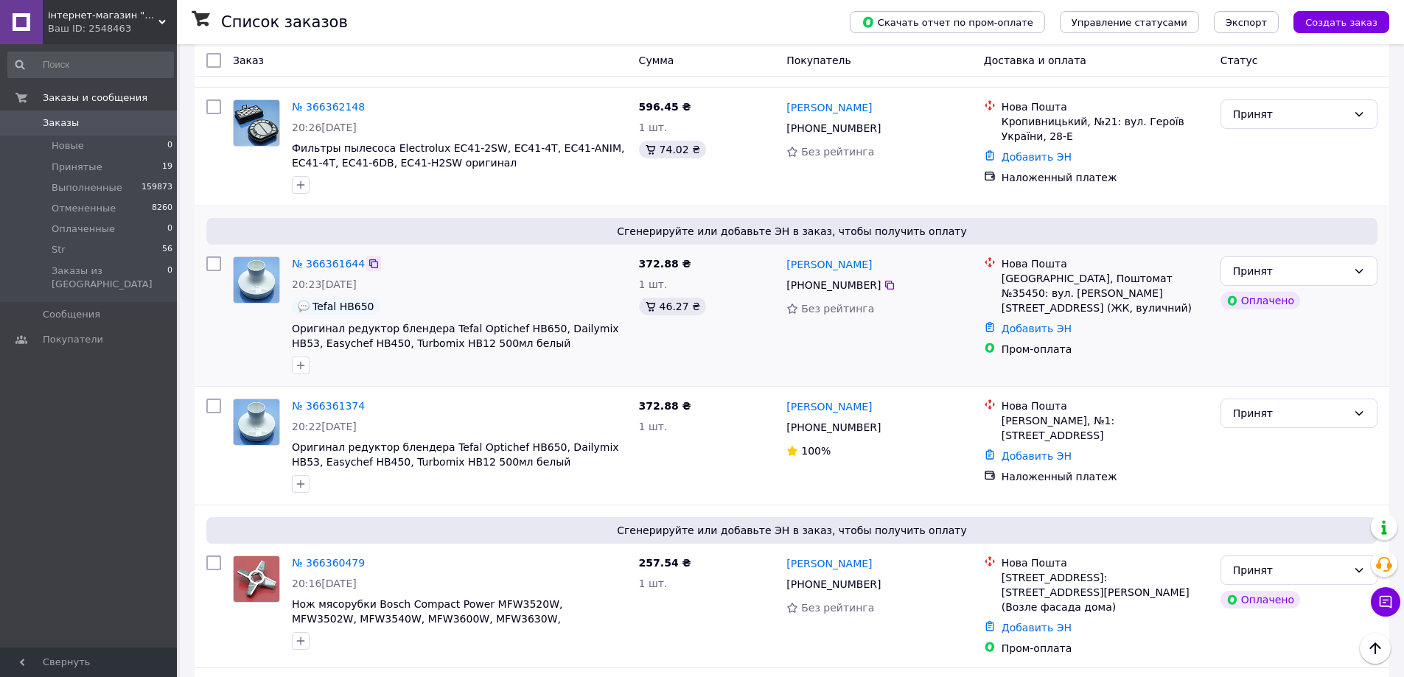
click at [368, 264] on icon at bounding box center [374, 264] width 12 height 12
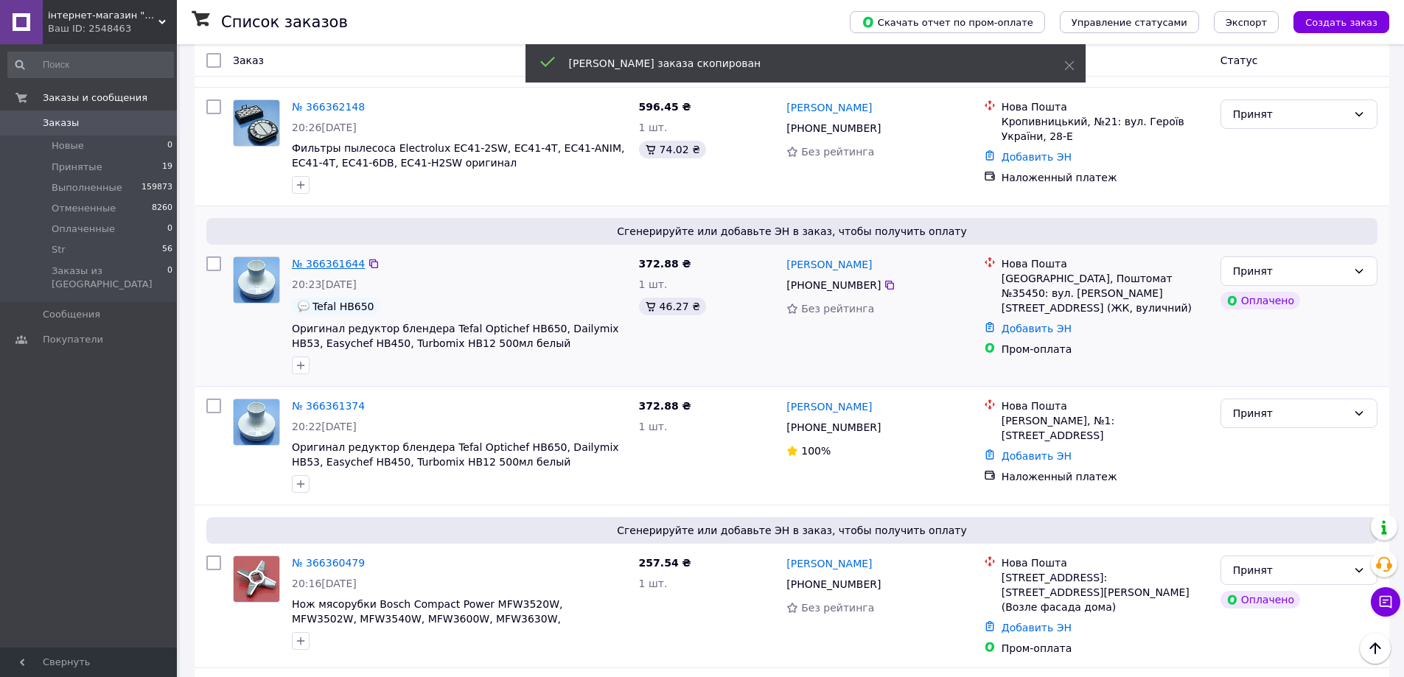
click at [329, 261] on link "№ 366361644" at bounding box center [328, 264] width 73 height 12
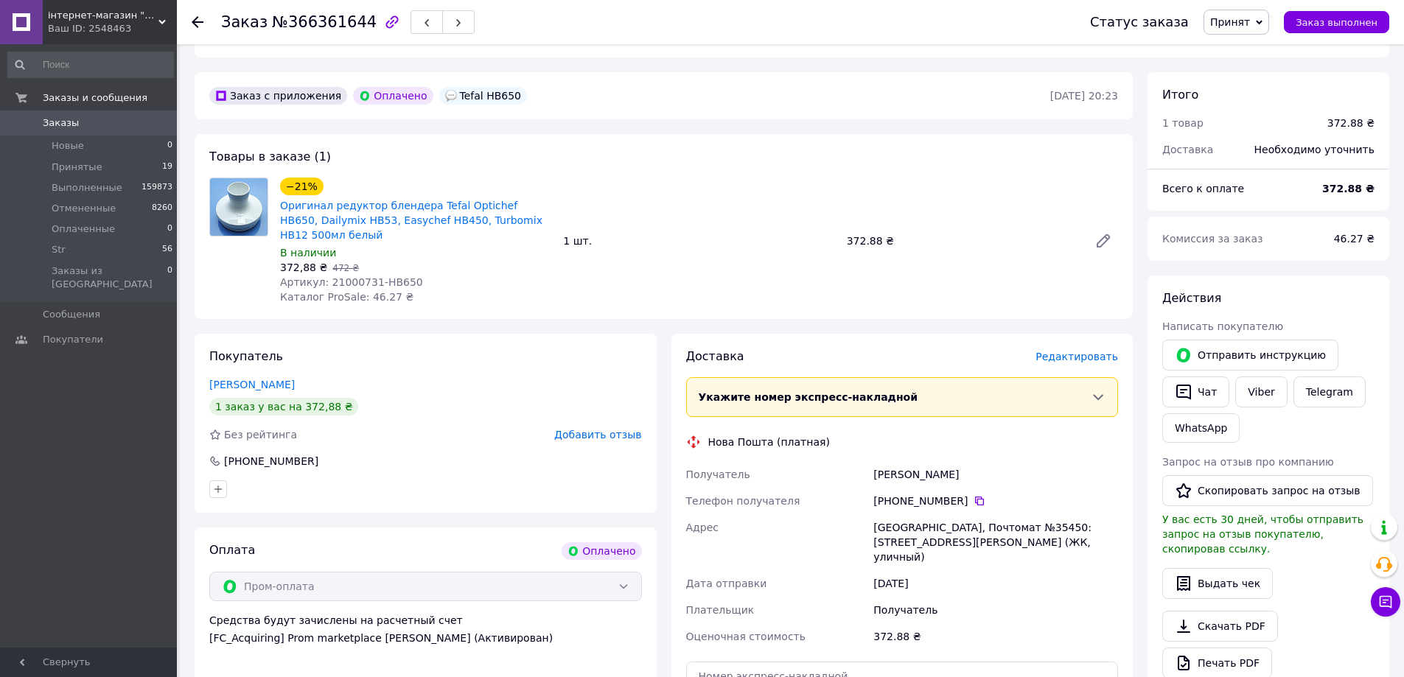
scroll to position [442, 0]
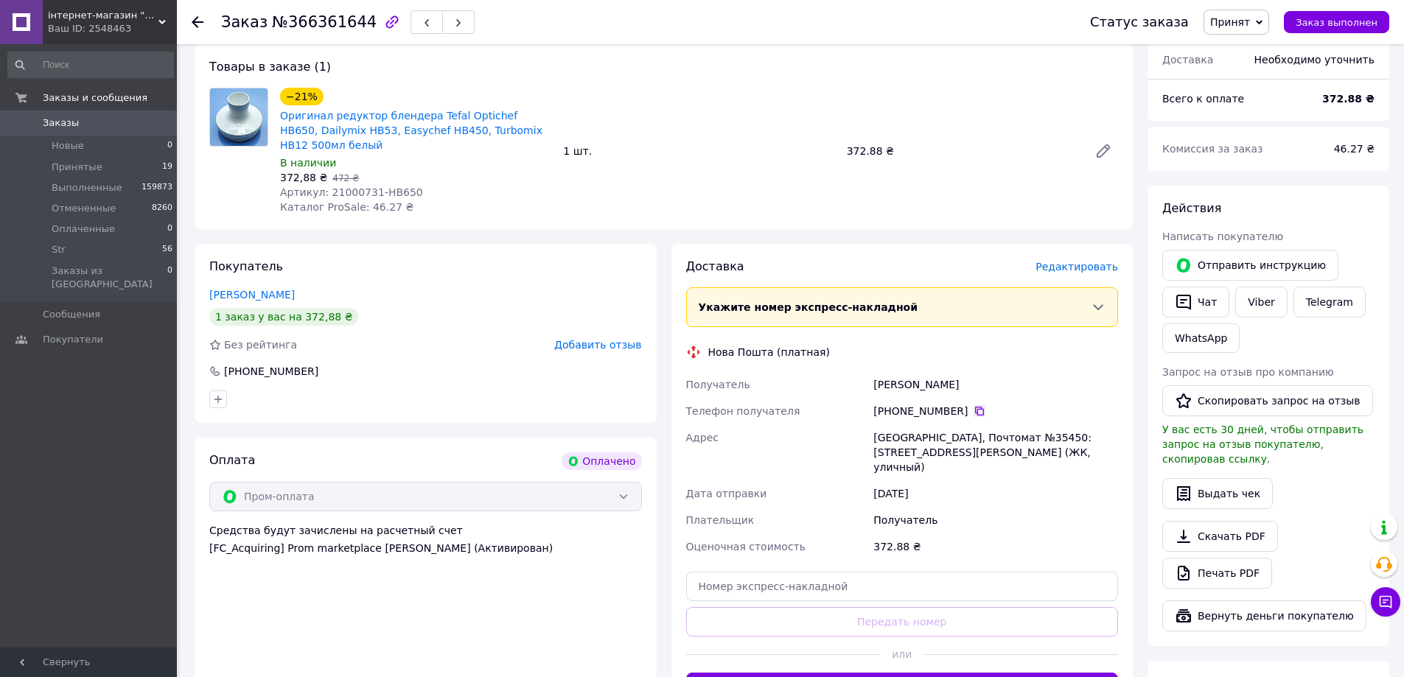
click at [973, 408] on icon at bounding box center [979, 411] width 12 height 12
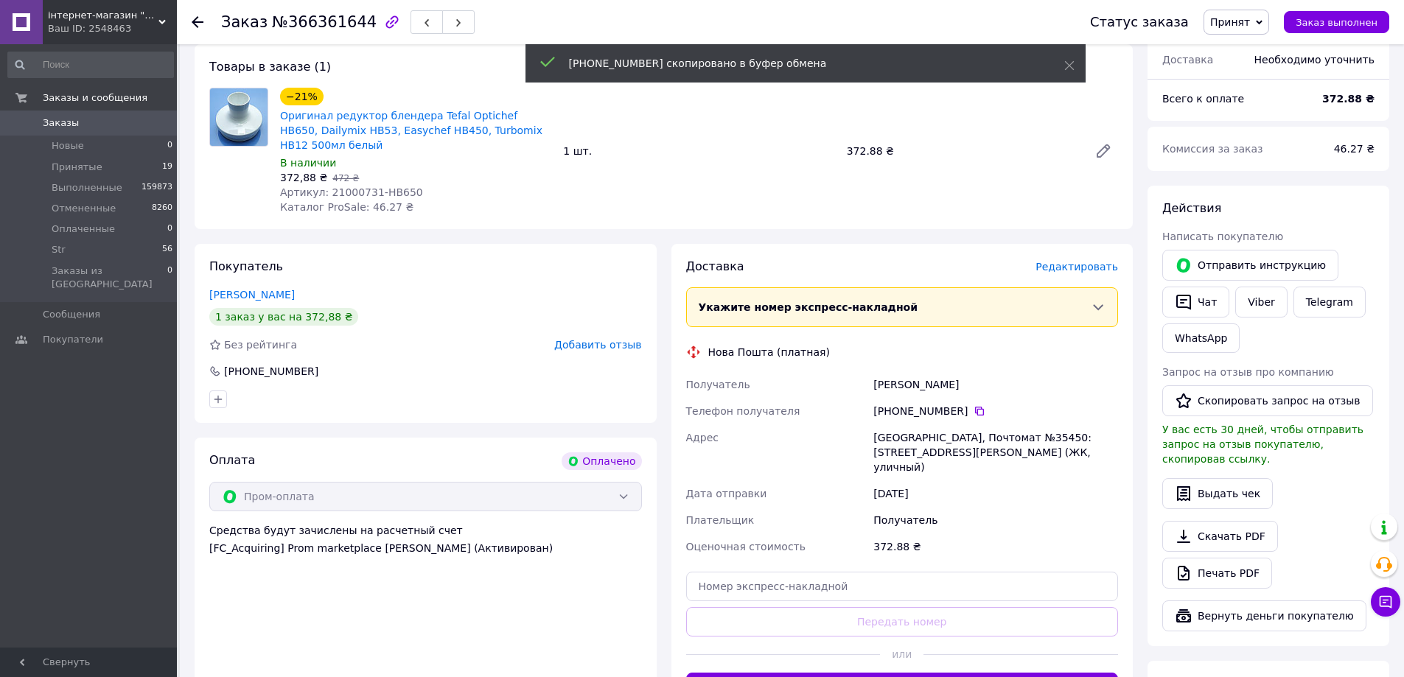
drag, startPoint x: 858, startPoint y: 385, endPoint x: 891, endPoint y: 382, distance: 33.4
click at [853, 382] on div "Получатель Гомотюк Андрій Телефон получателя +380 98 582 03 49   Адрес Тернопол…" at bounding box center [902, 465] width 438 height 189
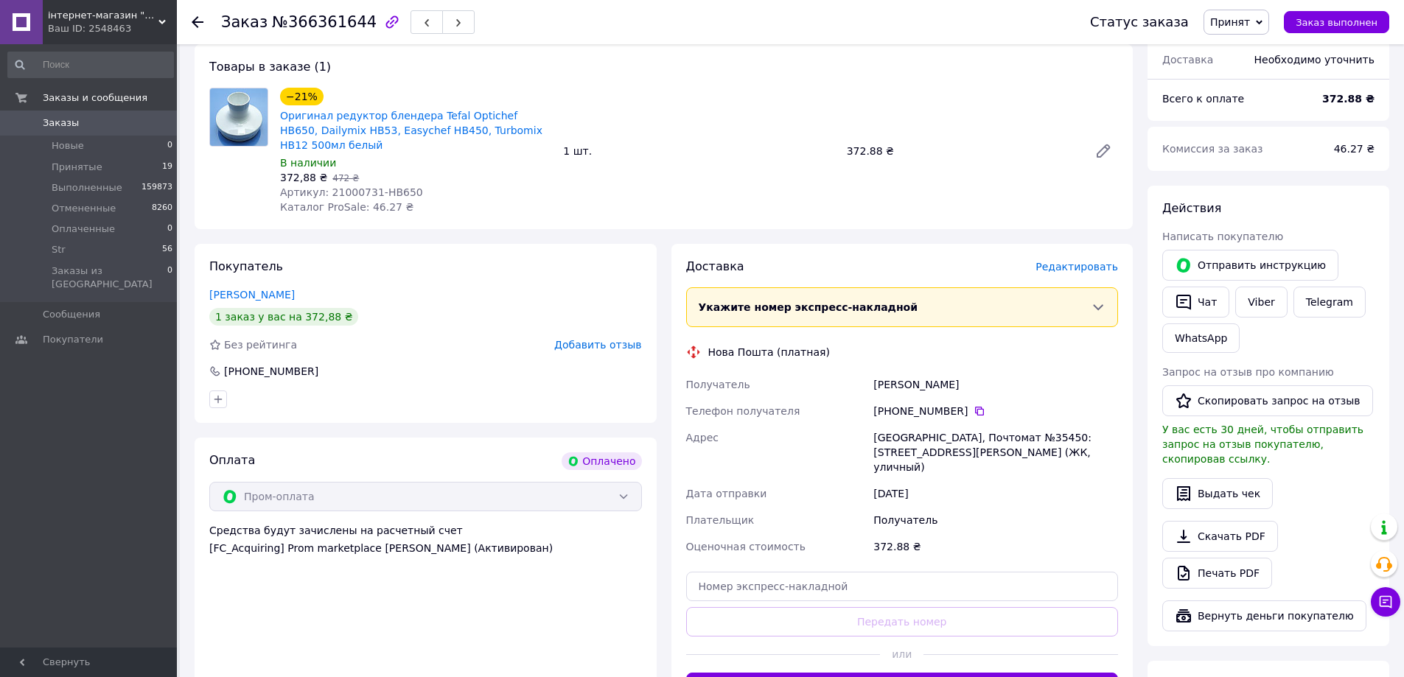
copy div "Получатель Гомотюк Андрій"
drag, startPoint x: 1023, startPoint y: 456, endPoint x: 862, endPoint y: 430, distance: 162.8
click at [855, 432] on div "Получатель Гомотюк Андрій Телефон получателя +380 98 582 03 49   Адрес Тернопол…" at bounding box center [902, 465] width 438 height 189
copy div "Адрес Тернополь, Почтомат №35450: ул. Степана Бандеры, 83в (ЖК, уличный)"
click at [489, 113] on span "Оригинал редуктор блендера Tefal Optichef HB650, Dailymix HB53, Easychef HB450,…" at bounding box center [415, 130] width 271 height 44
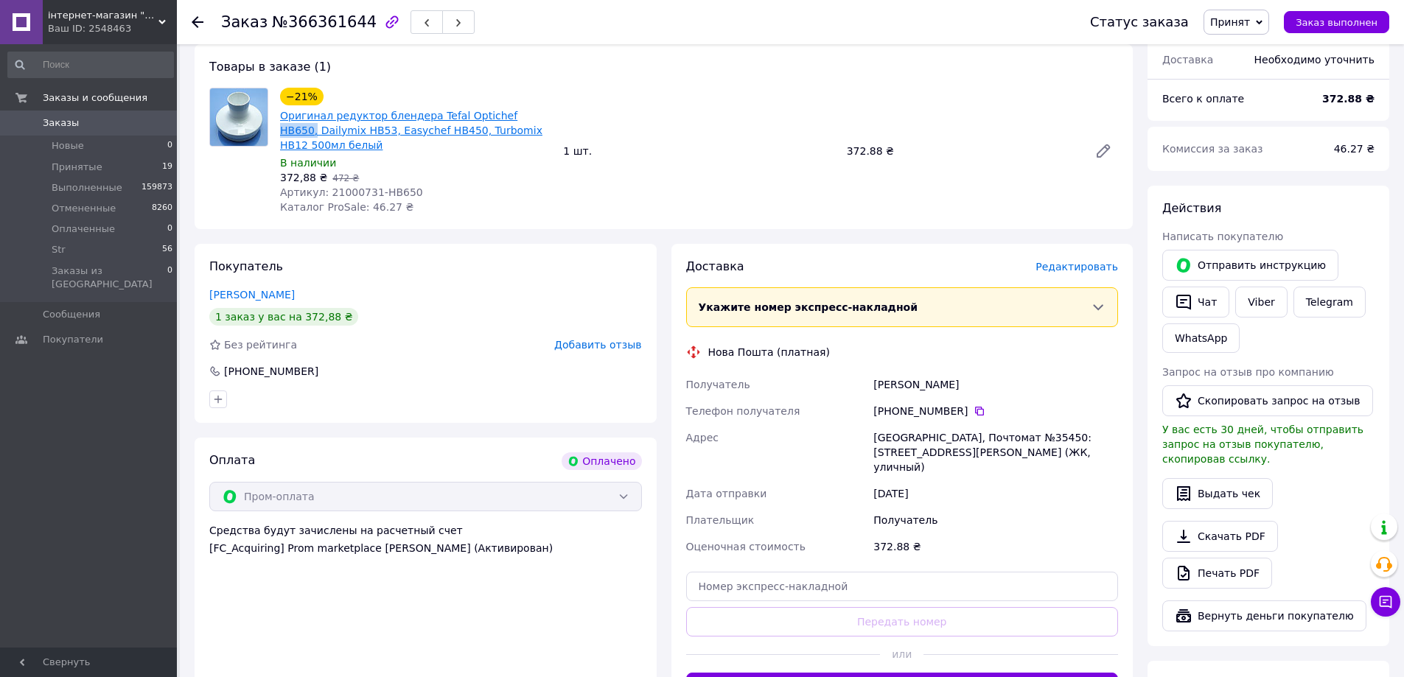
copy link "HB650,"
click at [69, 118] on span "Заказы" at bounding box center [61, 122] width 36 height 13
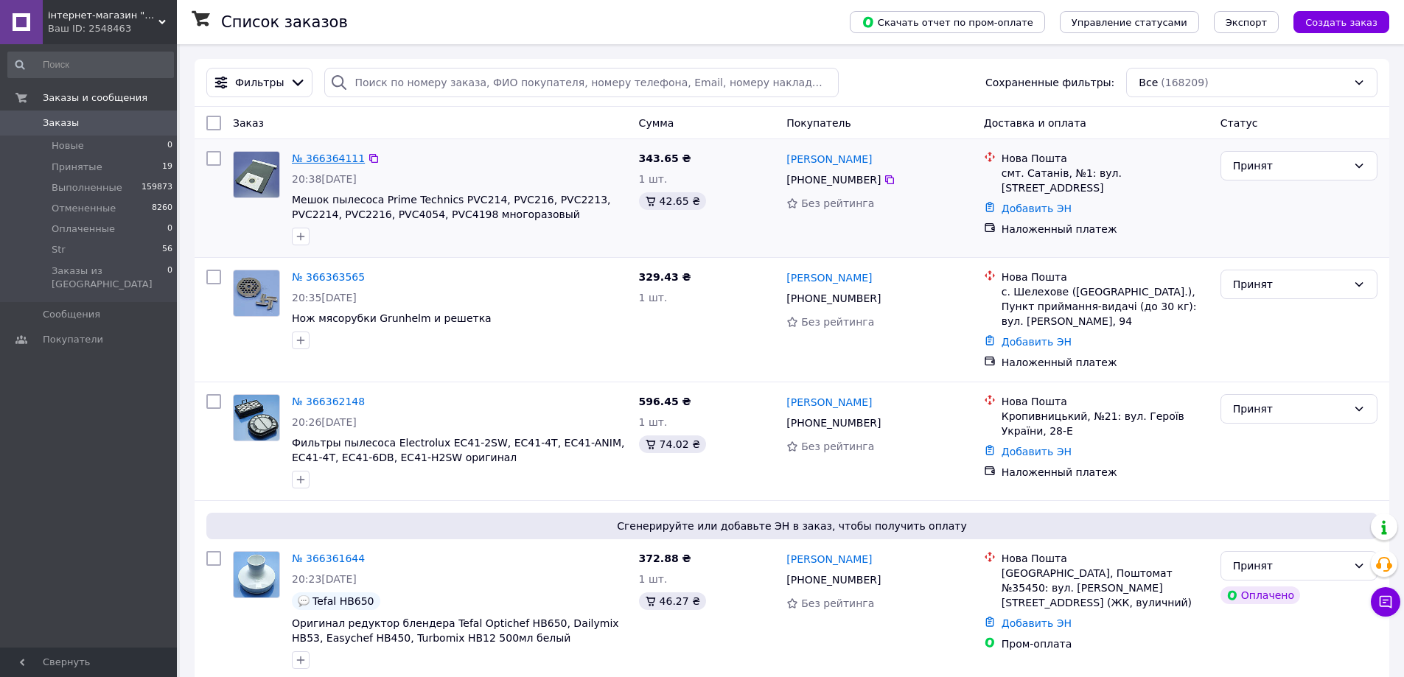
click at [338, 161] on link "№ 366364111" at bounding box center [328, 159] width 73 height 12
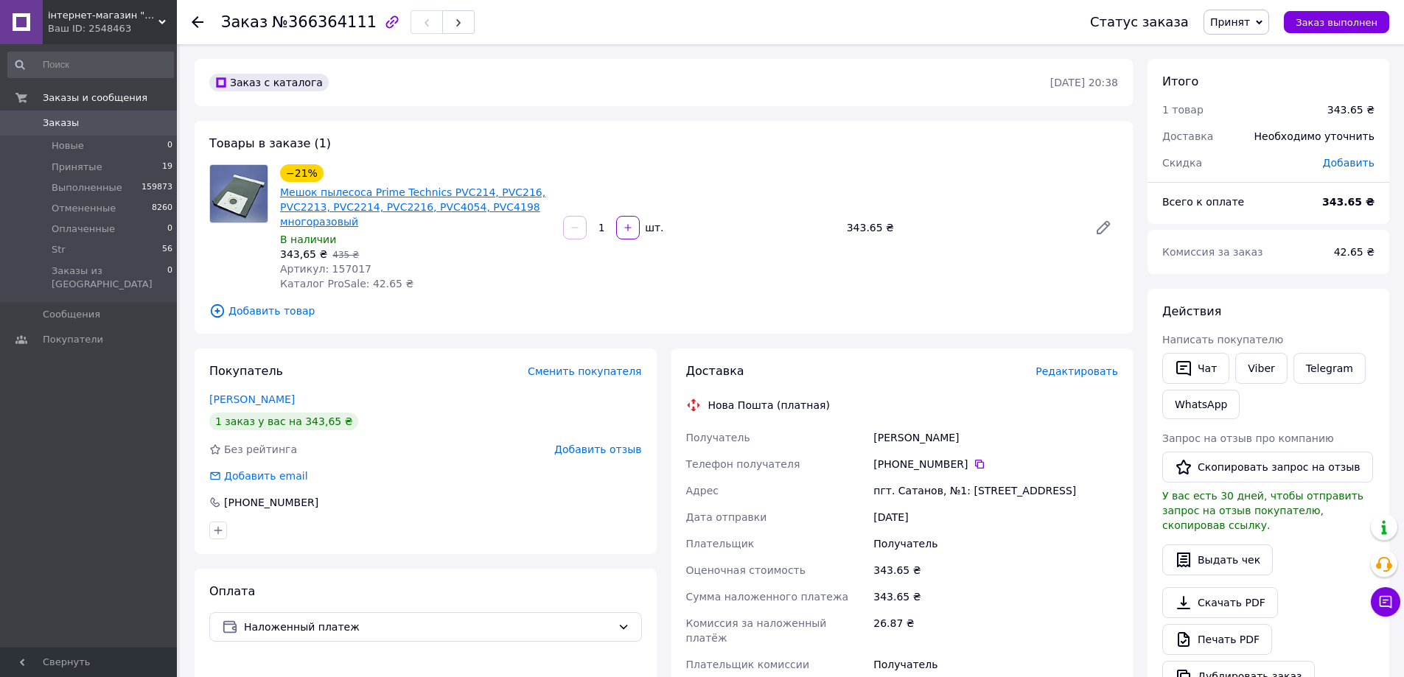
click at [346, 205] on link "Мешок пылесоса Prime Technics PVC214, PVC216, PVC2213, PVC2214, PVC2216, PVC405…" at bounding box center [412, 206] width 265 height 41
click at [323, 18] on span "№366364111" at bounding box center [324, 22] width 105 height 18
copy span "366364111"
click at [974, 463] on icon at bounding box center [979, 464] width 12 height 12
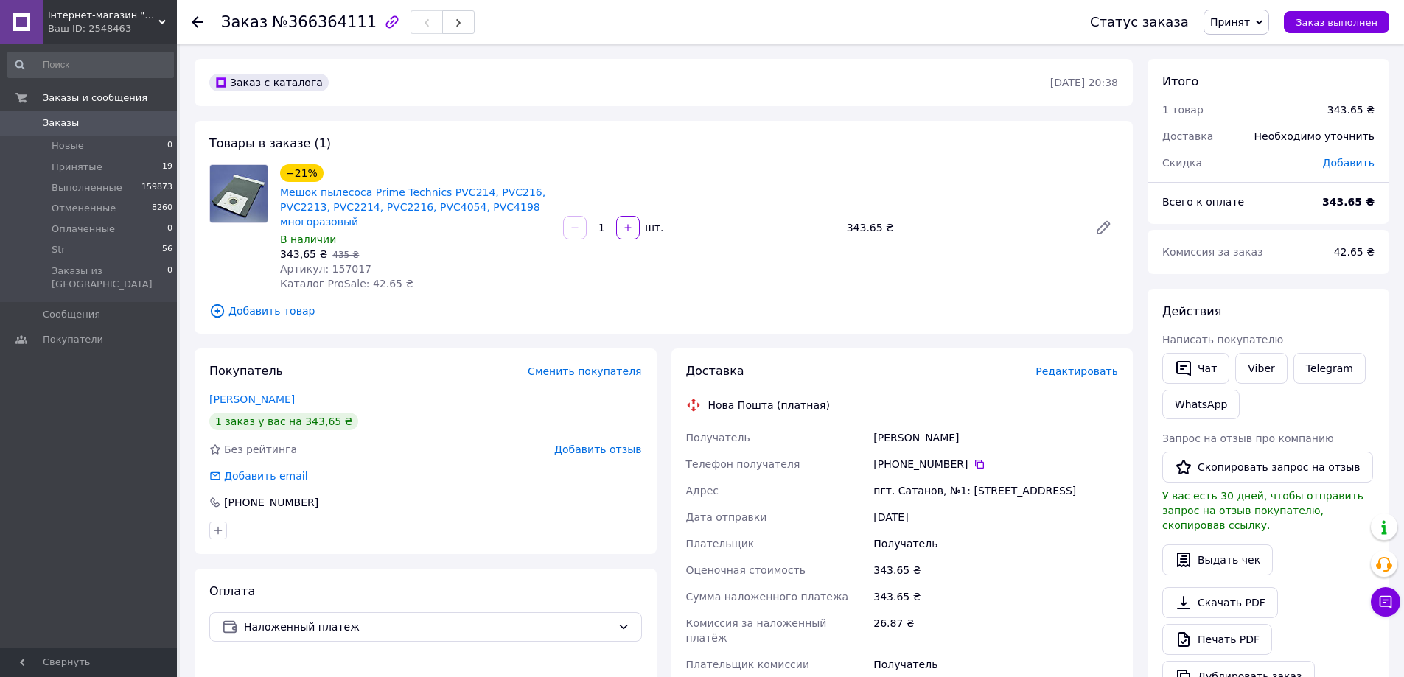
drag, startPoint x: 954, startPoint y: 439, endPoint x: 896, endPoint y: 437, distance: 58.3
click at [850, 437] on div "Получатель Собков Альберт Телефон получателя +380 96 425 72 63   Адрес пгт. Сат…" at bounding box center [902, 558] width 438 height 268
copy div "Получатель Собков Альберт"
drag, startPoint x: 966, startPoint y: 500, endPoint x: 875, endPoint y: 491, distance: 91.8
click at [875, 491] on div "пгт. Сатанов, №1: [STREET_ADDRESS]" at bounding box center [995, 490] width 251 height 27
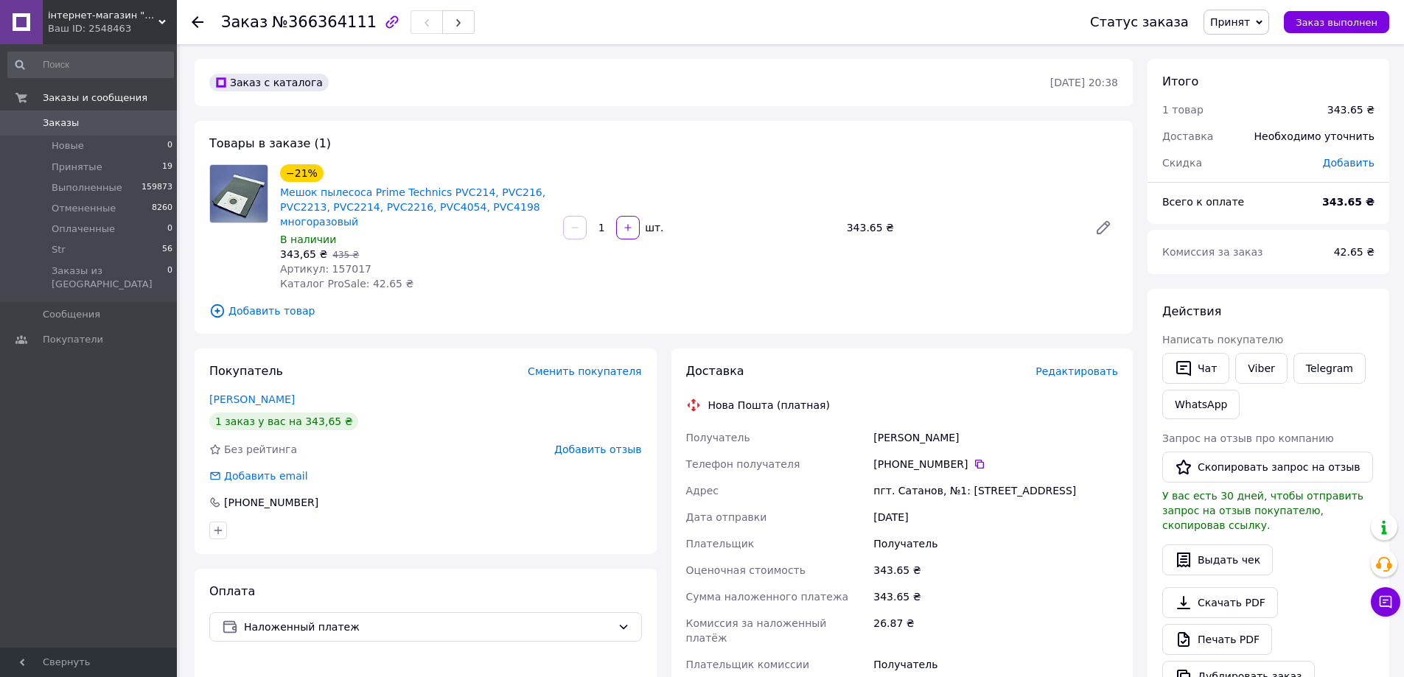
copy div "пгт. Сатанов, №1: [STREET_ADDRESS]"
click at [52, 127] on span "Заказы" at bounding box center [61, 122] width 36 height 13
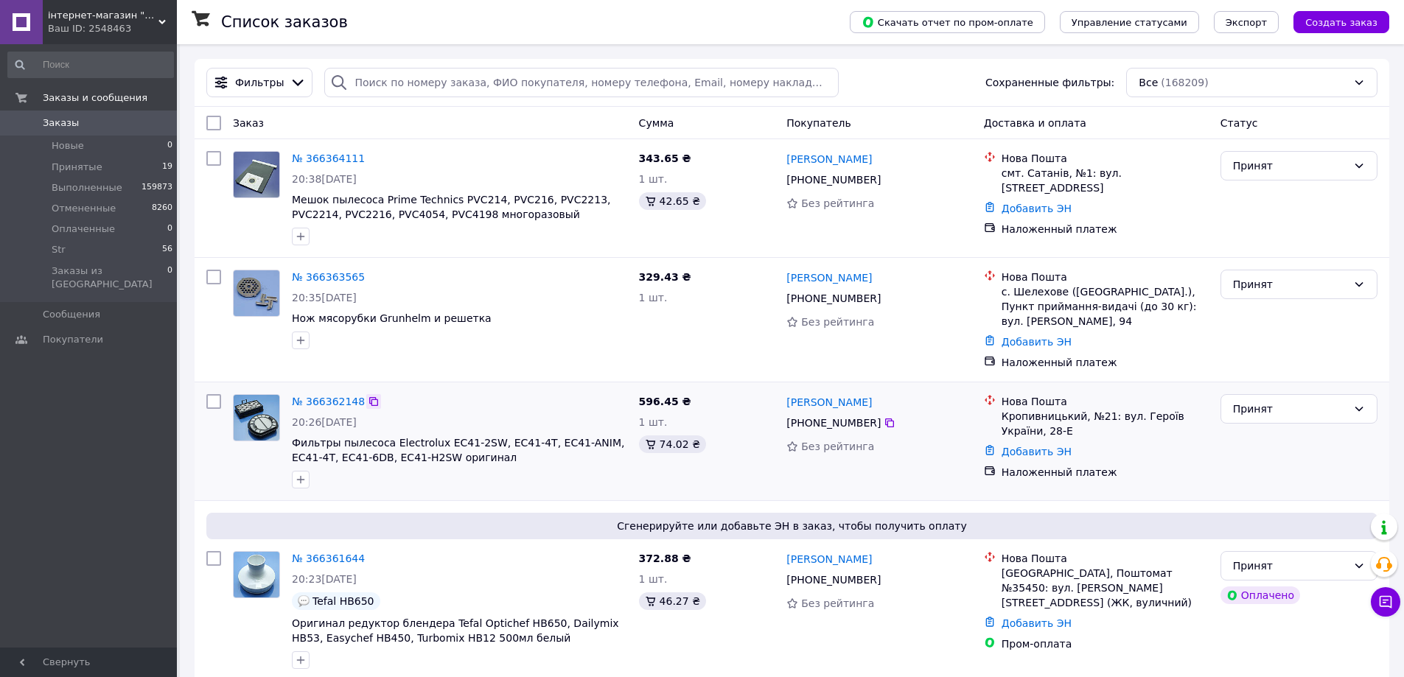
click at [368, 402] on icon at bounding box center [374, 402] width 12 height 12
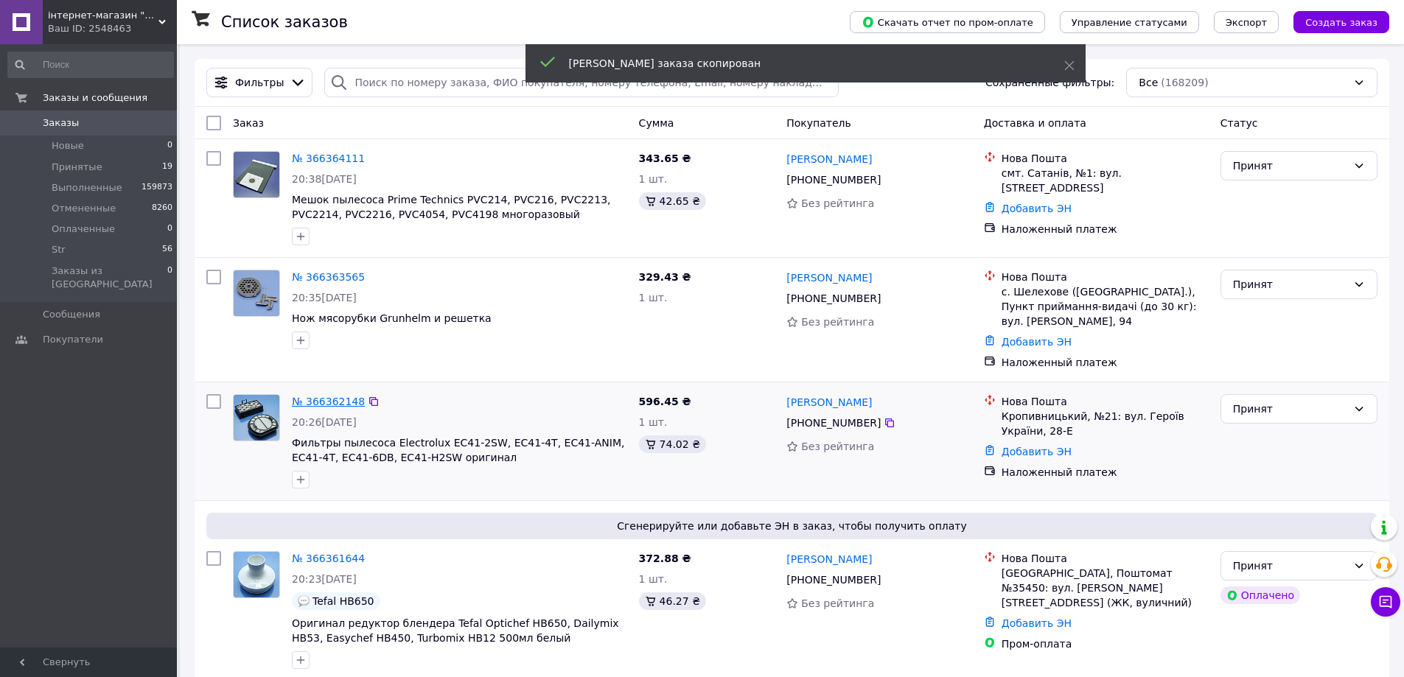
click at [309, 401] on link "№ 366362148" at bounding box center [328, 402] width 73 height 12
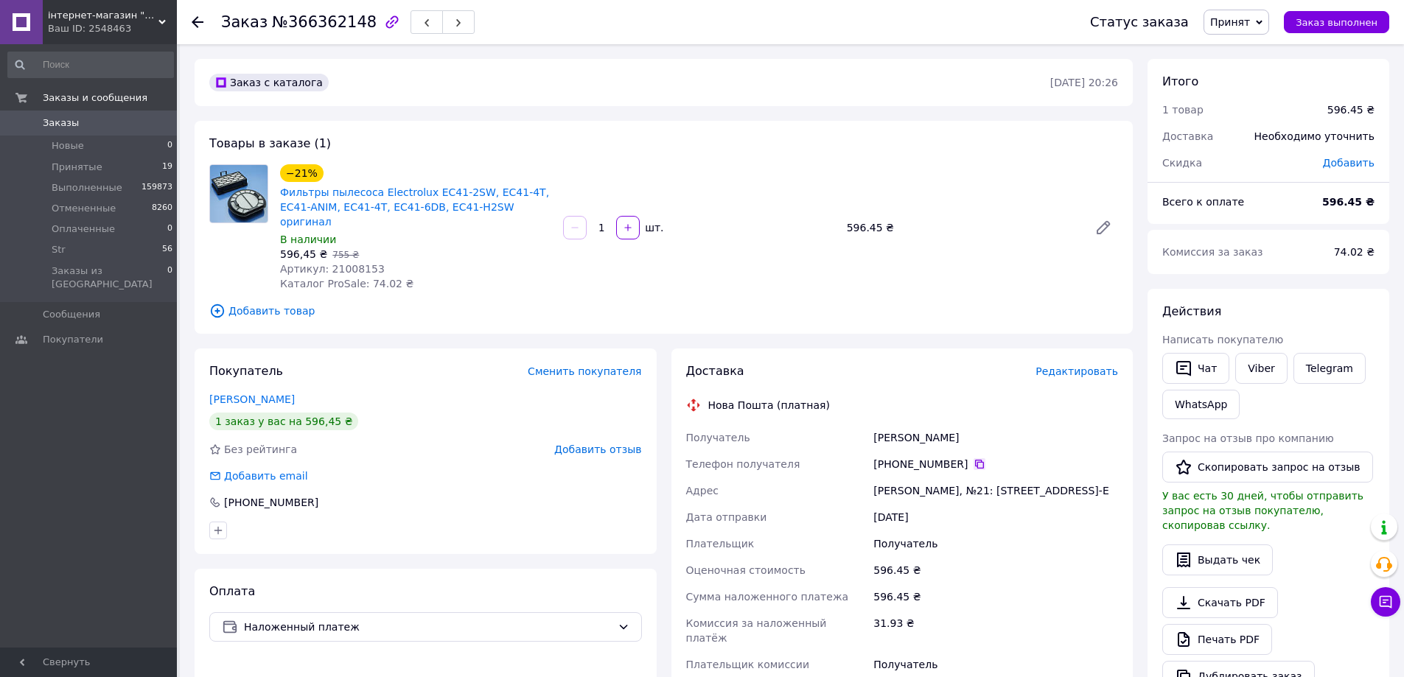
click at [975, 460] on icon at bounding box center [979, 464] width 9 height 9
drag, startPoint x: 881, startPoint y: 428, endPoint x: 858, endPoint y: 426, distance: 22.2
click at [858, 426] on div "Получатель Бондаренко Микита Телефон получателя +380 99 799 26 42   Адрес Кропи…" at bounding box center [902, 558] width 438 height 268
copy div "Получатель Бондаренко Микита"
drag, startPoint x: 941, startPoint y: 476, endPoint x: 899, endPoint y: 475, distance: 42.0
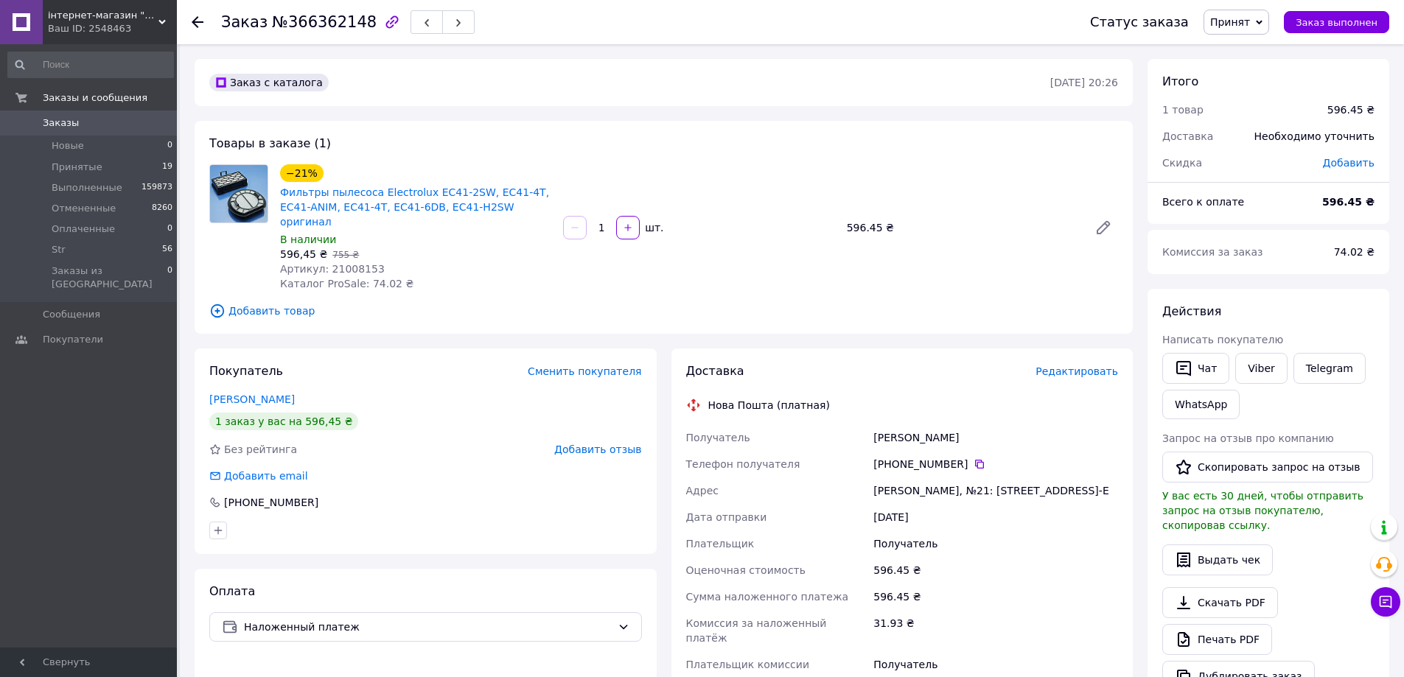
click at [855, 475] on div "Получатель Бондаренко Микита Телефон получателя +380 99 799 26 42   Адрес Кропи…" at bounding box center [902, 558] width 438 height 268
drag, startPoint x: 493, startPoint y: 191, endPoint x: 474, endPoint y: 192, distance: 19.2
click at [474, 192] on div "−21% Фильтры пылесоса Electrolux EC41-2SW, EC41-4T, EC41-ANIM, EC41-4T, EC41-6D…" at bounding box center [699, 227] width 850 height 133
click at [1250, 17] on span "Принят" at bounding box center [1230, 22] width 40 height 12
click at [1229, 120] on li "Str" at bounding box center [1243, 118] width 78 height 22
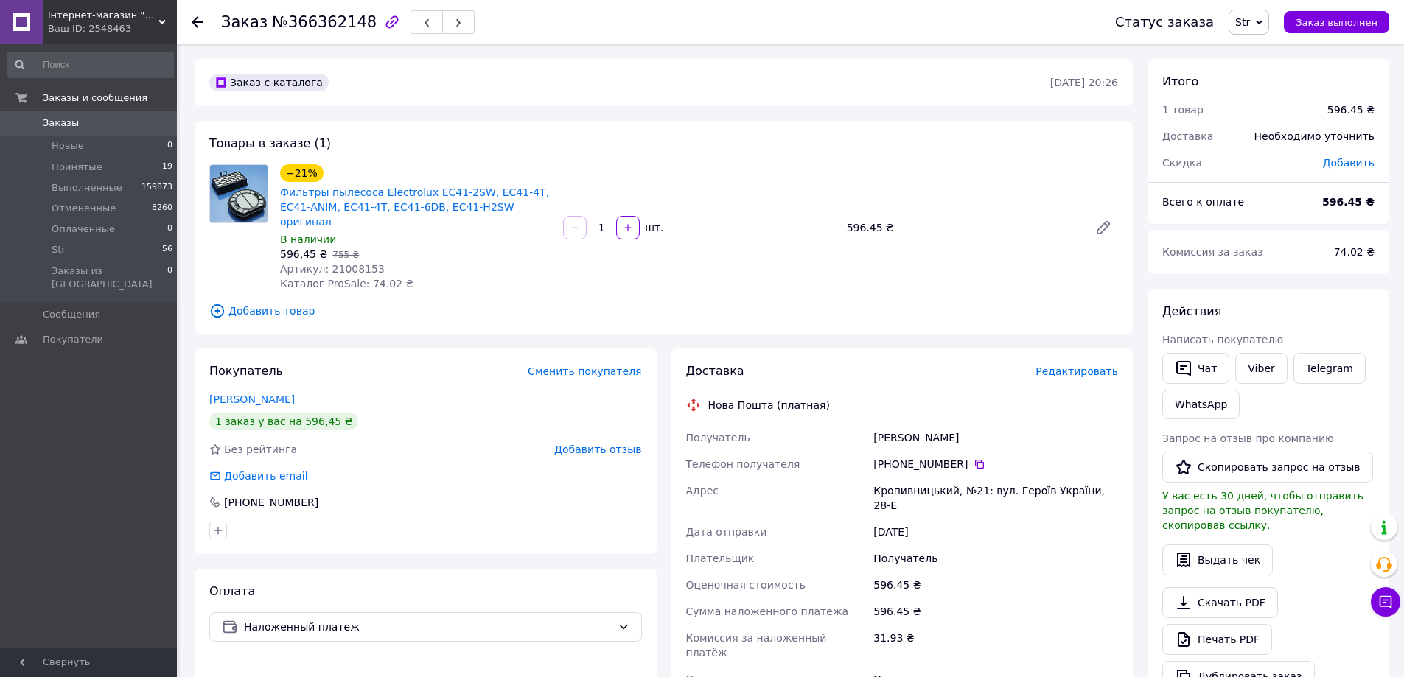
click at [71, 125] on span "Заказы" at bounding box center [61, 122] width 36 height 13
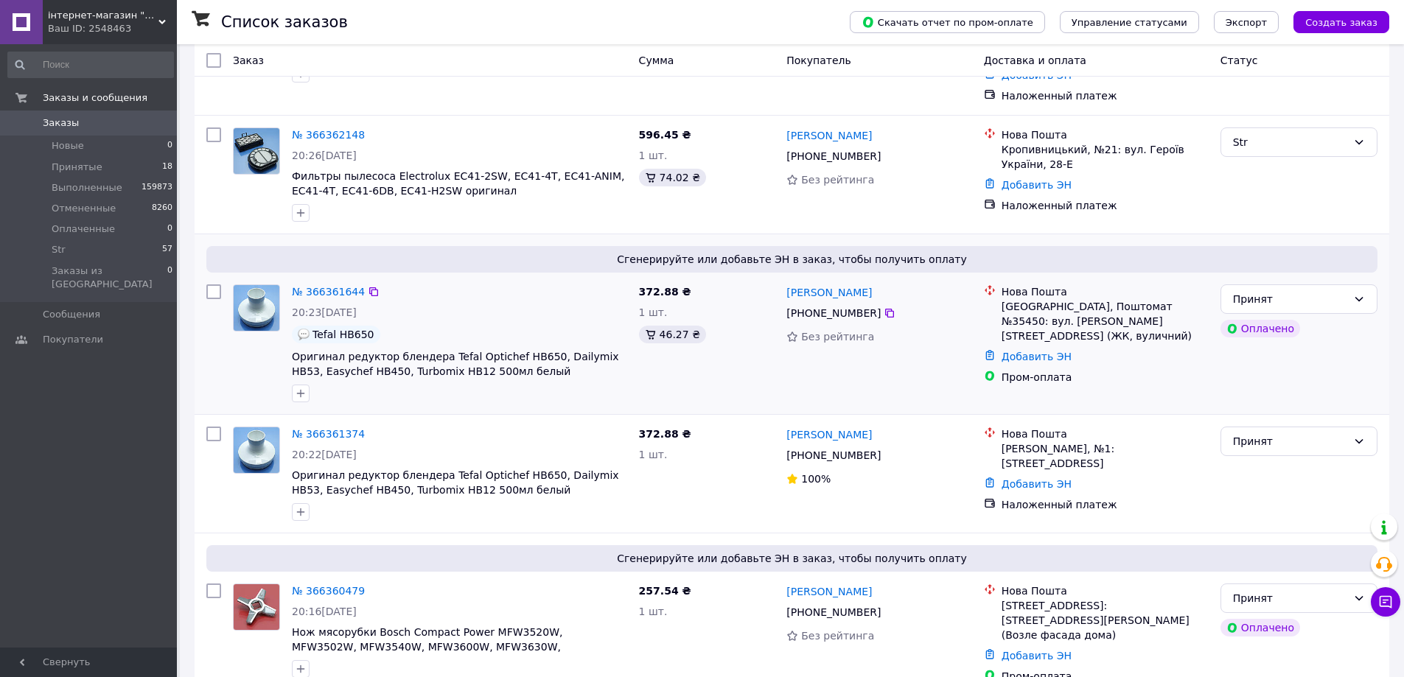
scroll to position [295, 0]
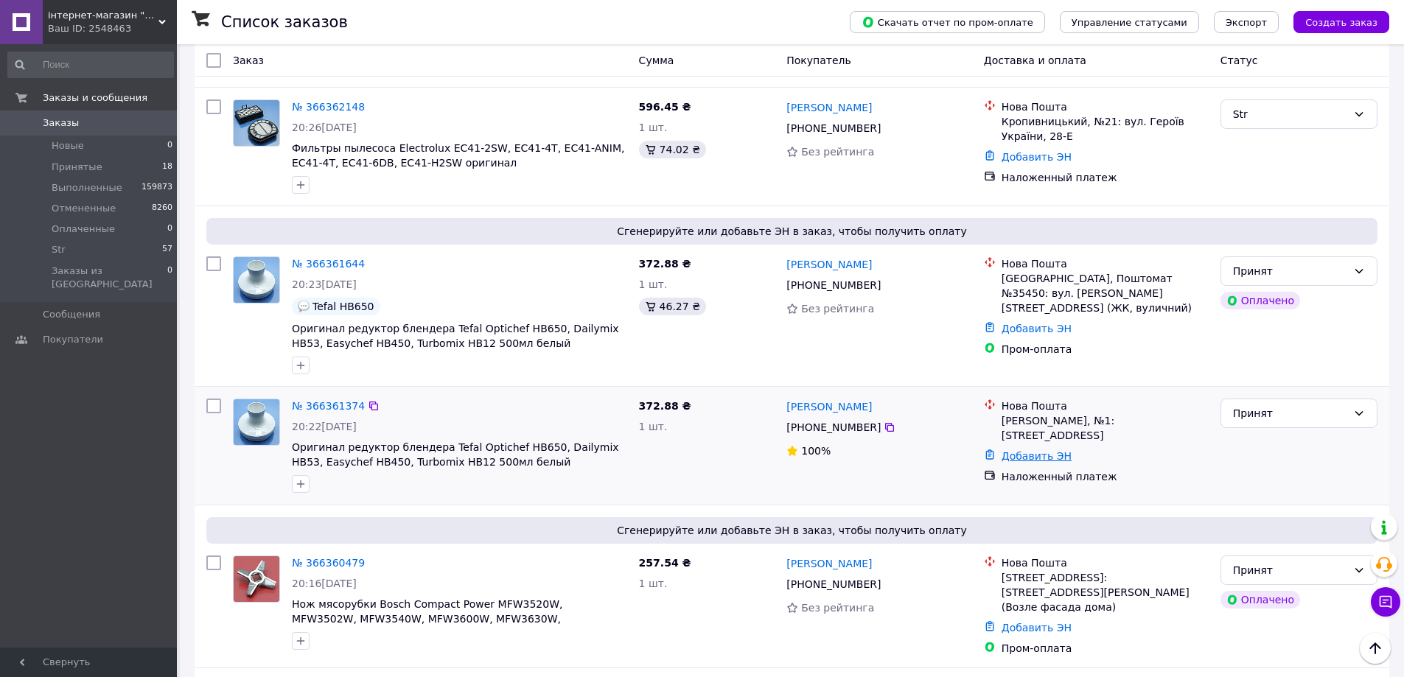
click at [1018, 450] on link "Добавить ЭН" at bounding box center [1036, 456] width 70 height 12
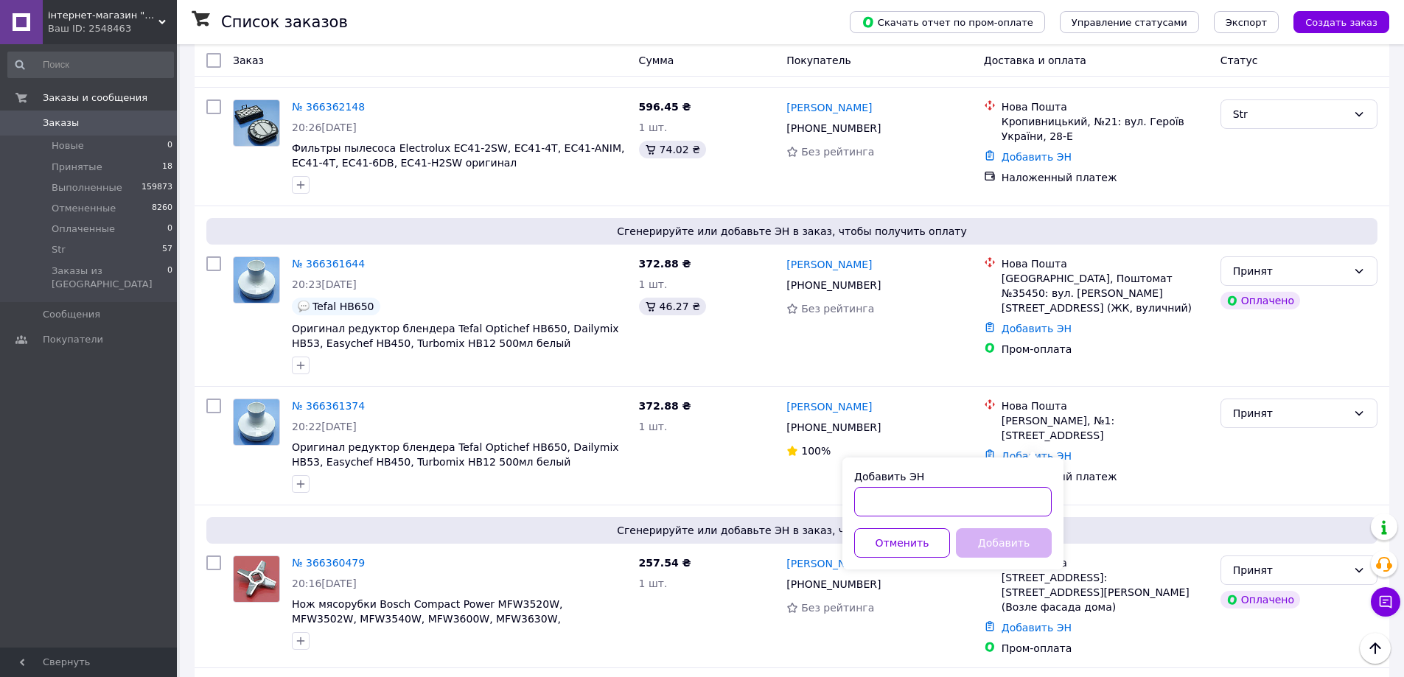
paste input "20451269265188"
click at [986, 503] on input "Добавить ЭН" at bounding box center [952, 501] width 197 height 29
type input "20451269265188"
click at [1022, 541] on button "Добавить" at bounding box center [1004, 542] width 96 height 29
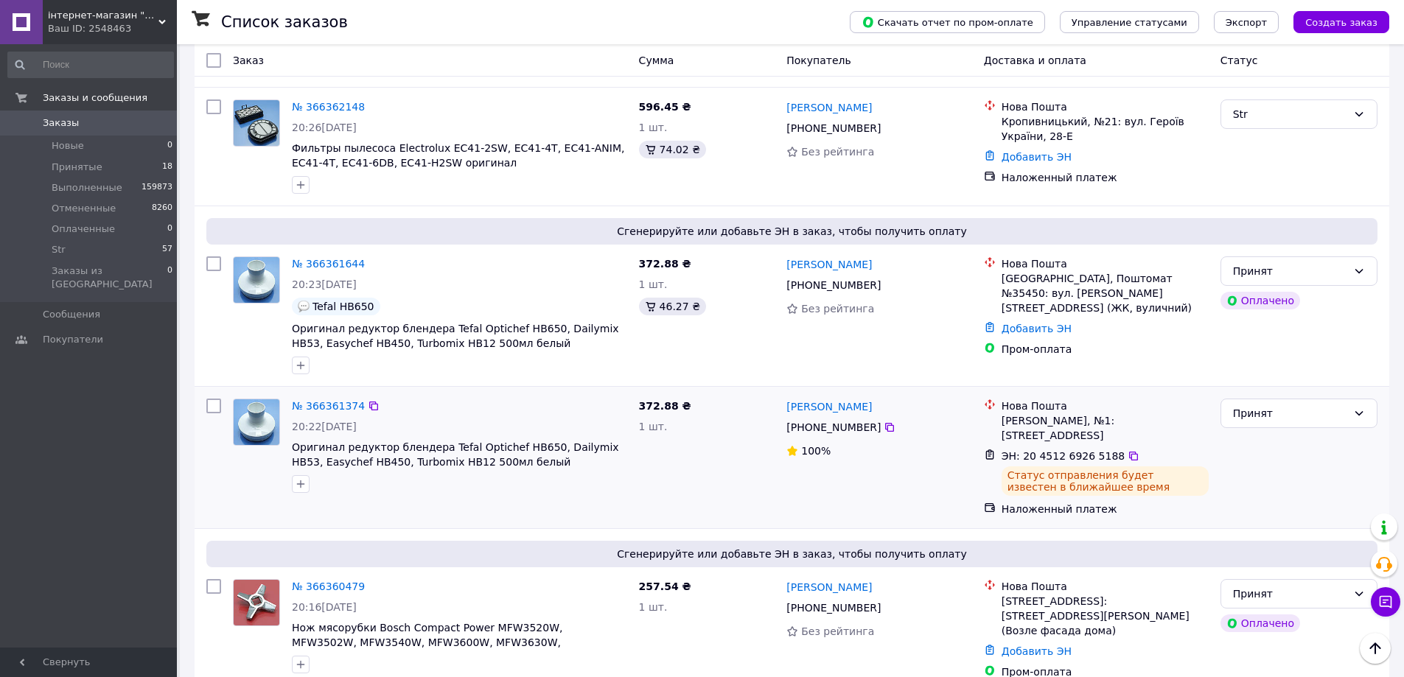
drag, startPoint x: 1260, startPoint y: 415, endPoint x: 1267, endPoint y: 429, distance: 15.5
click at [1263, 419] on div "Принят" at bounding box center [1290, 413] width 114 height 16
click at [1269, 443] on li "Выполнен" at bounding box center [1298, 446] width 155 height 27
click at [1016, 323] on link "Добавить ЭН" at bounding box center [1036, 329] width 70 height 12
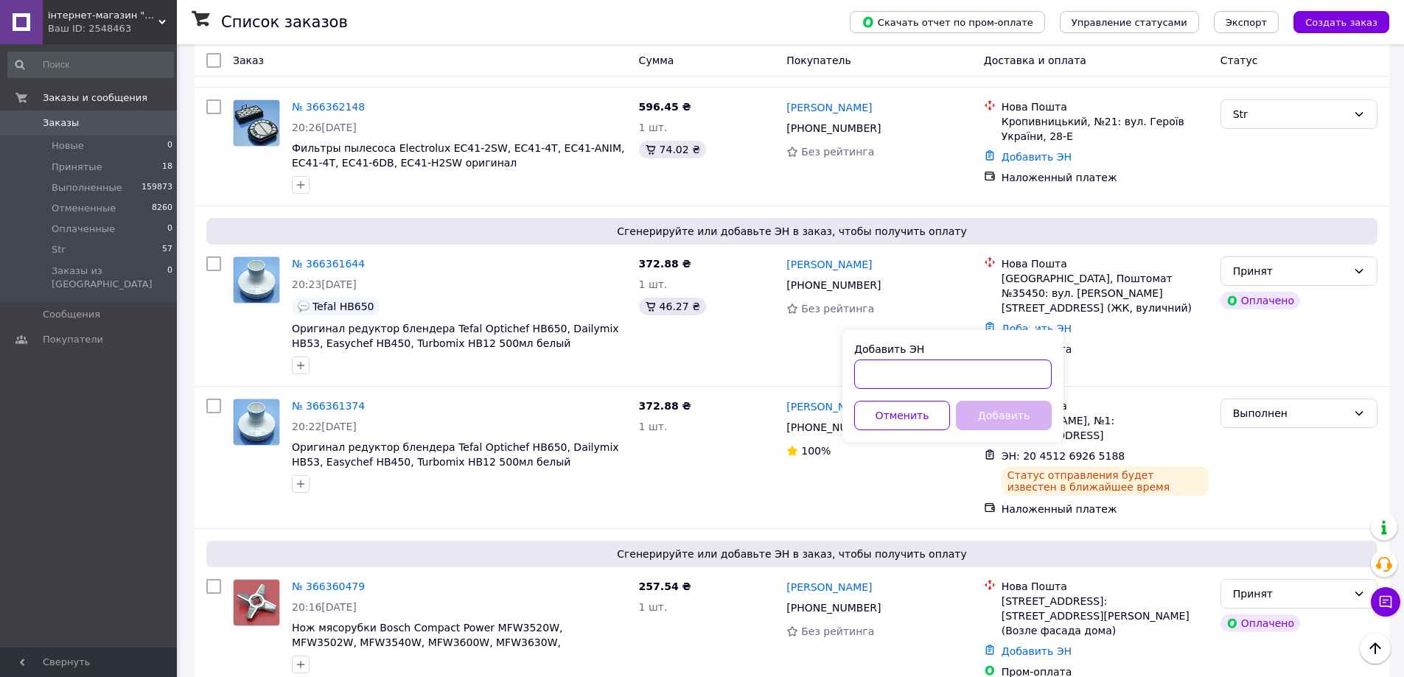
paste input "20451269265451"
click at [988, 375] on input "20451269265451" at bounding box center [952, 374] width 197 height 29
type input "20451269265451"
click at [1012, 416] on button "Добавить" at bounding box center [1004, 415] width 96 height 29
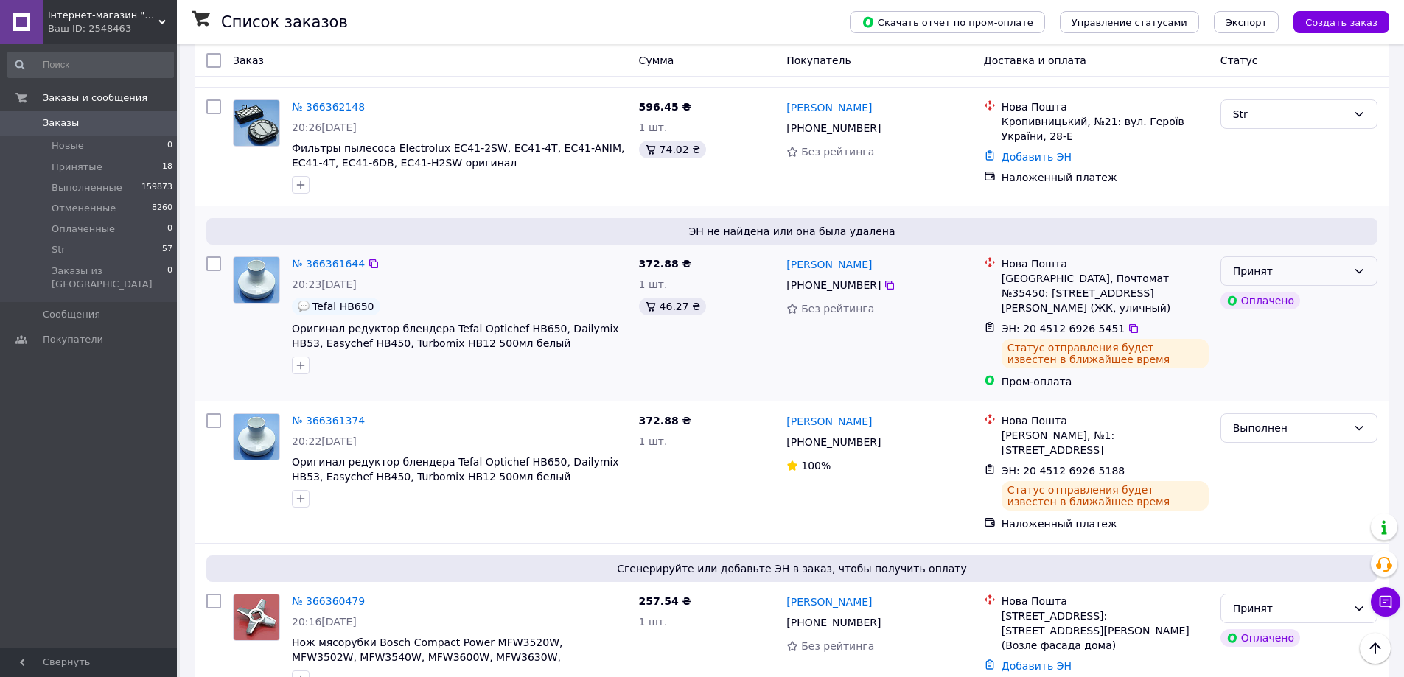
click at [1297, 274] on div "Принят" at bounding box center [1290, 271] width 114 height 16
click at [1276, 302] on li "Выполнен" at bounding box center [1298, 303] width 155 height 27
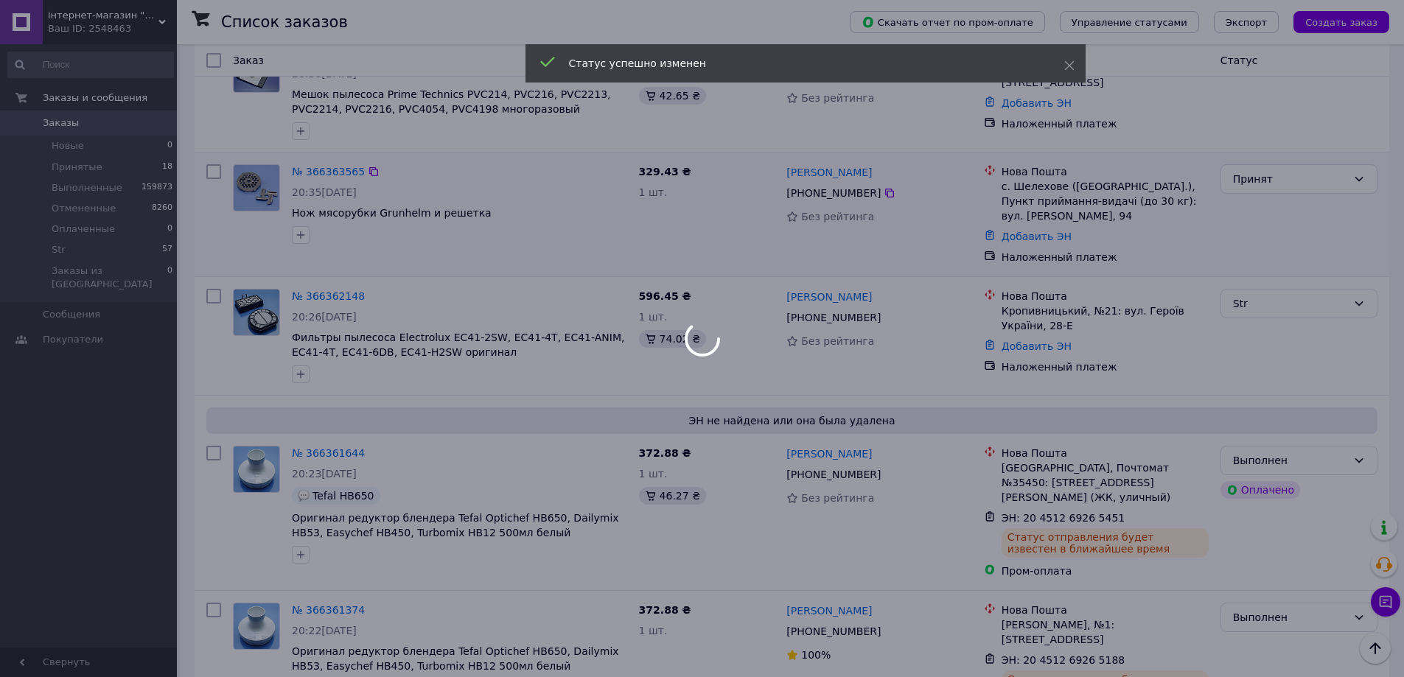
scroll to position [0, 0]
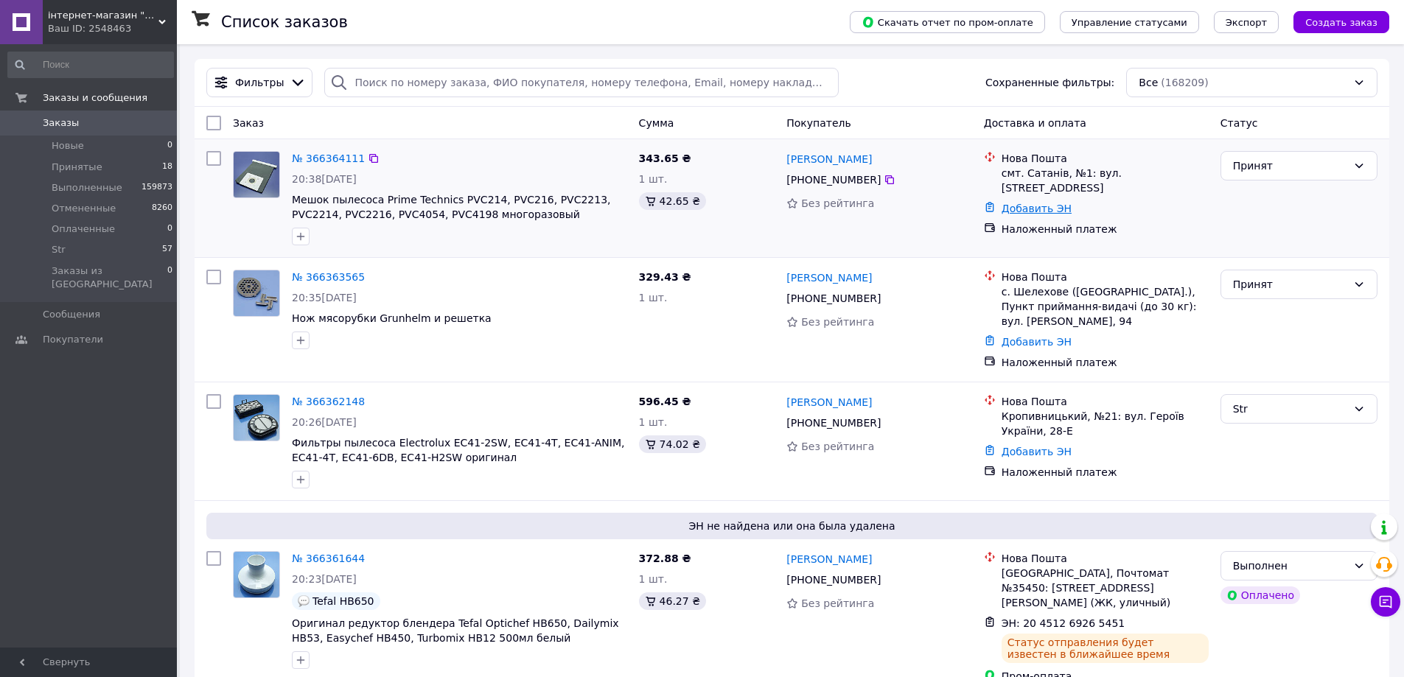
click at [1048, 203] on link "Добавить ЭН" at bounding box center [1036, 209] width 70 height 12
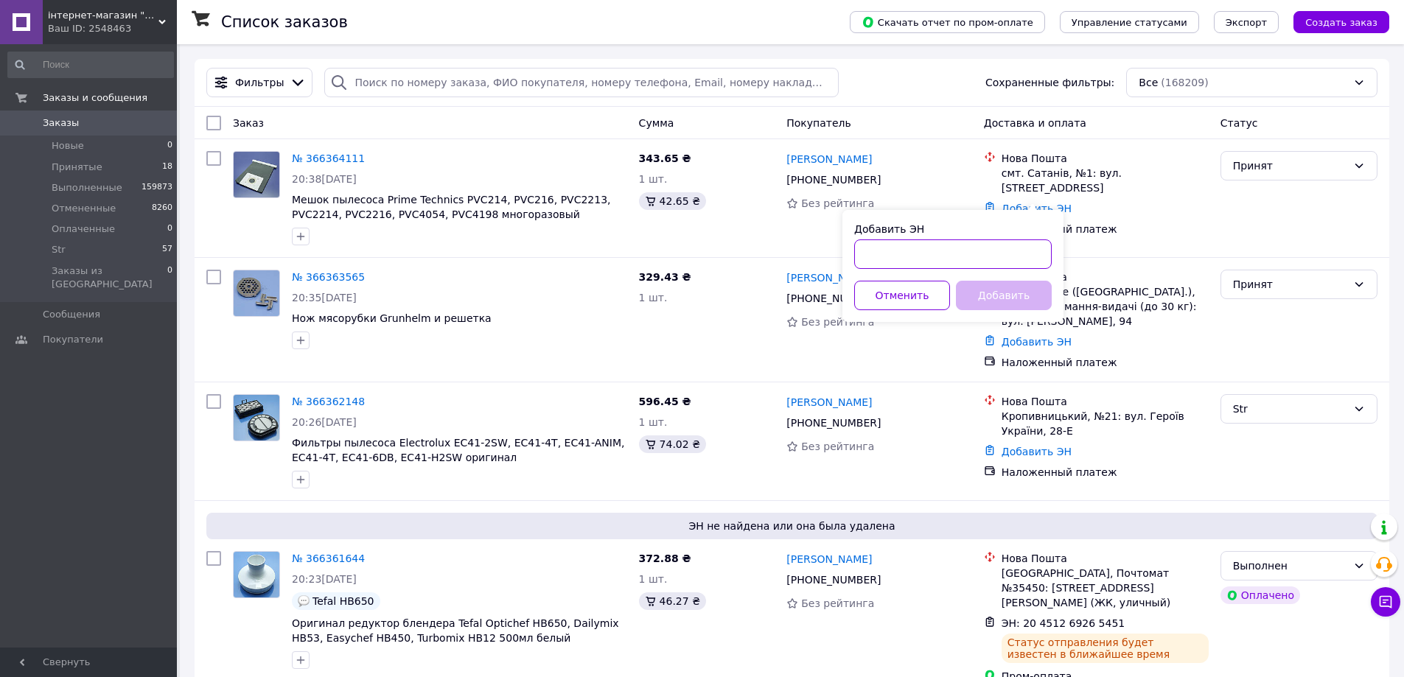
click at [1007, 254] on input "Добавить ЭН" at bounding box center [952, 253] width 197 height 29
paste input "20451269265741"
type input "20451269265741"
click at [987, 296] on button "Добавить" at bounding box center [1004, 295] width 96 height 29
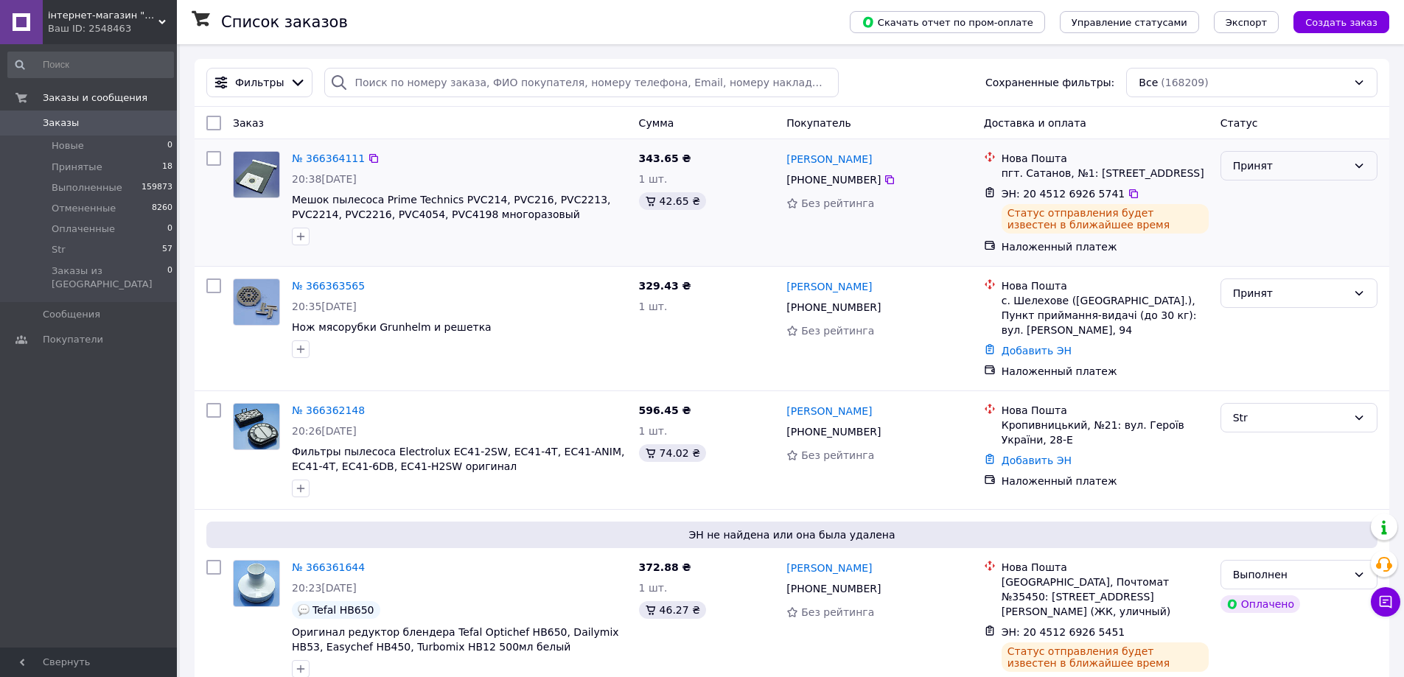
click at [1286, 169] on div "Принят" at bounding box center [1290, 166] width 114 height 16
click at [1264, 203] on li "Выполнен" at bounding box center [1298, 198] width 155 height 27
click at [60, 121] on span "Заказы" at bounding box center [61, 122] width 36 height 13
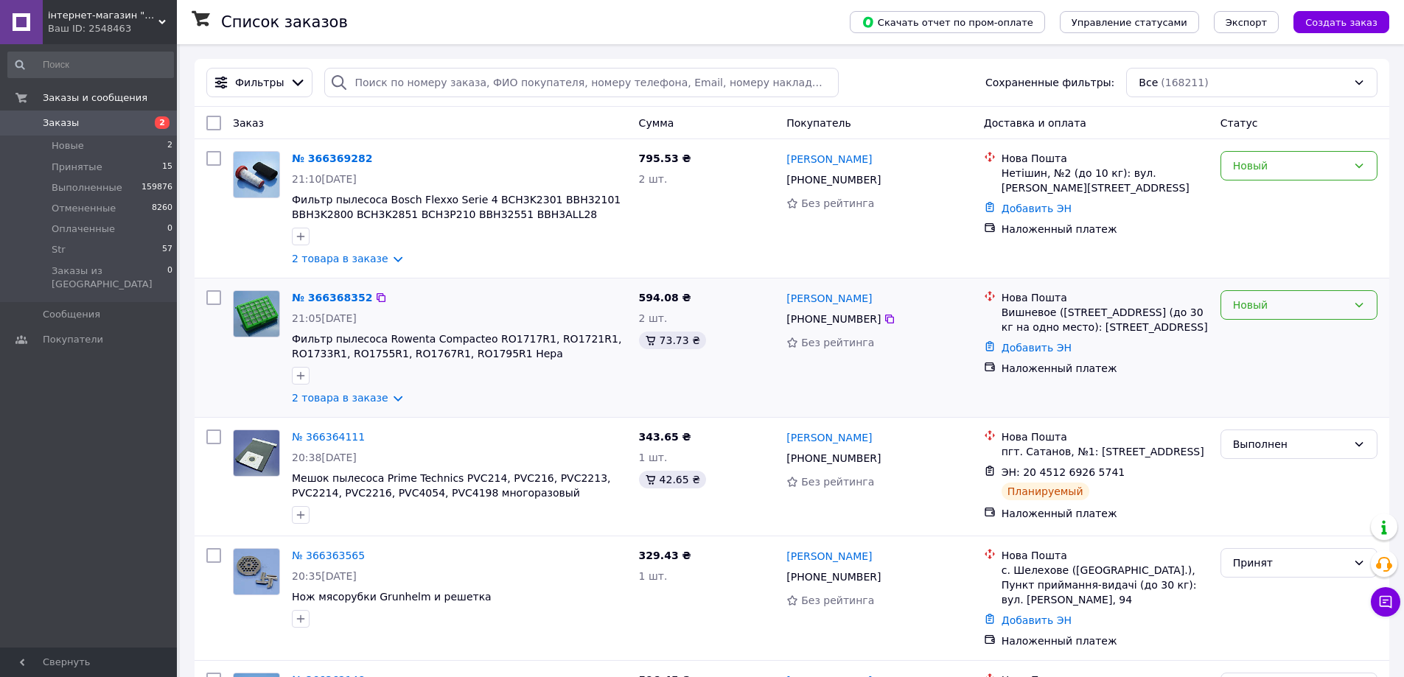
drag, startPoint x: 1314, startPoint y: 302, endPoint x: 1280, endPoint y: 316, distance: 37.4
click at [1314, 303] on div "Новый" at bounding box center [1290, 305] width 114 height 16
click at [1253, 340] on li "Принят" at bounding box center [1298, 337] width 155 height 27
click at [1265, 171] on div "Новый" at bounding box center [1290, 166] width 114 height 16
click at [1256, 205] on li "Принят" at bounding box center [1298, 198] width 155 height 27
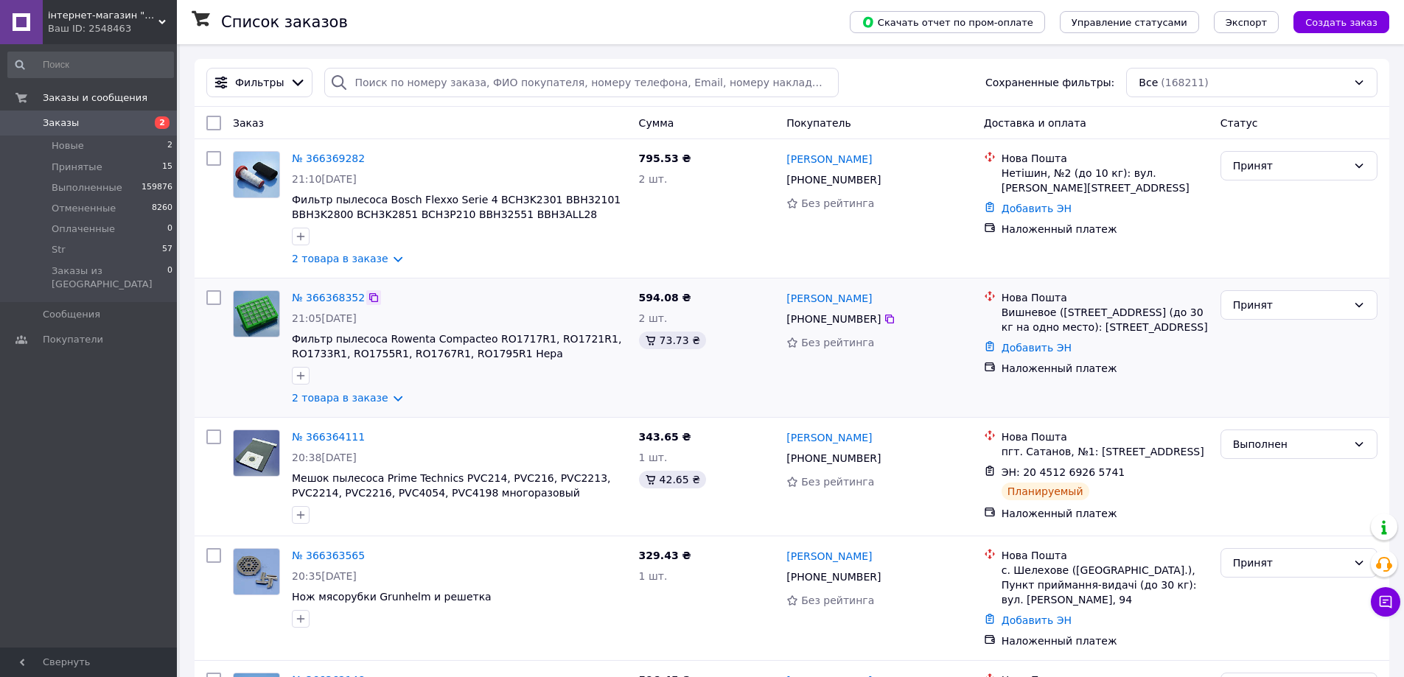
click at [368, 300] on icon at bounding box center [374, 298] width 12 height 12
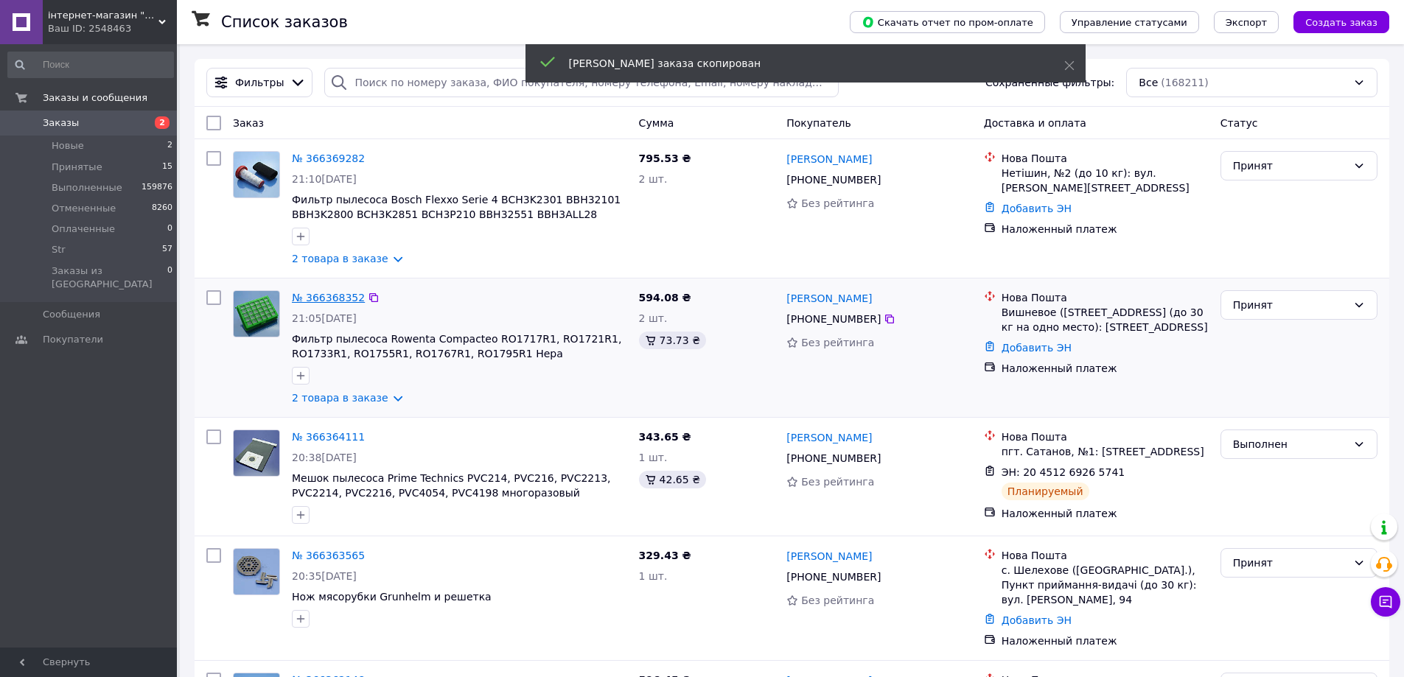
click at [338, 300] on link "№ 366368352" at bounding box center [328, 298] width 73 height 12
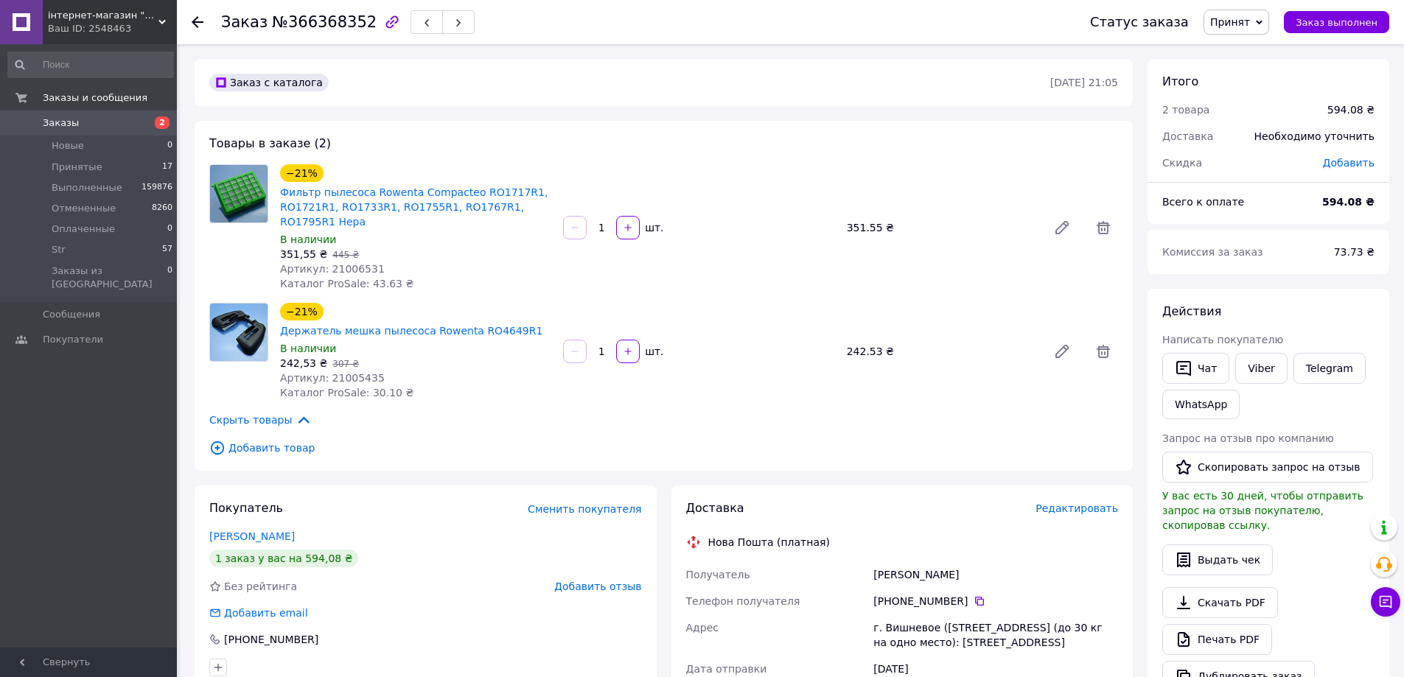
click at [310, 23] on span "№366368352" at bounding box center [324, 22] width 105 height 18
copy span "366368352"
click at [973, 595] on icon at bounding box center [979, 601] width 12 height 12
drag, startPoint x: 948, startPoint y: 559, endPoint x: 859, endPoint y: 561, distance: 88.4
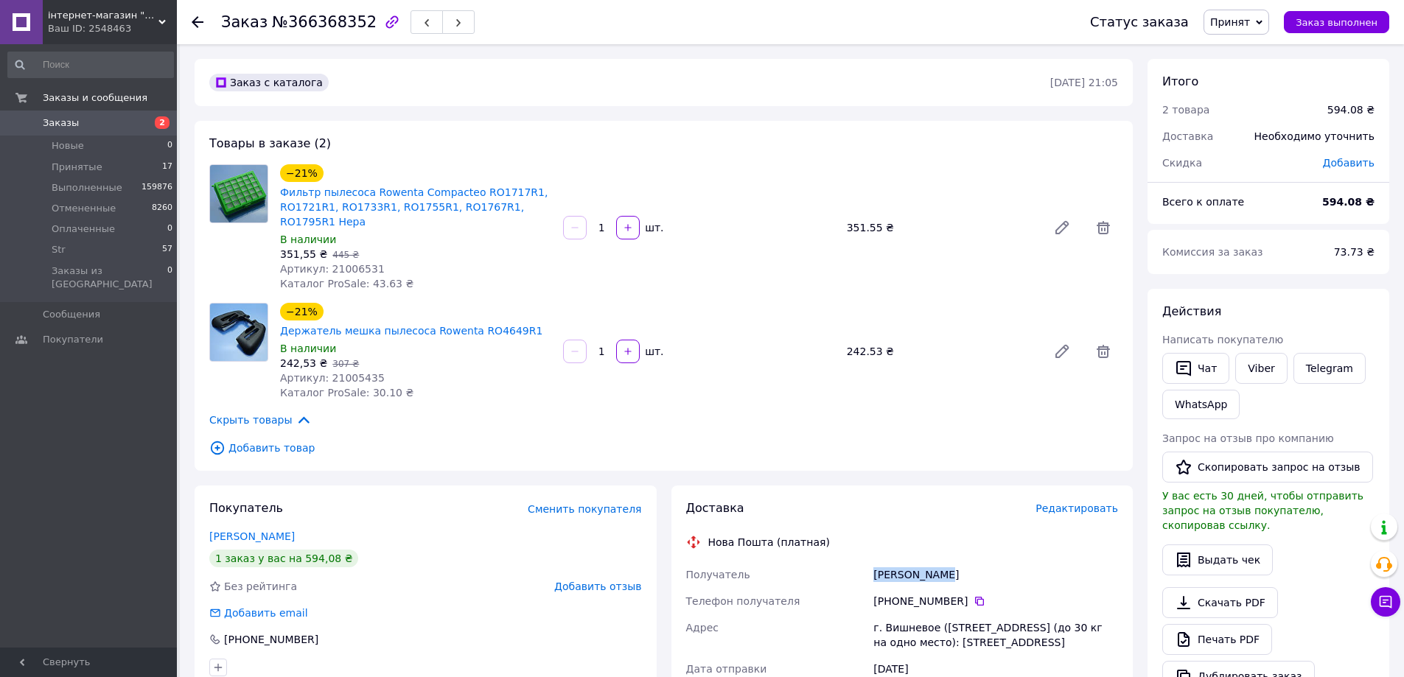
copy div "Получатель [PERSON_NAME]"
click at [929, 620] on div "г. Вишневое ([STREET_ADDRESS] (до 30 кг на одно место): [STREET_ADDRESS]" at bounding box center [995, 635] width 251 height 41
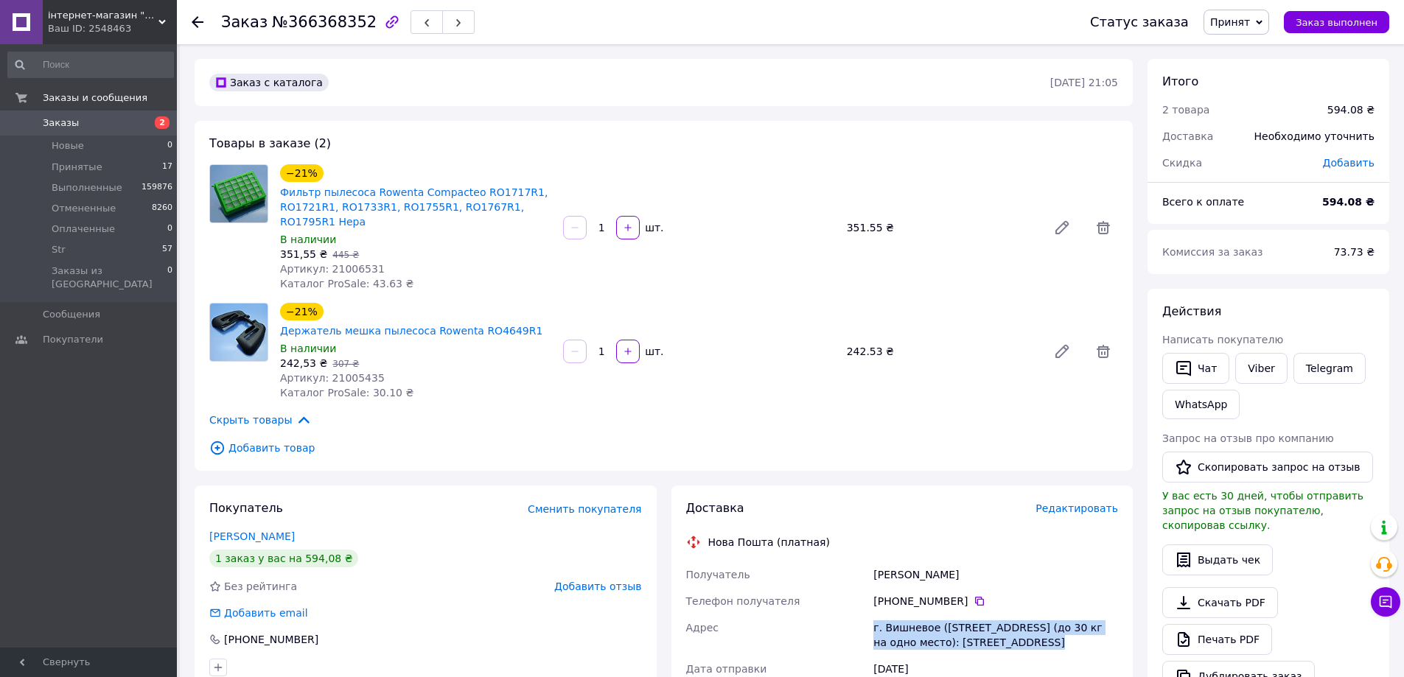
copy div "г. Вишневое ([STREET_ADDRESS] (до 30 кг на одно место): [STREET_ADDRESS]"
drag, startPoint x: 557, startPoint y: 310, endPoint x: 497, endPoint y: 313, distance: 59.8
click at [497, 313] on div "−21% Держатель мешка пылесоса Rowenta RO4649R1 В наличии 242,53 ₴   307 ₴ Артик…" at bounding box center [415, 351] width 283 height 103
copy link "RO4649R1"
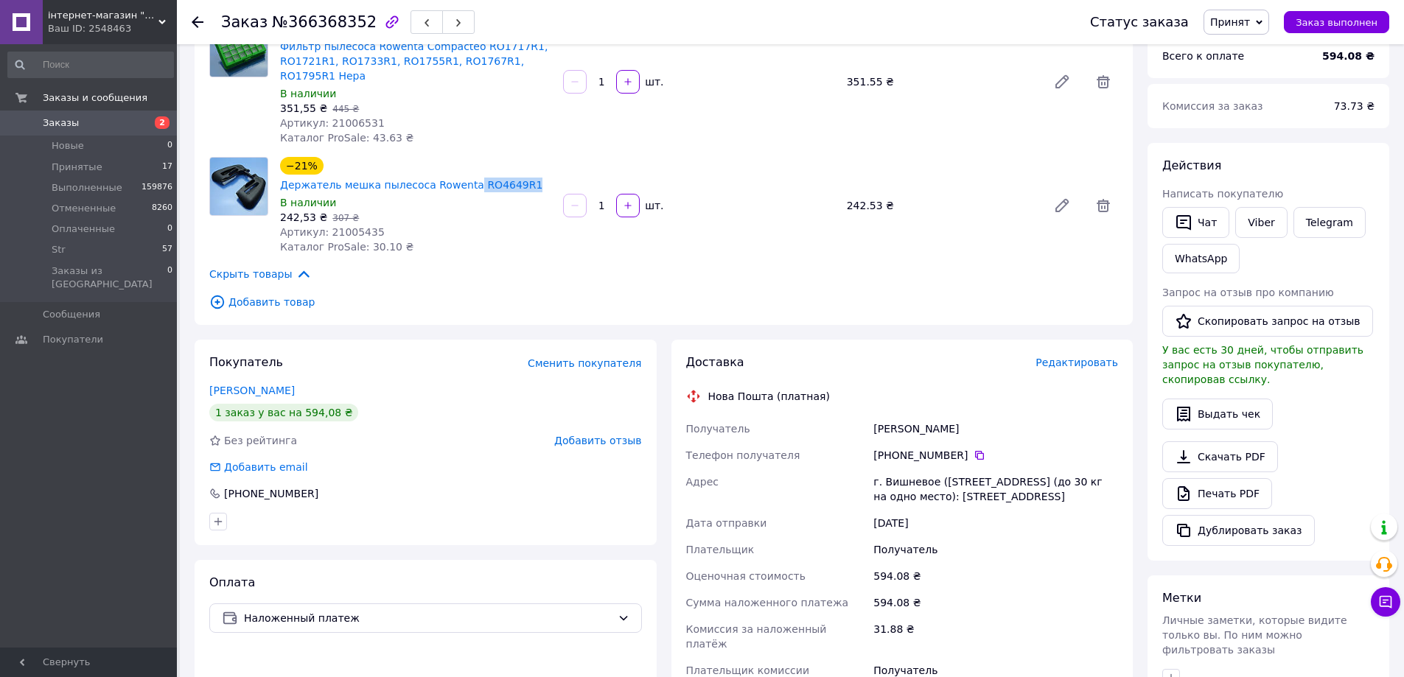
scroll to position [147, 0]
click at [59, 119] on span "Заказы" at bounding box center [61, 122] width 36 height 13
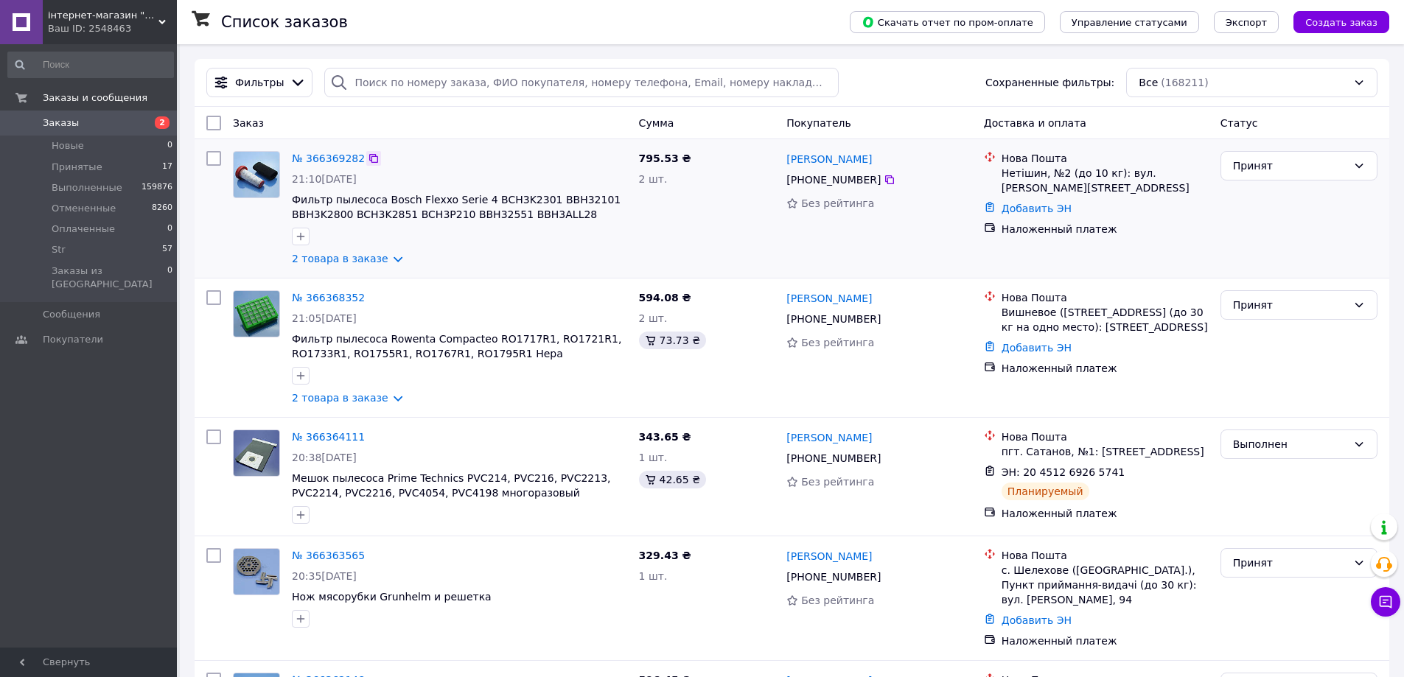
click at [368, 161] on icon at bounding box center [374, 159] width 12 height 12
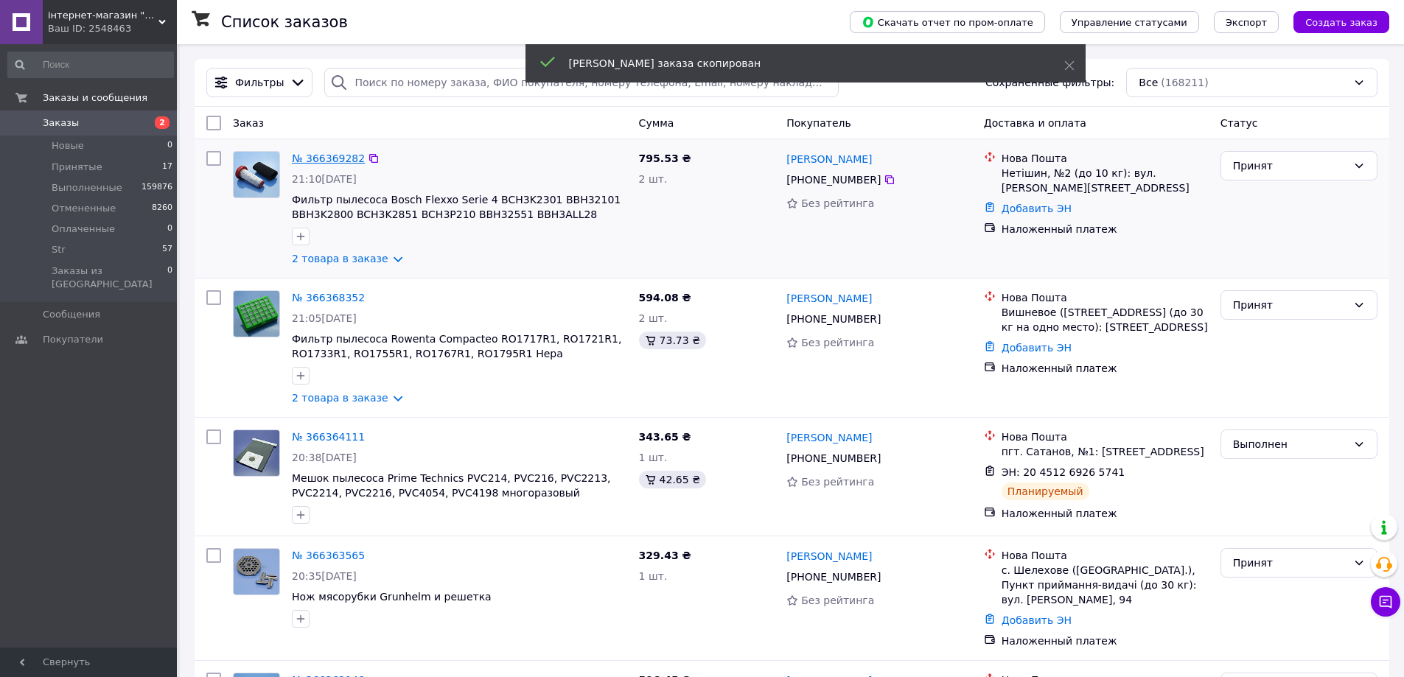
click at [323, 161] on link "№ 366369282" at bounding box center [328, 159] width 73 height 12
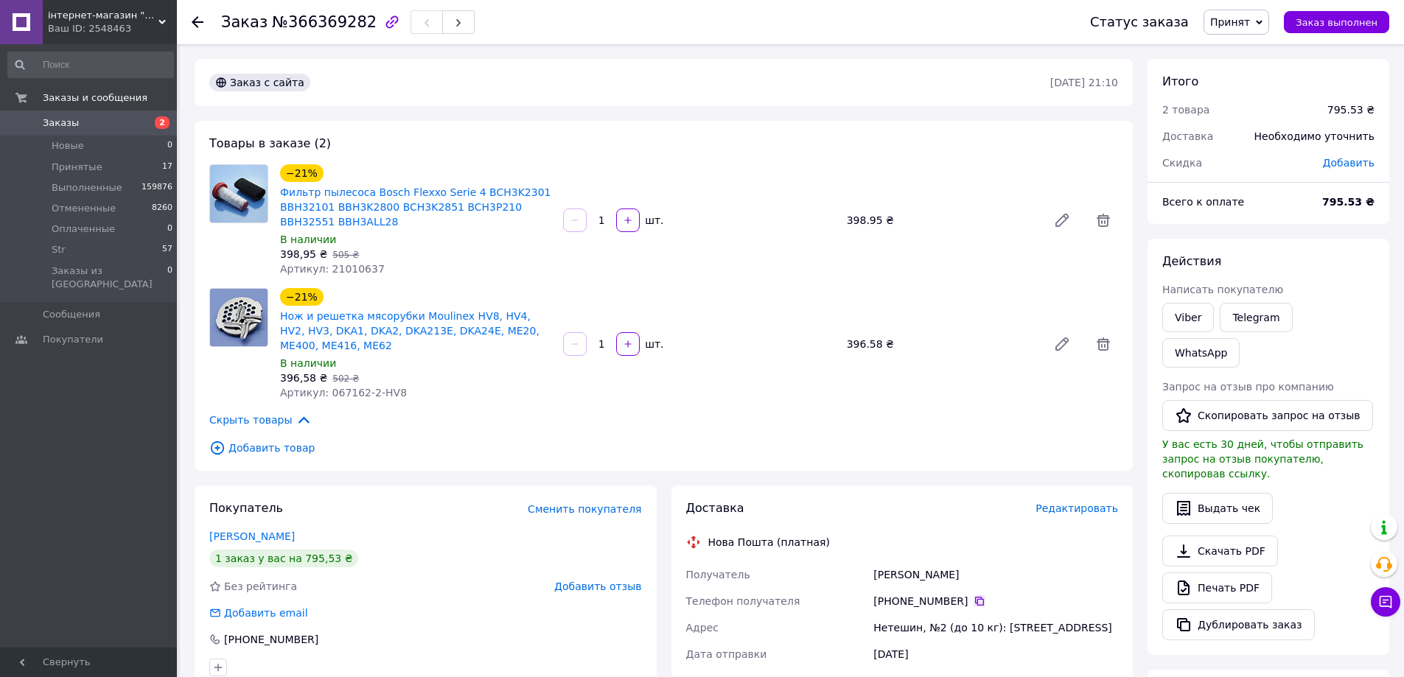
click at [975, 605] on icon at bounding box center [979, 601] width 9 height 9
drag, startPoint x: 937, startPoint y: 571, endPoint x: 891, endPoint y: 570, distance: 45.7
copy div "Получатель [PERSON_NAME]"
drag, startPoint x: 1080, startPoint y: 633, endPoint x: 899, endPoint y: 623, distance: 181.5
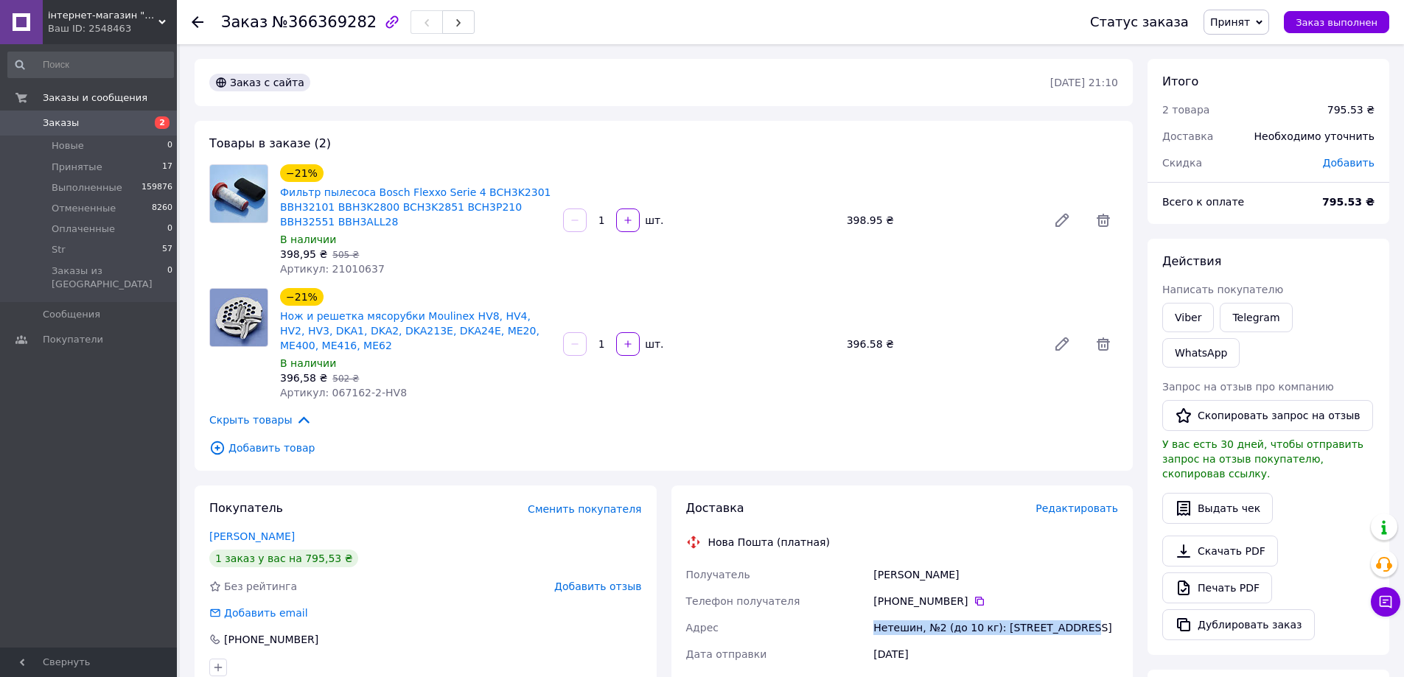
copy div "Адрес Нетешин, №2 (до 10 кг): [STREET_ADDRESS]"
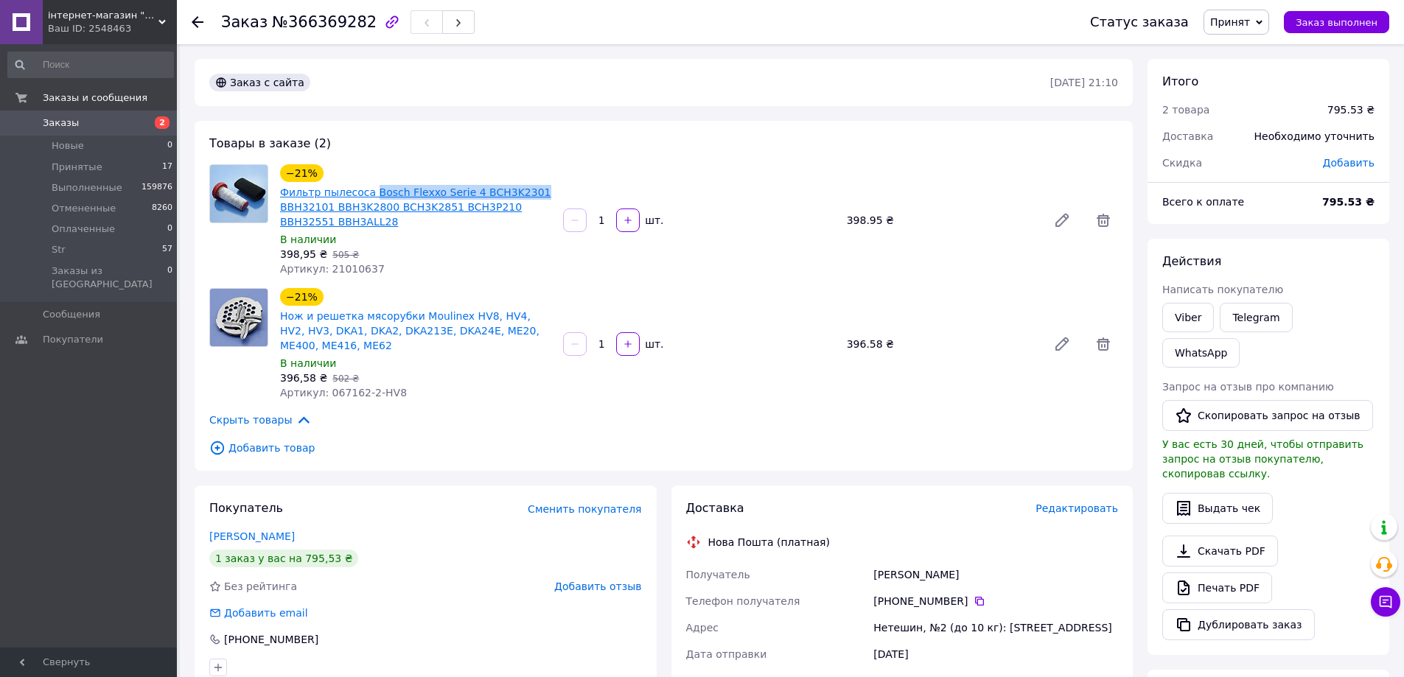
drag, startPoint x: 528, startPoint y: 188, endPoint x: 365, endPoint y: 195, distance: 163.7
click at [365, 195] on span "Фильтр пылесоса Bosch Flexxo Serie 4 BCH3K2301 BBH32101 BBH3K2800 BCH3K2851 BCH…" at bounding box center [415, 207] width 271 height 44
copy link "Bosch Flexxo Serie 4 BCH3K2301"
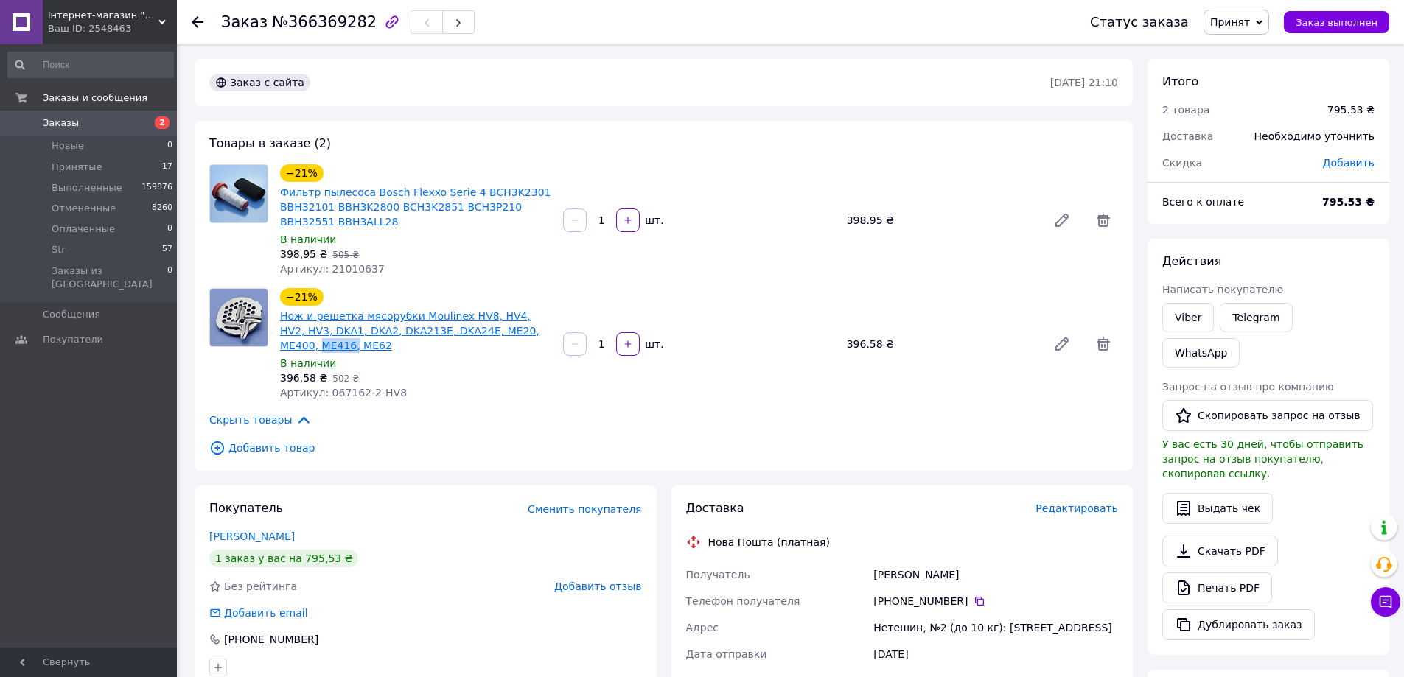
drag, startPoint x: 538, startPoint y: 334, endPoint x: 496, endPoint y: 333, distance: 42.0
click at [496, 333] on span "Нож и решетка мясорубки Moulinex HV8, HV4, HV2, HV3, DKA1, DKA2, DKA213E, DKA24…" at bounding box center [415, 331] width 271 height 44
copy link "ME416,"
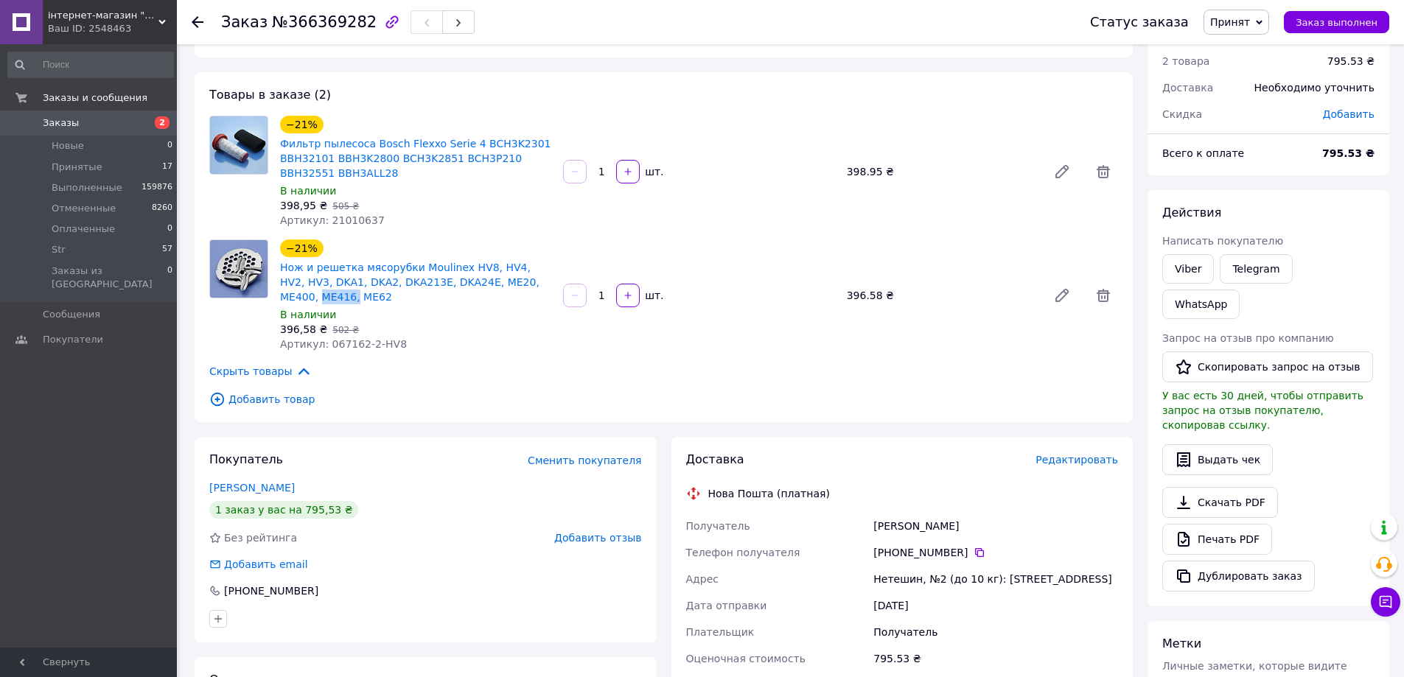
scroll to position [147, 0]
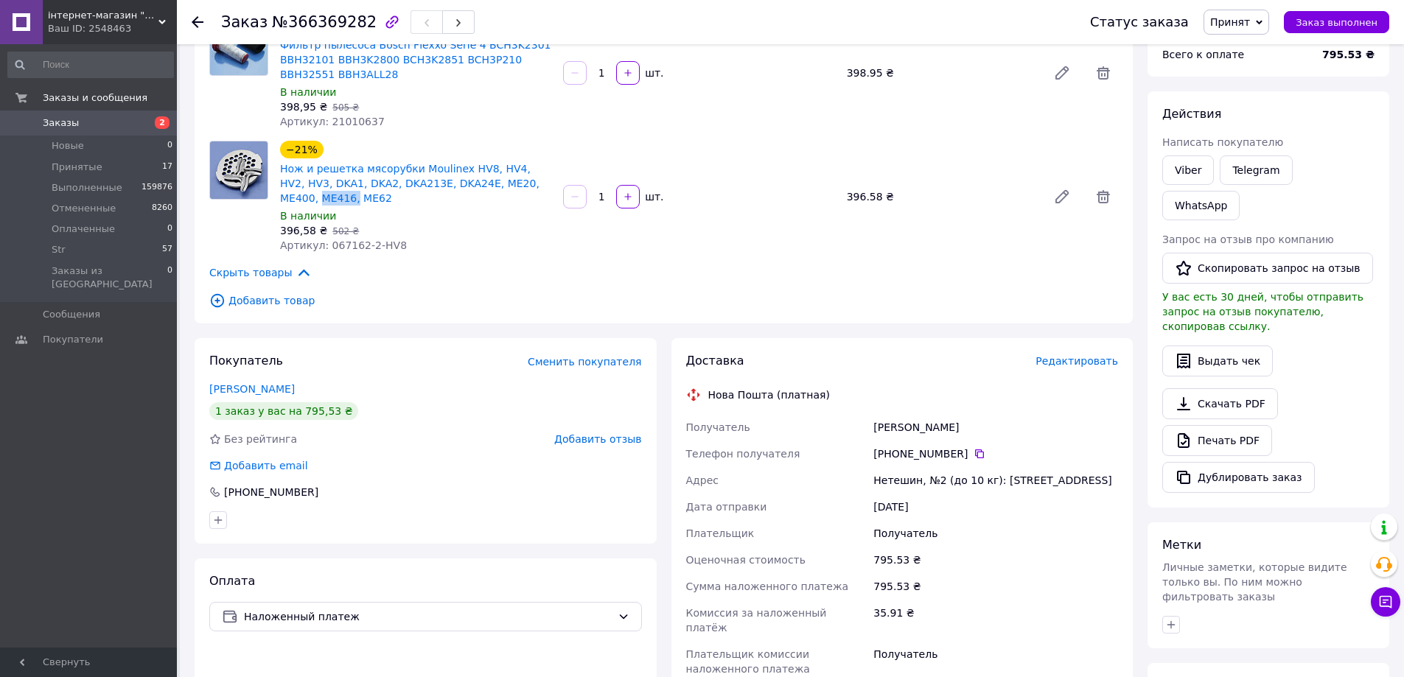
click at [71, 129] on span "Заказы" at bounding box center [61, 122] width 36 height 13
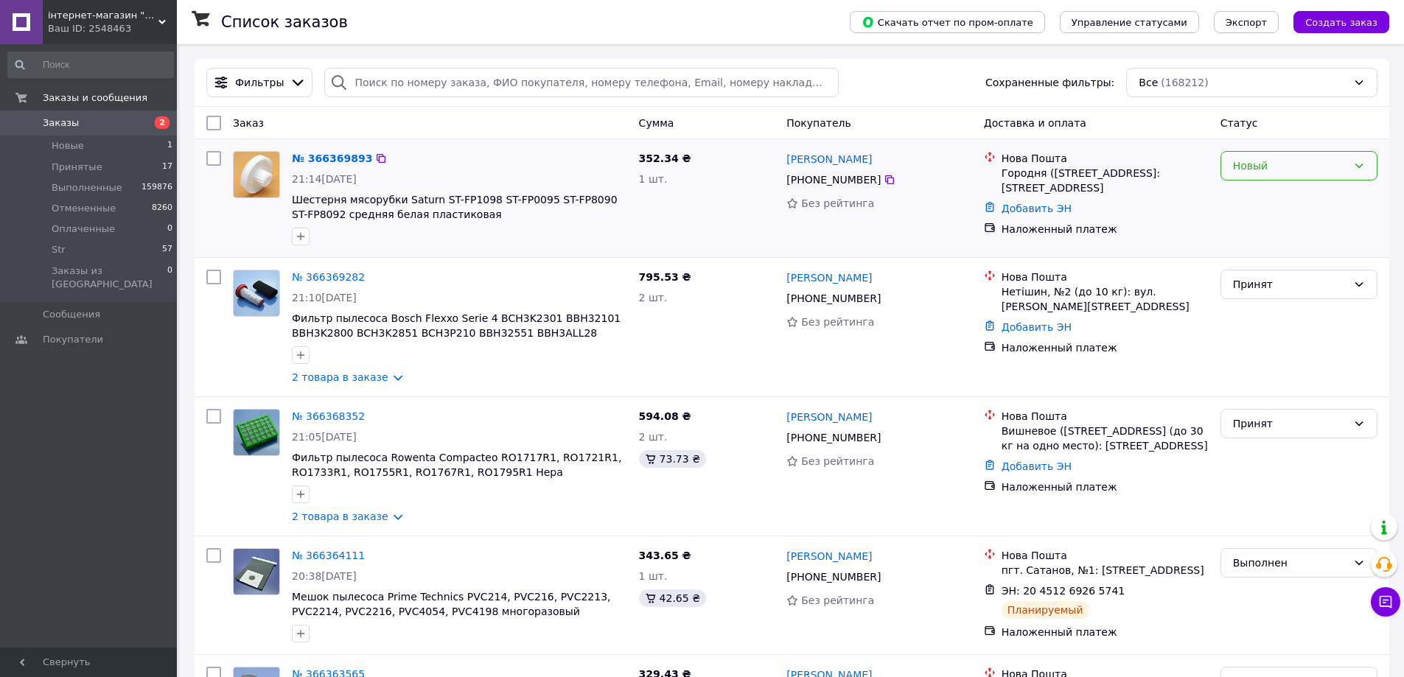
drag, startPoint x: 1332, startPoint y: 161, endPoint x: 1307, endPoint y: 179, distance: 31.1
click at [1328, 164] on div "Новый" at bounding box center [1290, 166] width 114 height 16
click at [1257, 203] on li "Принят" at bounding box center [1298, 198] width 155 height 27
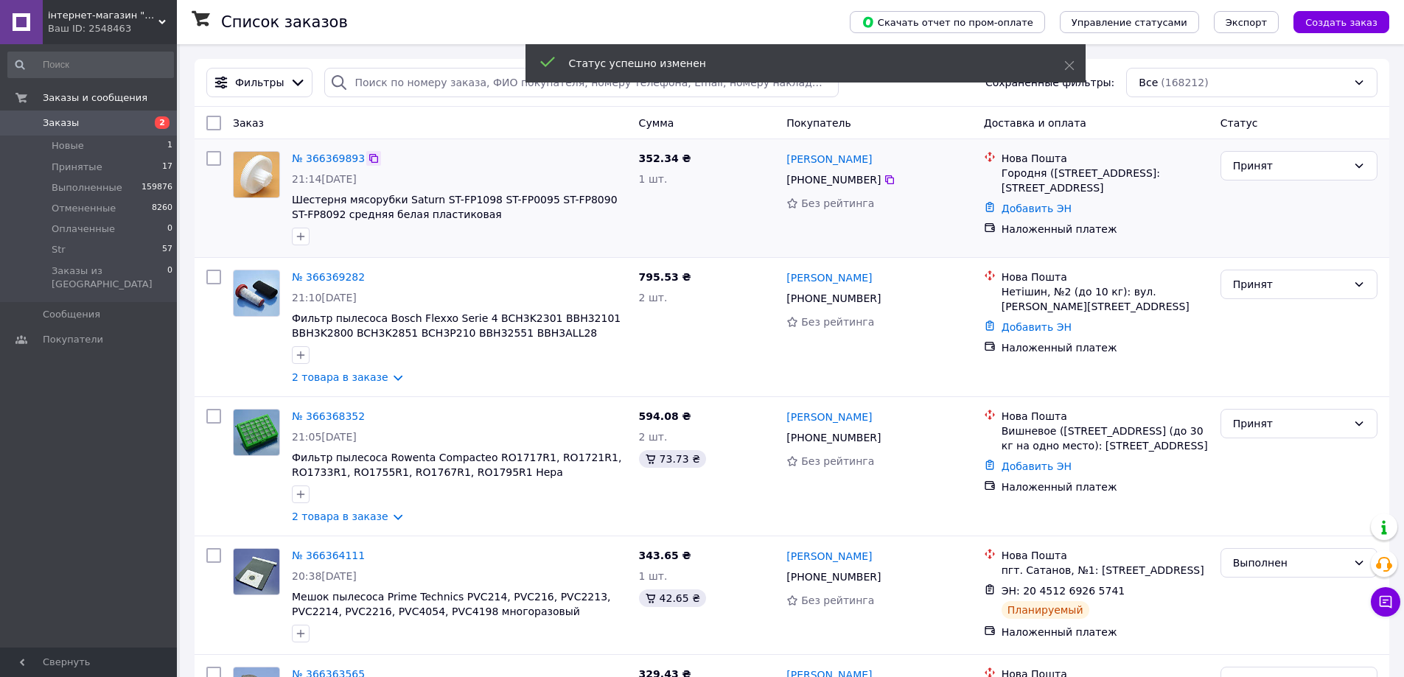
click at [369, 163] on icon at bounding box center [373, 158] width 9 height 9
click at [308, 155] on link "№ 366369893" at bounding box center [328, 159] width 73 height 12
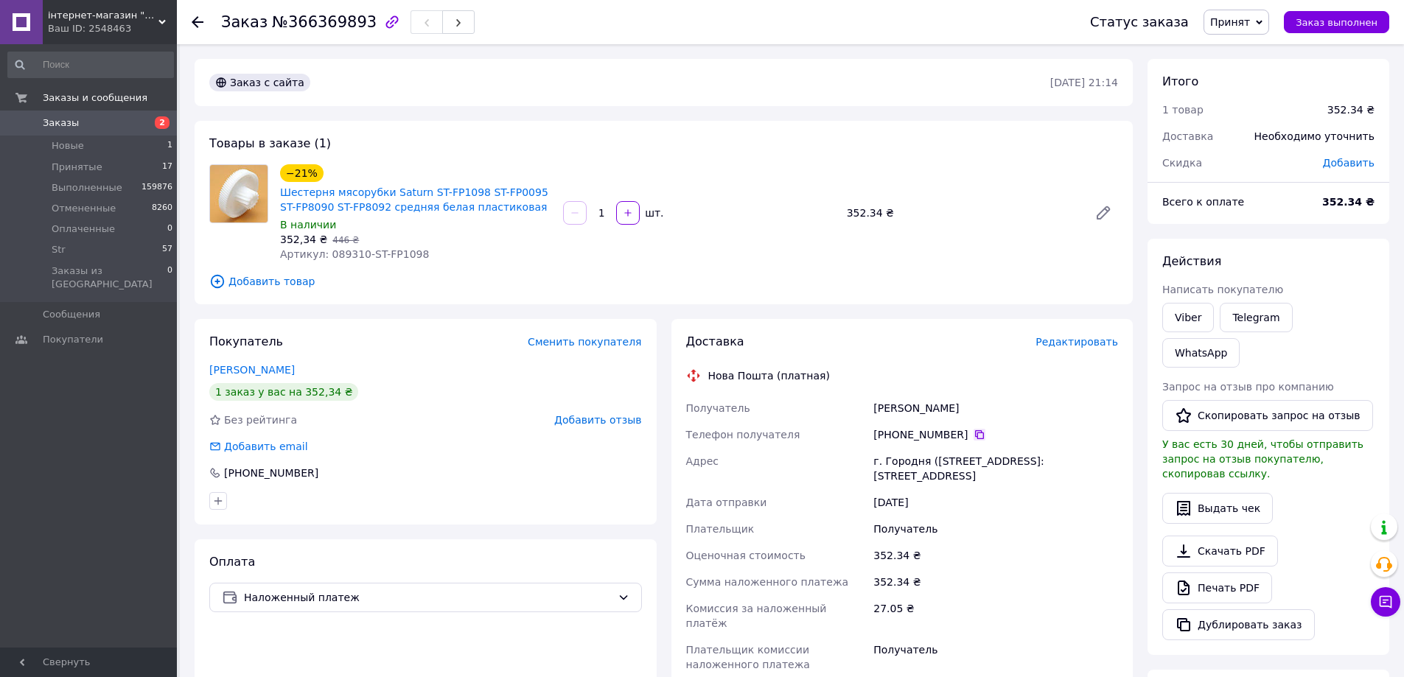
click at [973, 434] on icon at bounding box center [979, 435] width 12 height 12
drag, startPoint x: 970, startPoint y: 407, endPoint x: 889, endPoint y: 405, distance: 80.3
click at [853, 409] on div "Получатель [PERSON_NAME] Телефон получателя [PHONE_NUMBER]   Адрес г. Городня (…" at bounding box center [902, 536] width 438 height 283
copy div "Получатель [PERSON_NAME]"
drag, startPoint x: 840, startPoint y: 449, endPoint x: 859, endPoint y: 457, distance: 20.8
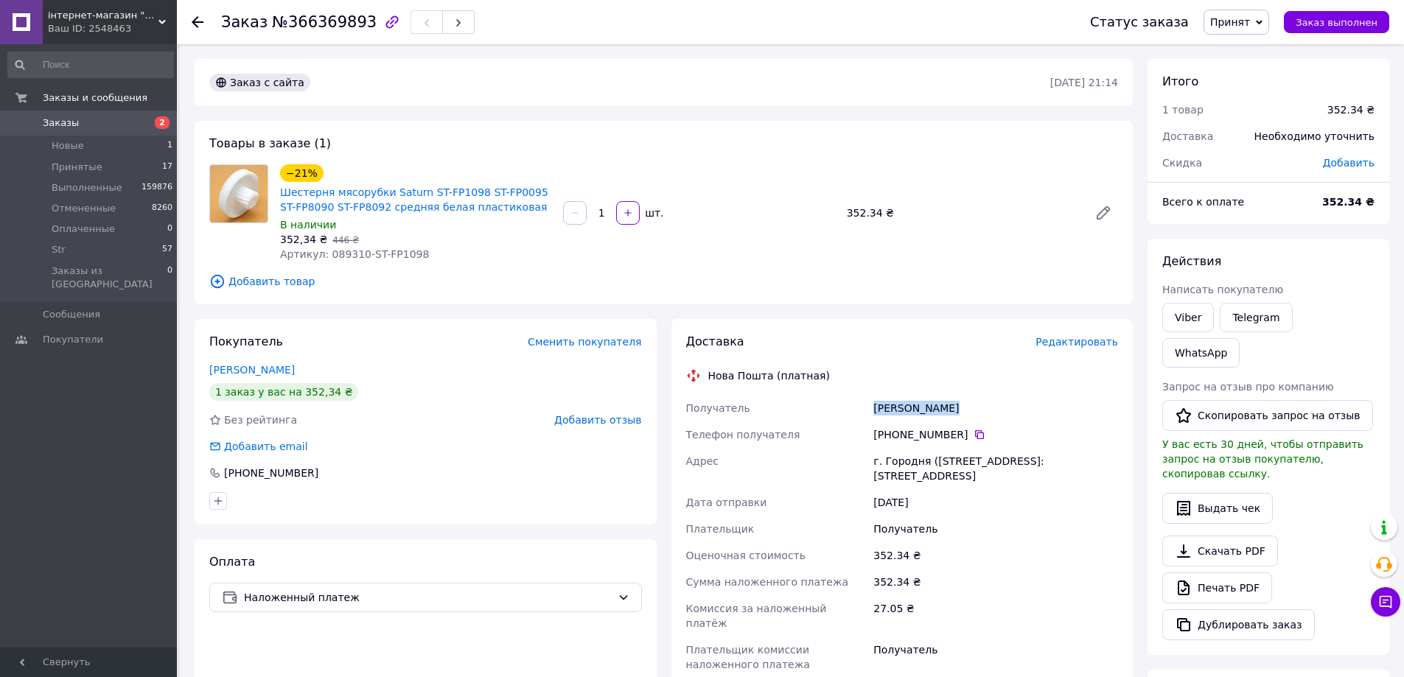
click at [823, 452] on div "Получатель [PERSON_NAME] Телефон получателя [PHONE_NUMBER]   Адрес г. Городня (…" at bounding box center [902, 536] width 438 height 283
copy div "Адрес г. Городня ([STREET_ADDRESS]: [STREET_ADDRESS]"
click at [71, 124] on span "Заказы" at bounding box center [61, 122] width 36 height 13
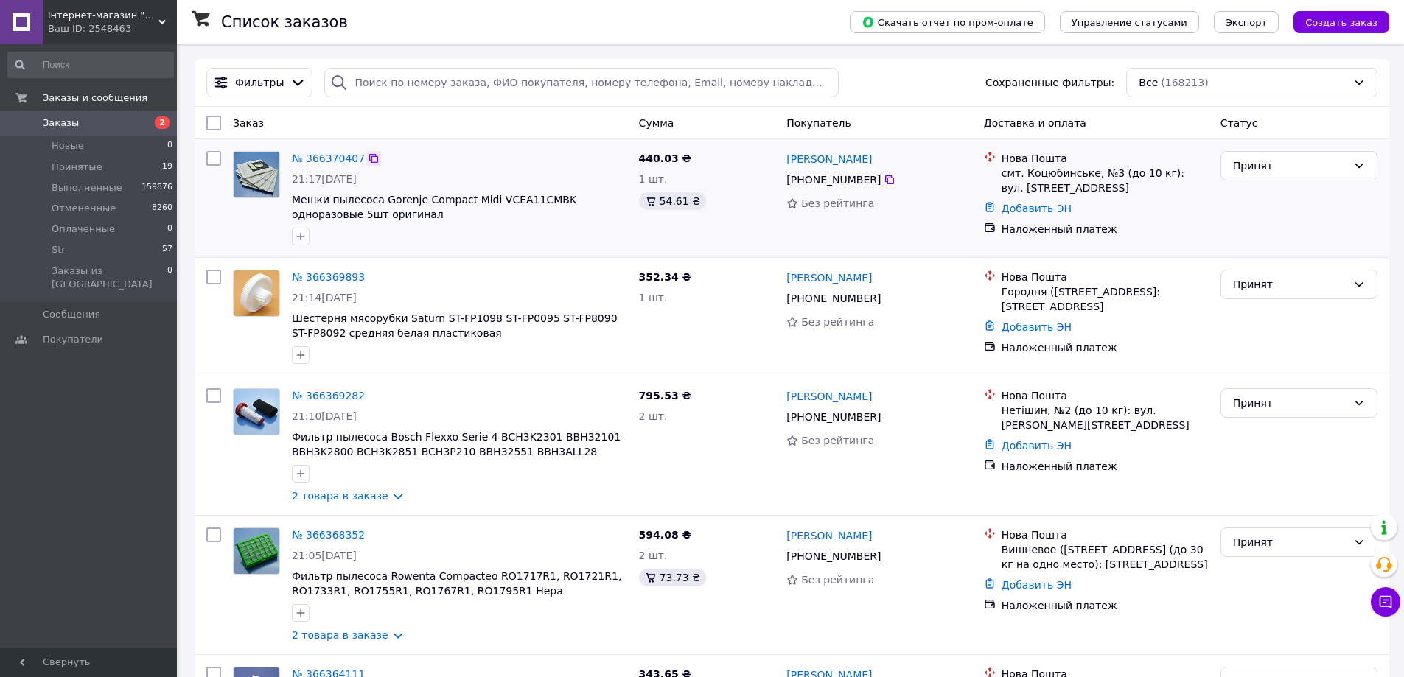
click at [368, 158] on icon at bounding box center [374, 159] width 12 height 12
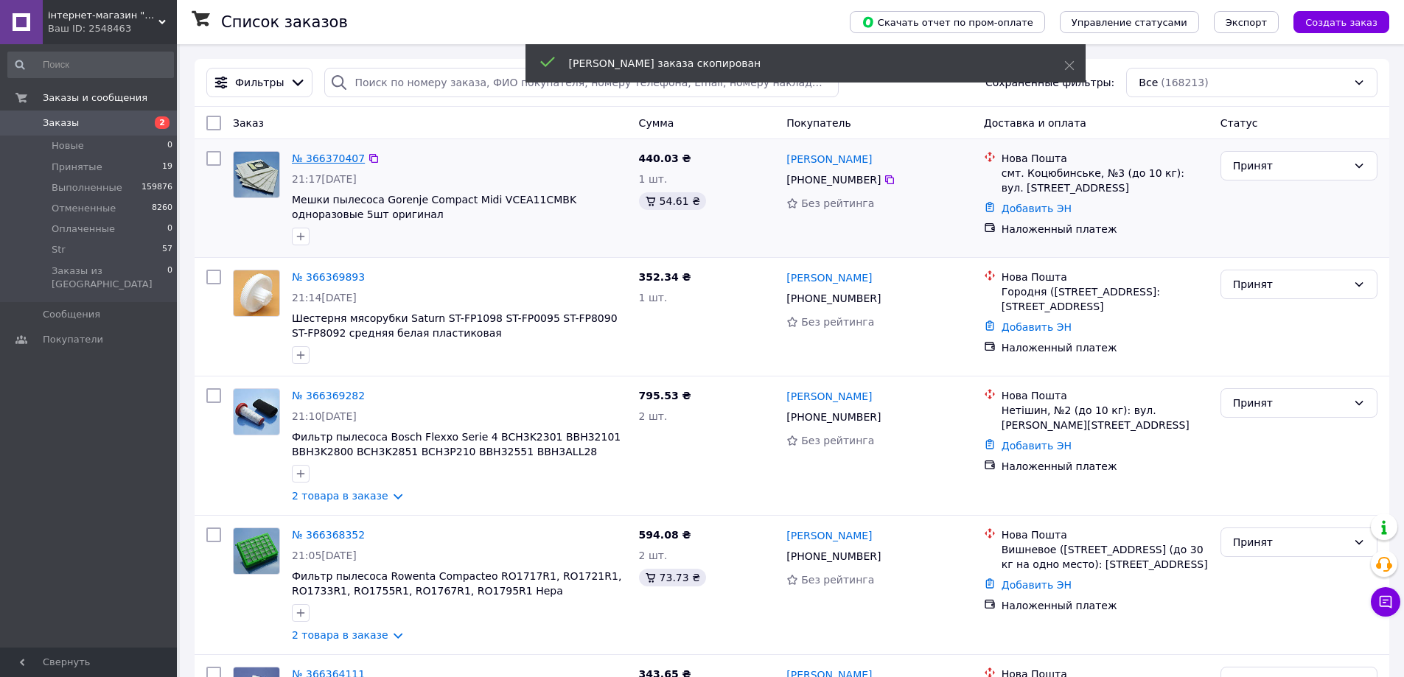
click at [342, 160] on link "№ 366370407" at bounding box center [328, 159] width 73 height 12
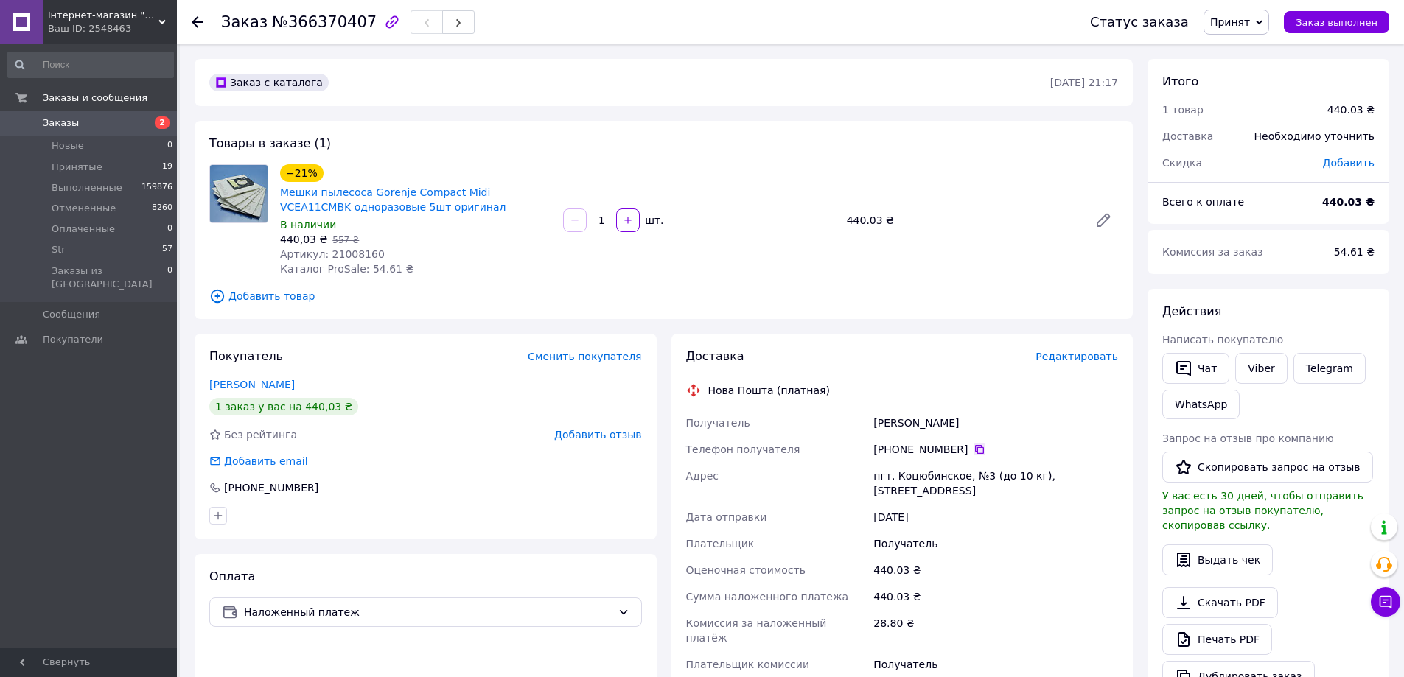
click at [975, 447] on icon at bounding box center [979, 449] width 9 height 9
drag, startPoint x: 942, startPoint y: 421, endPoint x: 857, endPoint y: 425, distance: 84.9
click at [857, 425] on div "Получатель [PERSON_NAME] Телефон получателя [PHONE_NUMBER]   [GEOGRAPHIC_DATA] …" at bounding box center [902, 551] width 438 height 283
click at [1019, 480] on div "пгт. Коцюбинское, №3 (до 10 кг), [STREET_ADDRESS]" at bounding box center [995, 483] width 251 height 41
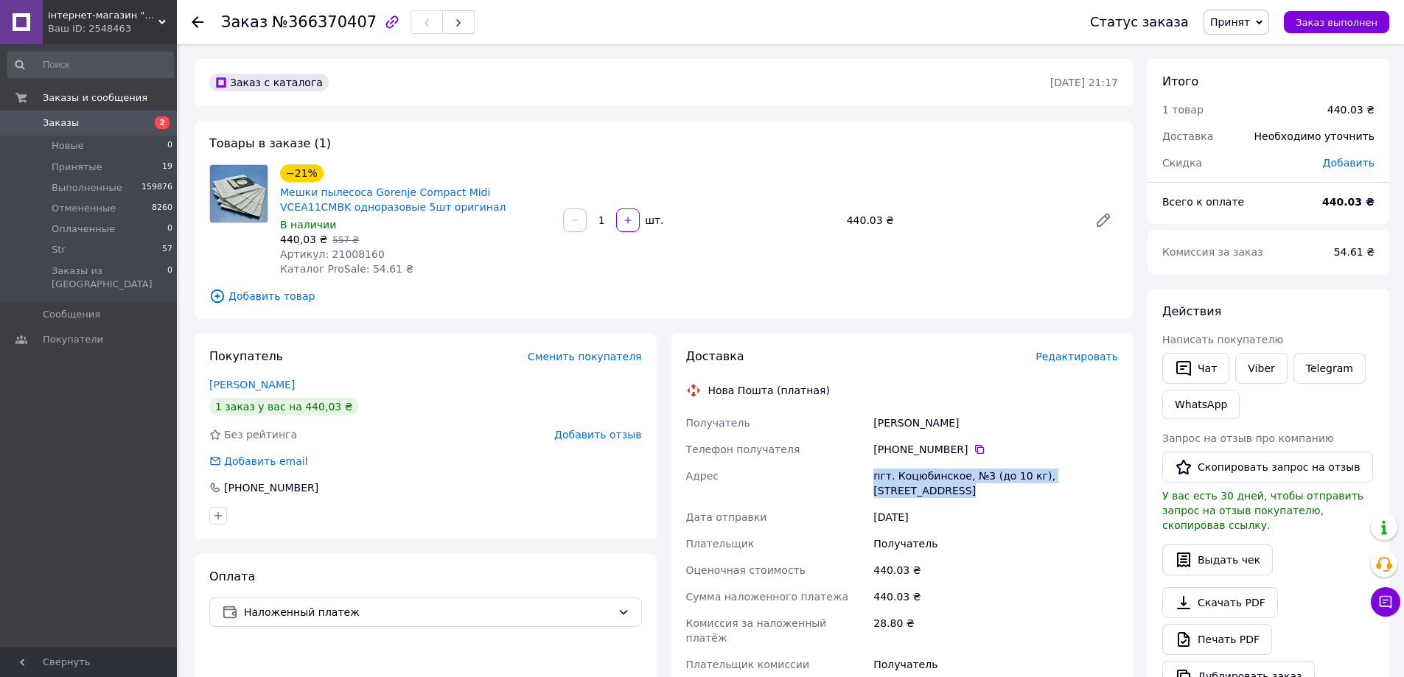
click at [1019, 480] on div "пгт. Коцюбинское, №3 (до 10 кг), [STREET_ADDRESS]" at bounding box center [995, 483] width 251 height 41
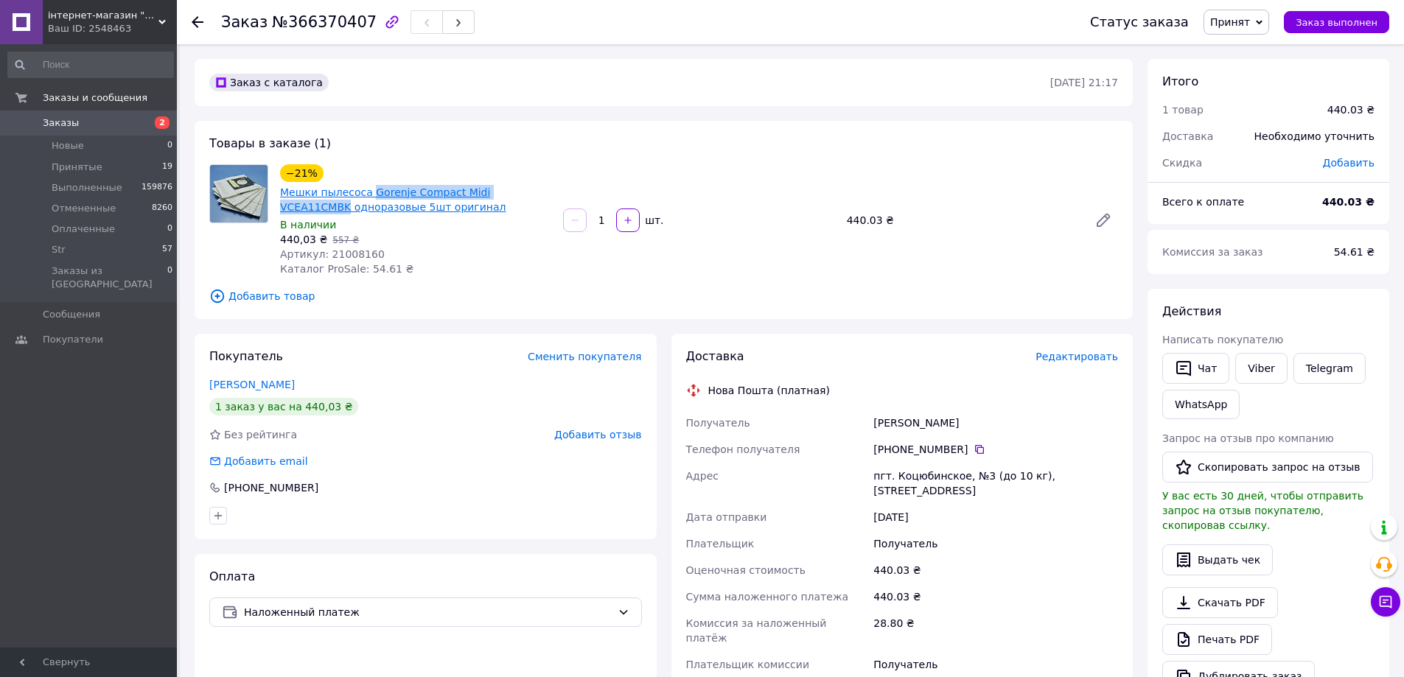
drag, startPoint x: 540, startPoint y: 190, endPoint x: 367, endPoint y: 196, distance: 173.3
click at [367, 197] on span "Мешки пылесоса Gorenje Compact Midi VCEA11CMBK одноразовые 5шт оригинал" at bounding box center [415, 199] width 271 height 29
